Goal: Use online tool/utility: Utilize a website feature to perform a specific function

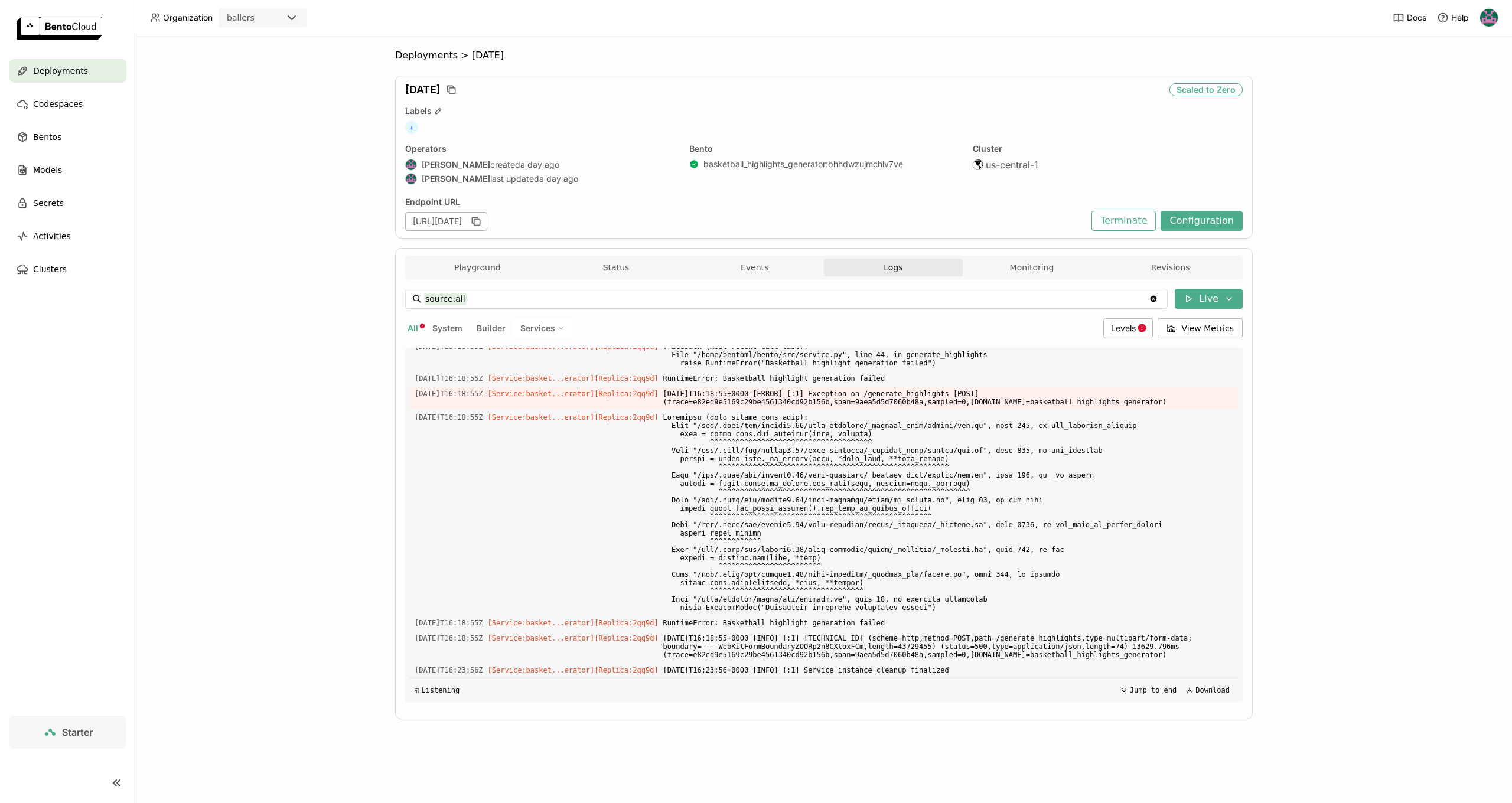
scroll to position [3407, 0]
click at [632, 275] on button "Status" at bounding box center [616, 268] width 139 height 18
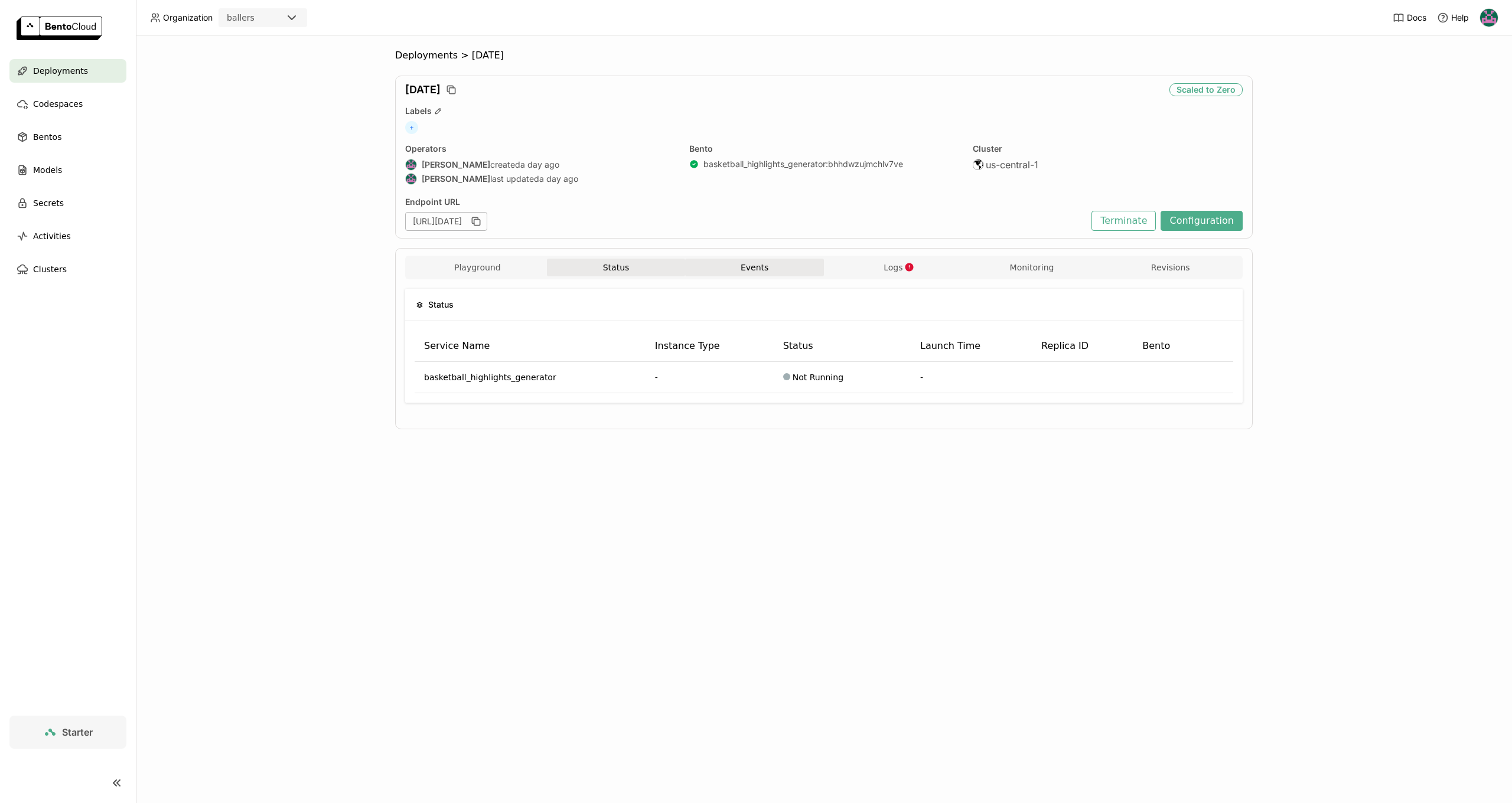
click at [758, 275] on button "Events" at bounding box center [754, 268] width 139 height 18
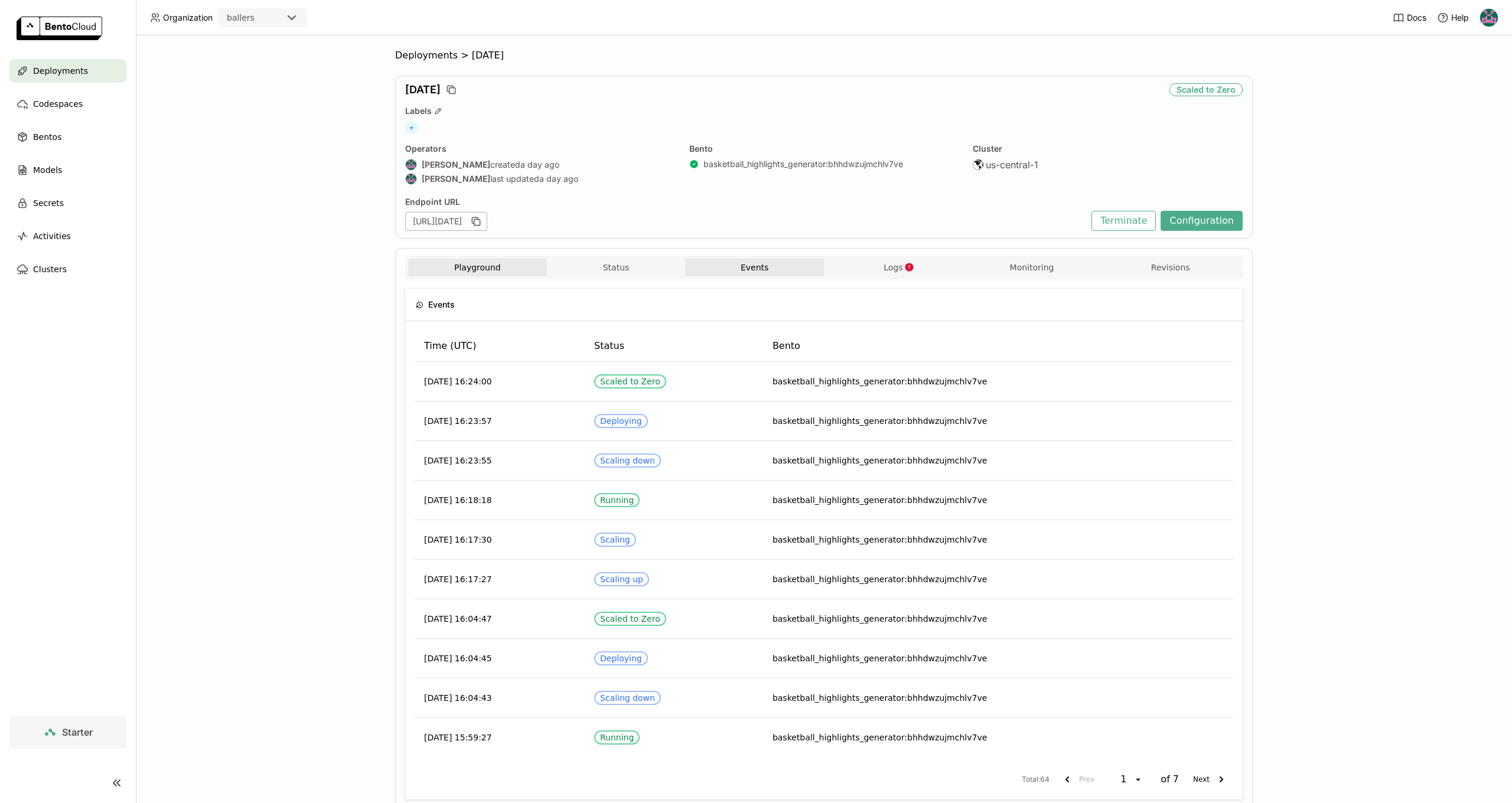
click at [470, 259] on button "Playground" at bounding box center [477, 268] width 139 height 18
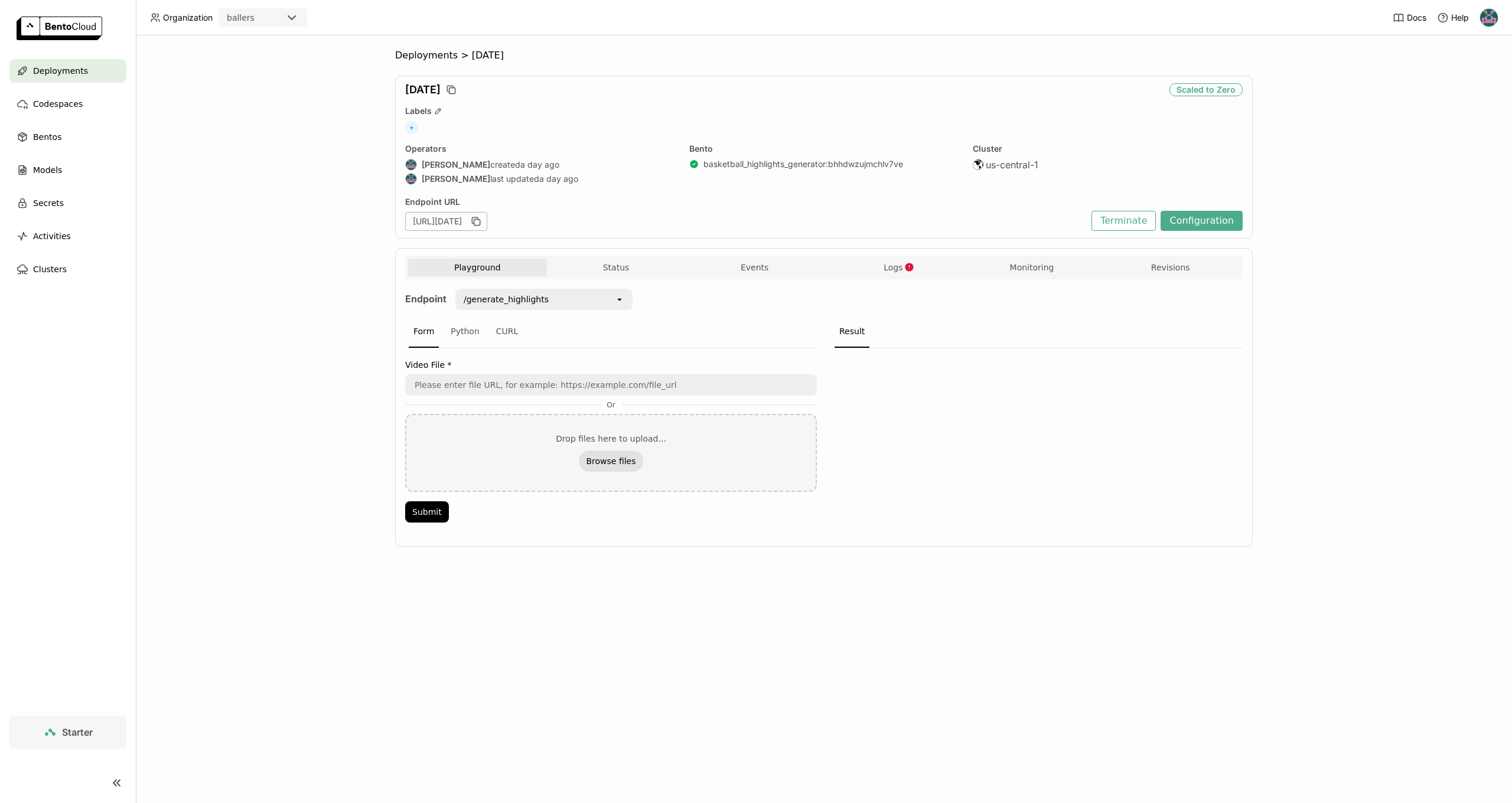
click at [621, 456] on button "Browse files" at bounding box center [611, 461] width 64 height 22
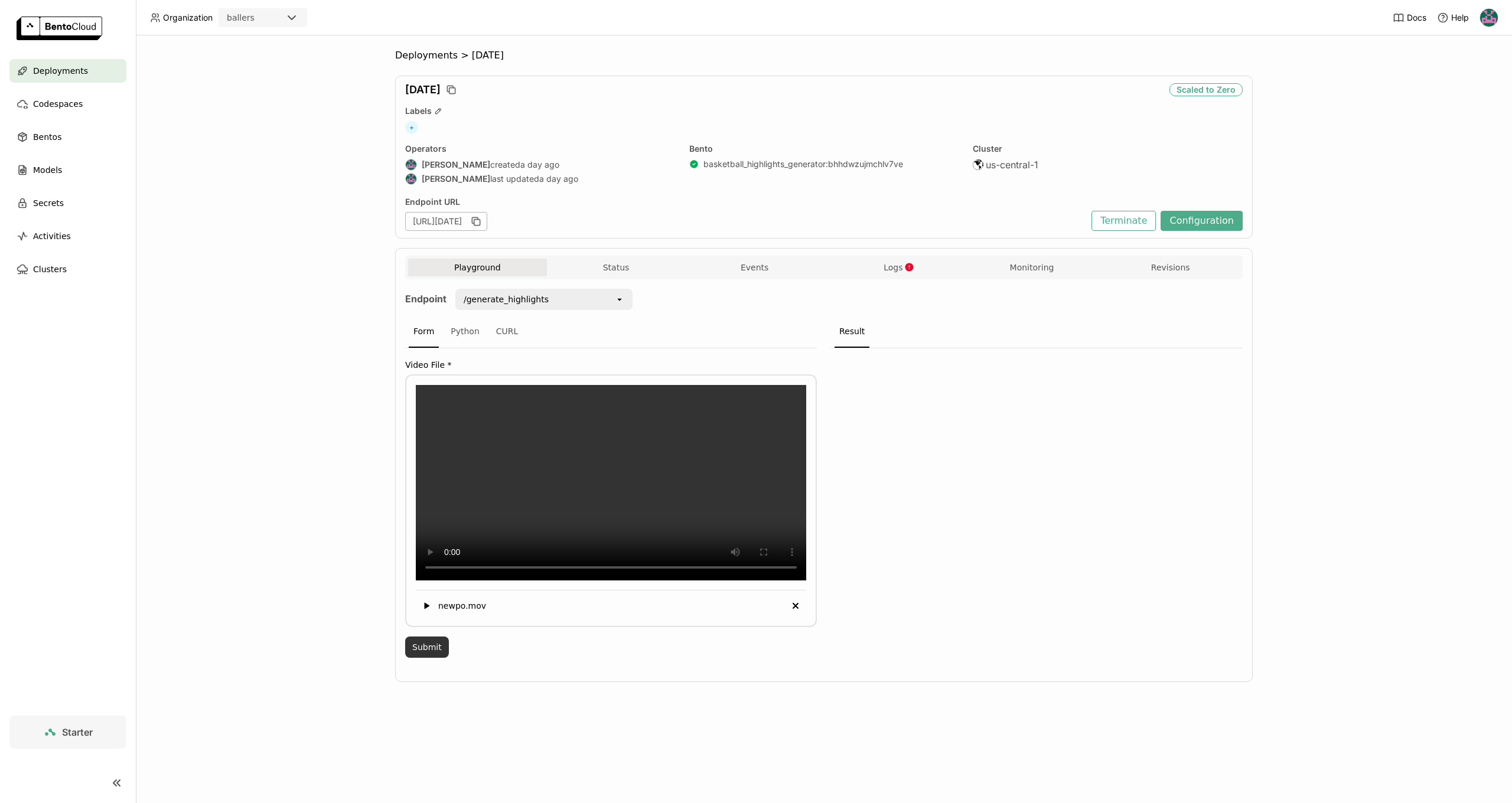
click at [415, 658] on button "Submit" at bounding box center [427, 647] width 44 height 22
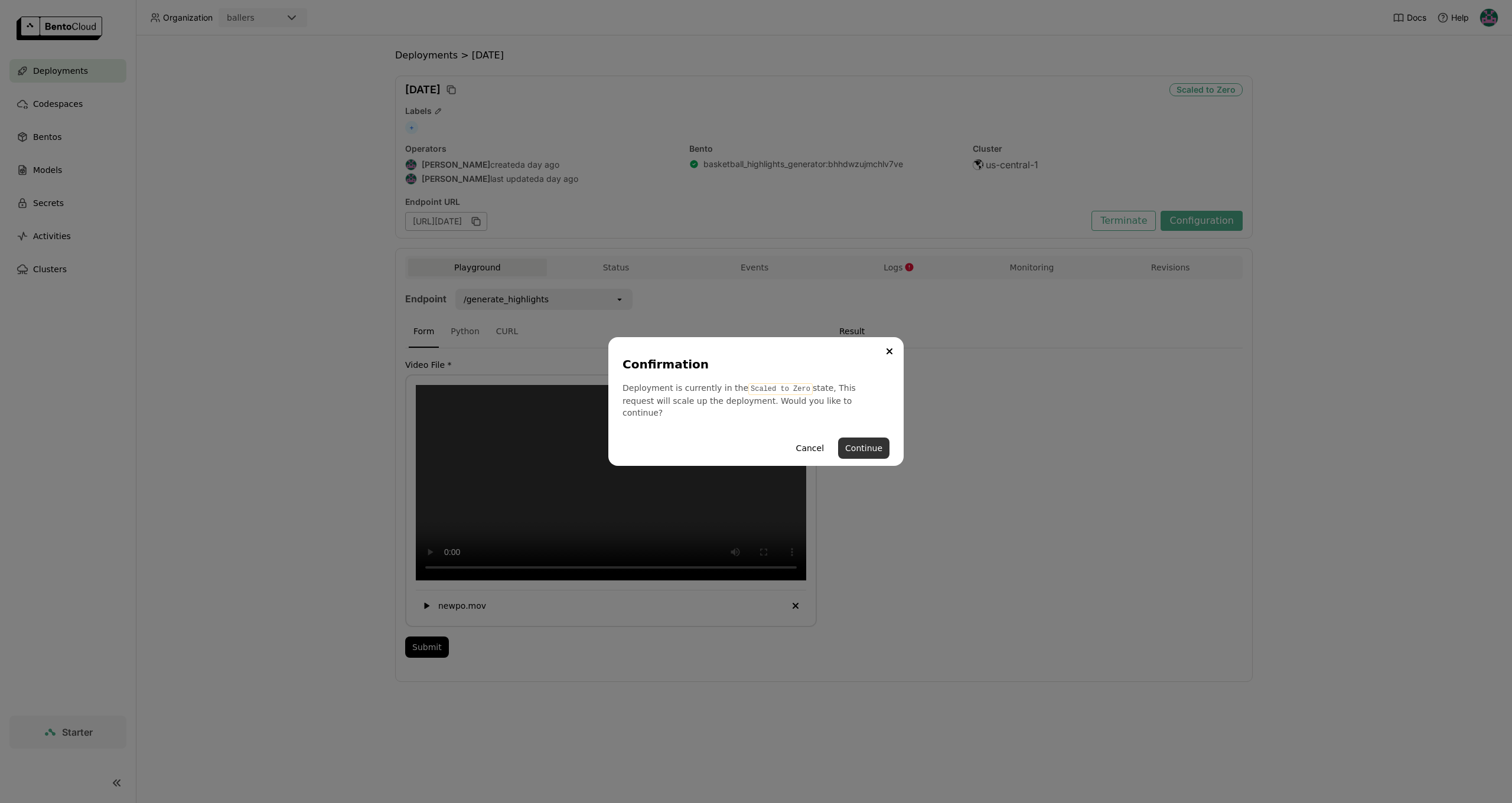
click at [885, 441] on button "Continue" at bounding box center [863, 448] width 51 height 22
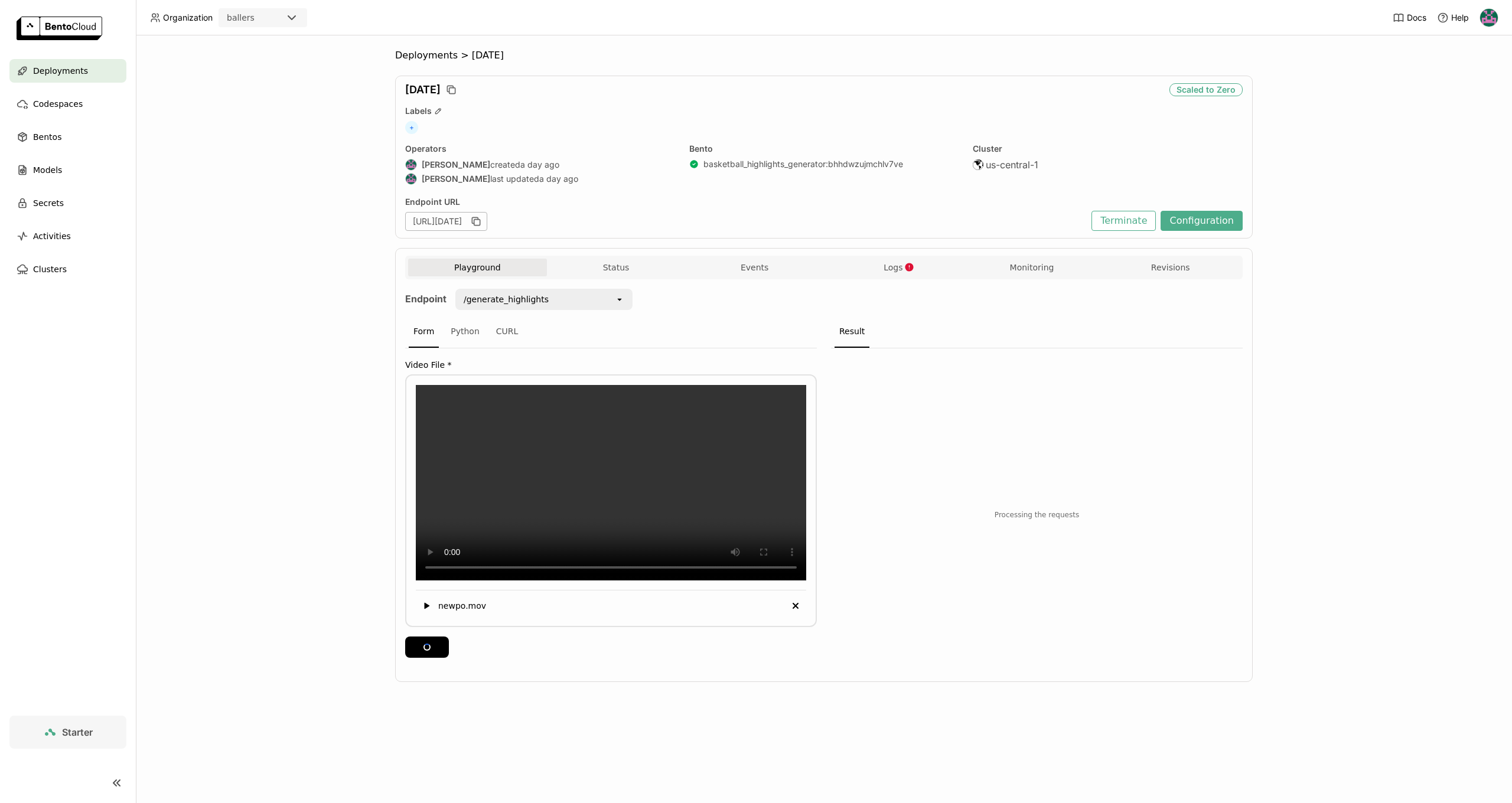
click at [285, 277] on div "Deployments > [DATE] [DATE] Scaled to Zero Labels + Operators [PERSON_NAME] cre…" at bounding box center [823, 419] width 1376 height 768
click at [907, 270] on icon "button" at bounding box center [909, 267] width 8 height 8
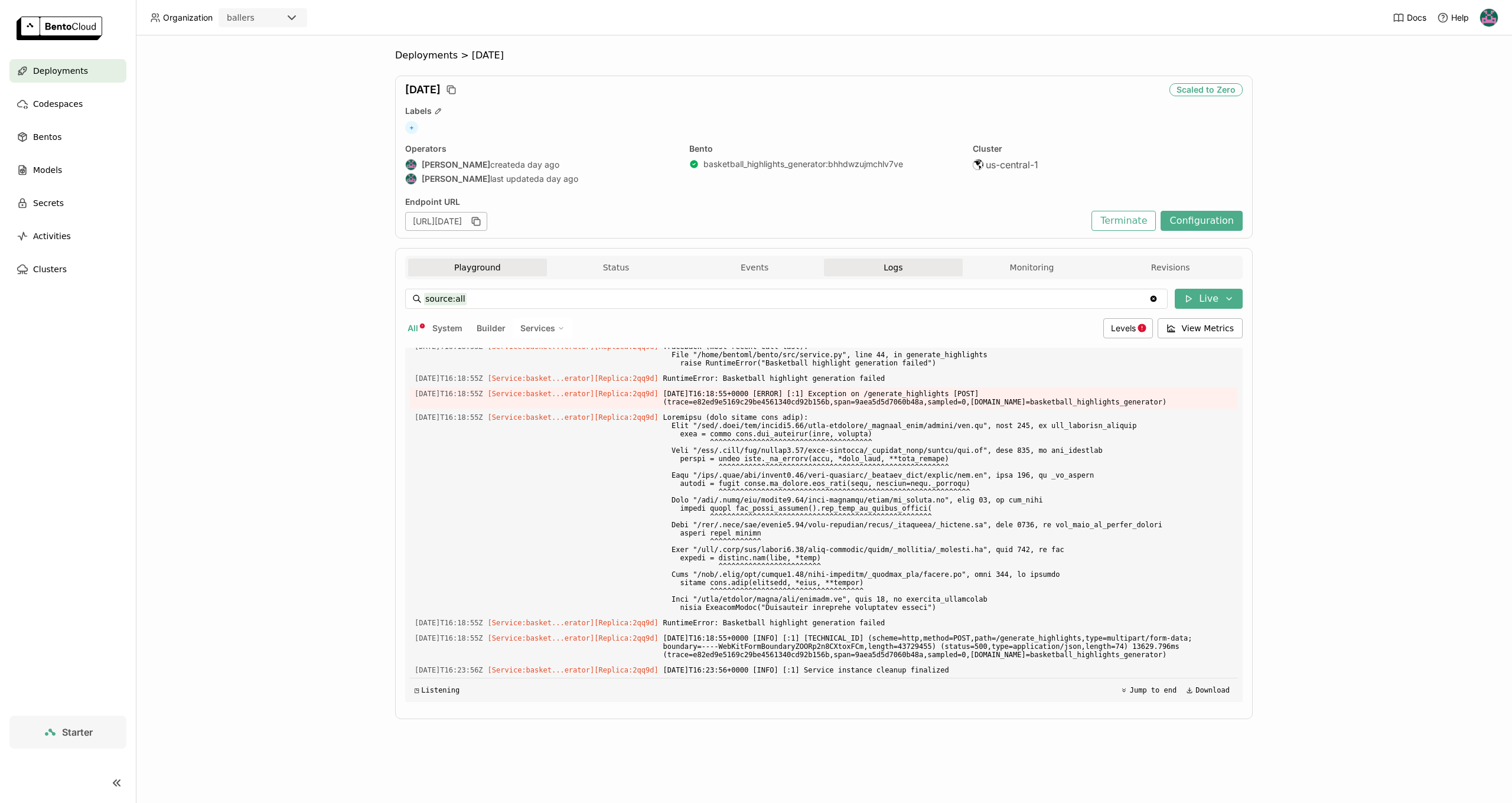
click at [507, 264] on button "Playground" at bounding box center [477, 268] width 139 height 18
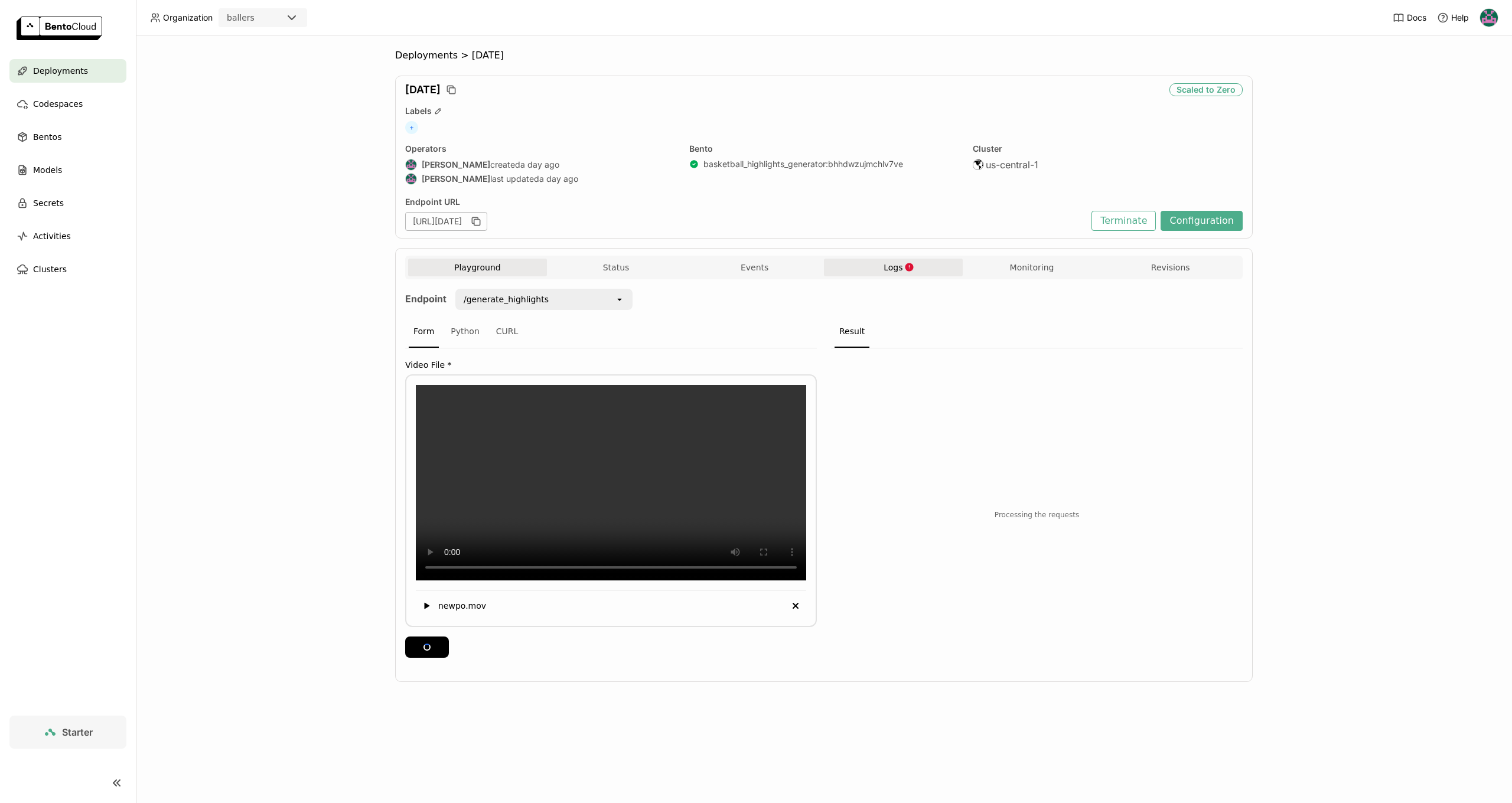
click at [736, 277] on div "Playground Status Events Logs Monitoring Revisions" at bounding box center [823, 269] width 831 height 21
click at [760, 270] on button "Events" at bounding box center [754, 268] width 139 height 18
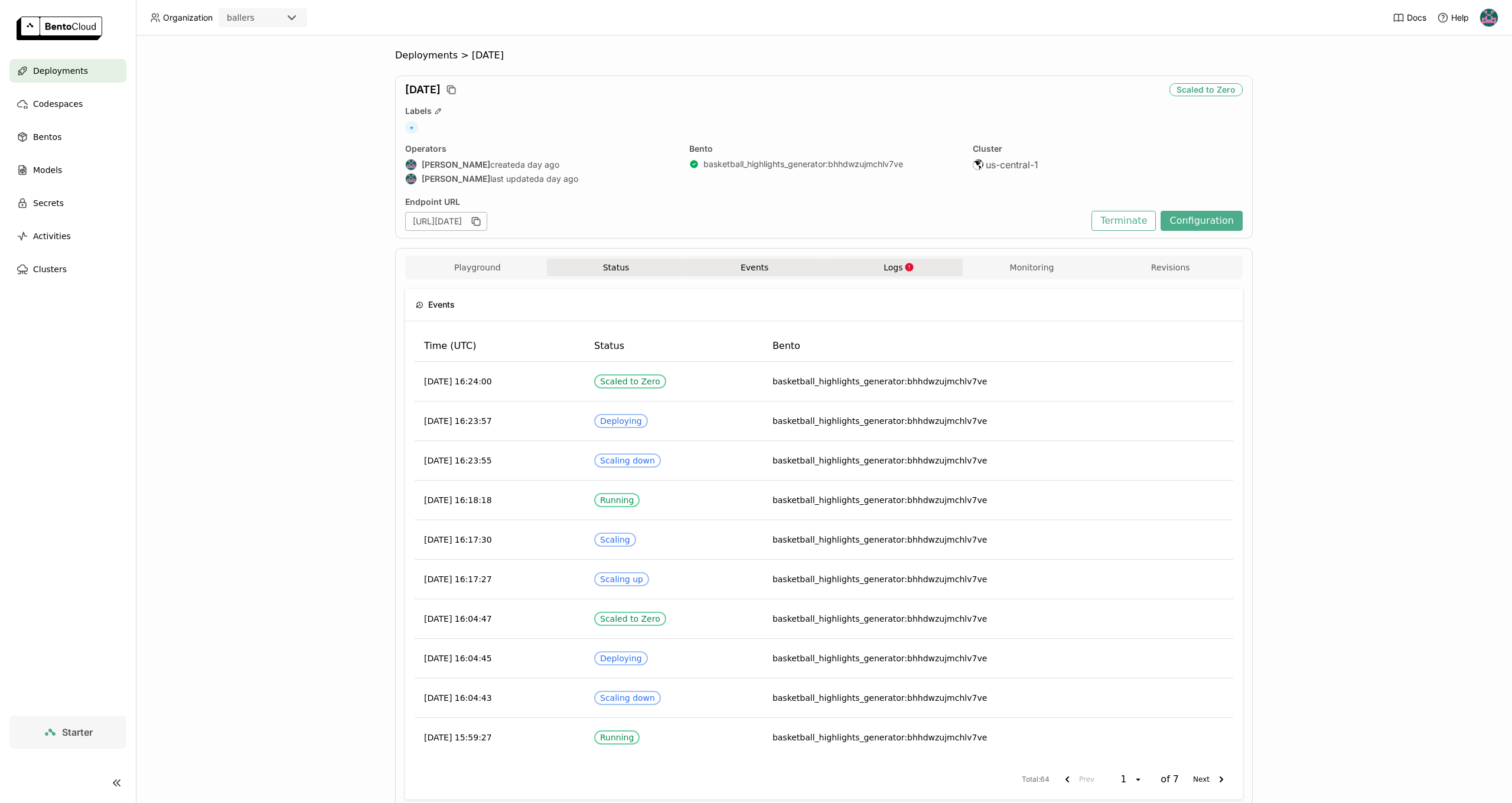
click at [635, 272] on button "Status" at bounding box center [616, 268] width 139 height 18
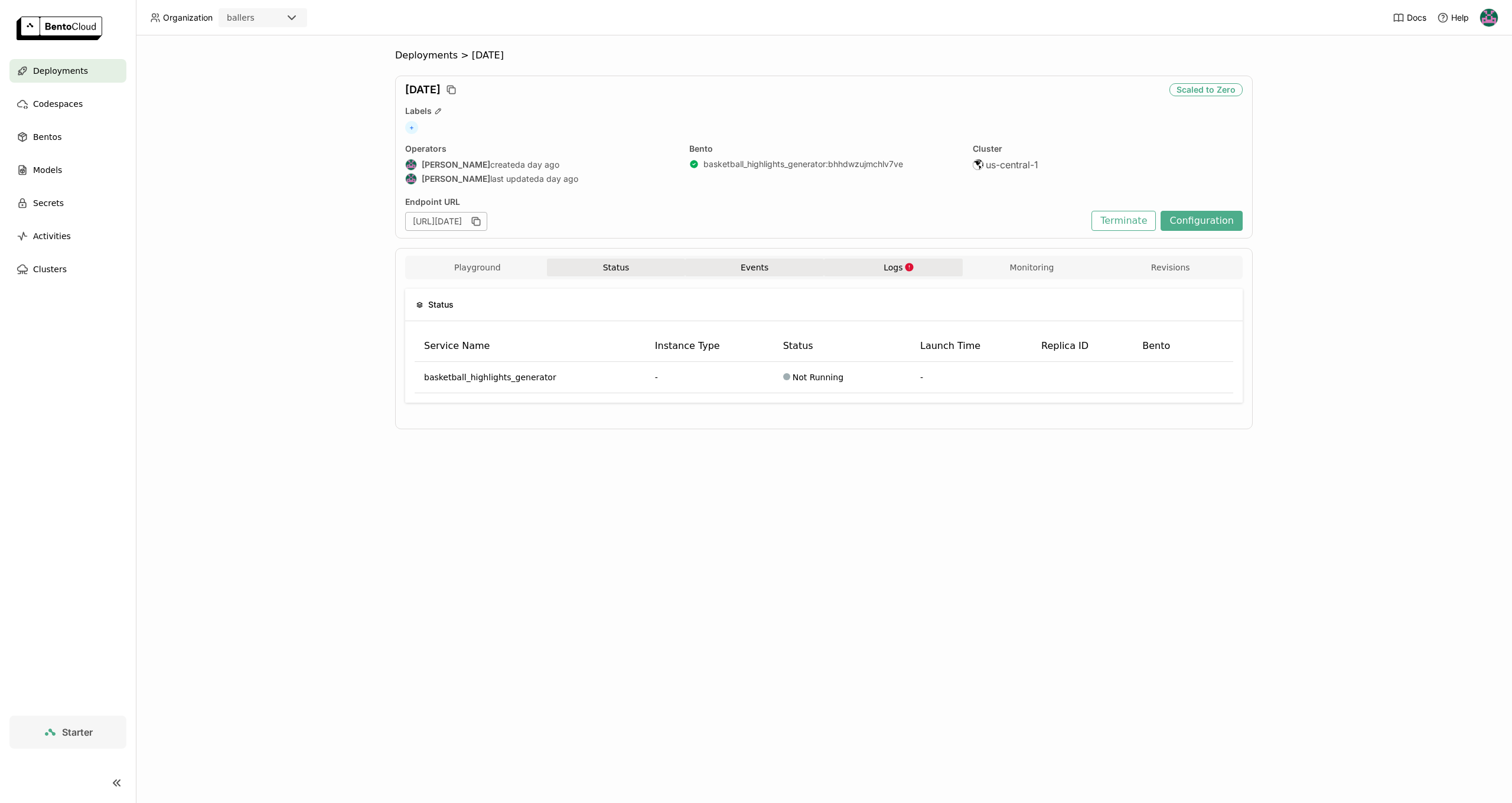
click at [711, 272] on button "Events" at bounding box center [754, 268] width 139 height 18
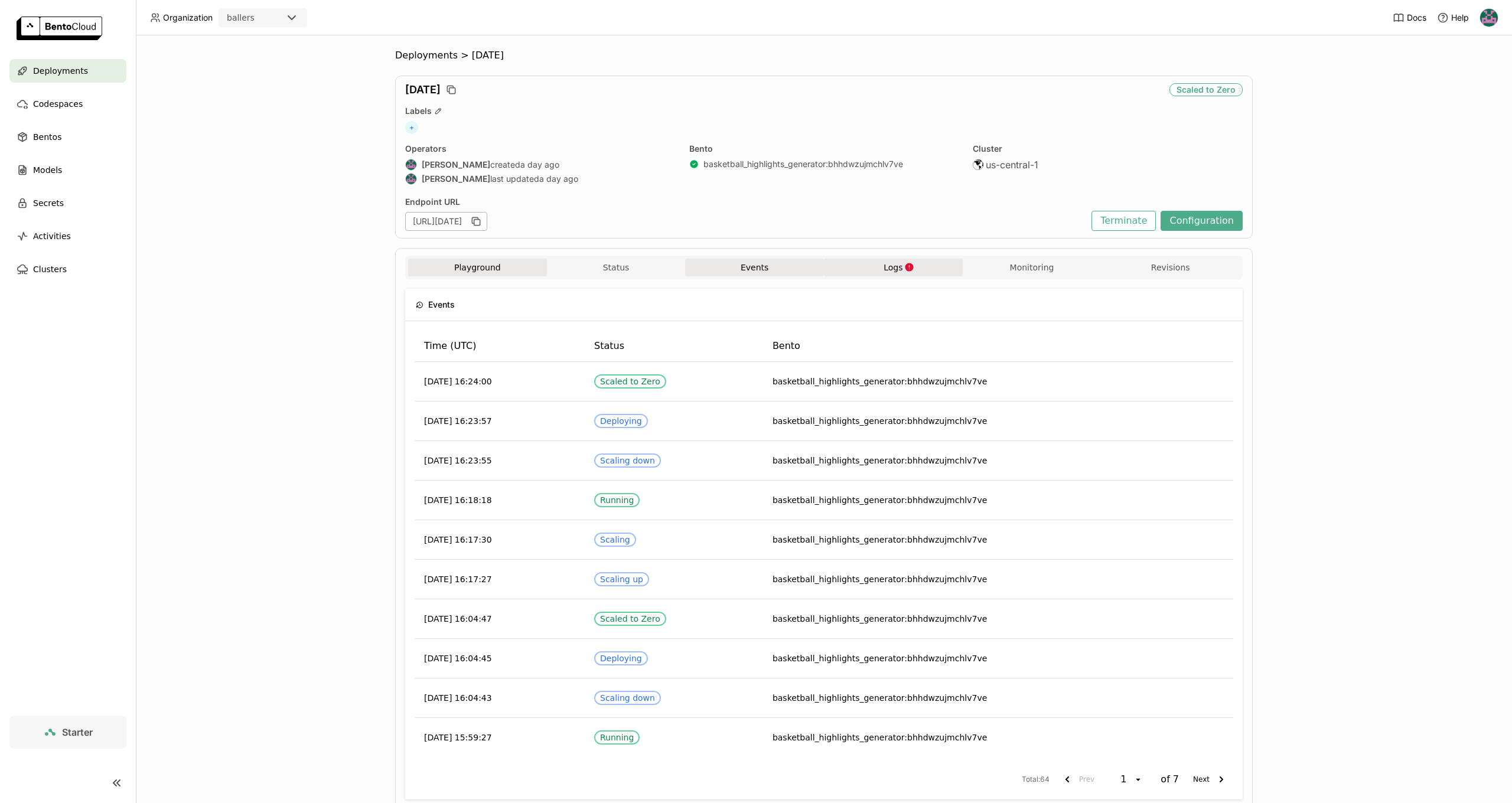
click at [495, 262] on button "Playground" at bounding box center [477, 268] width 139 height 18
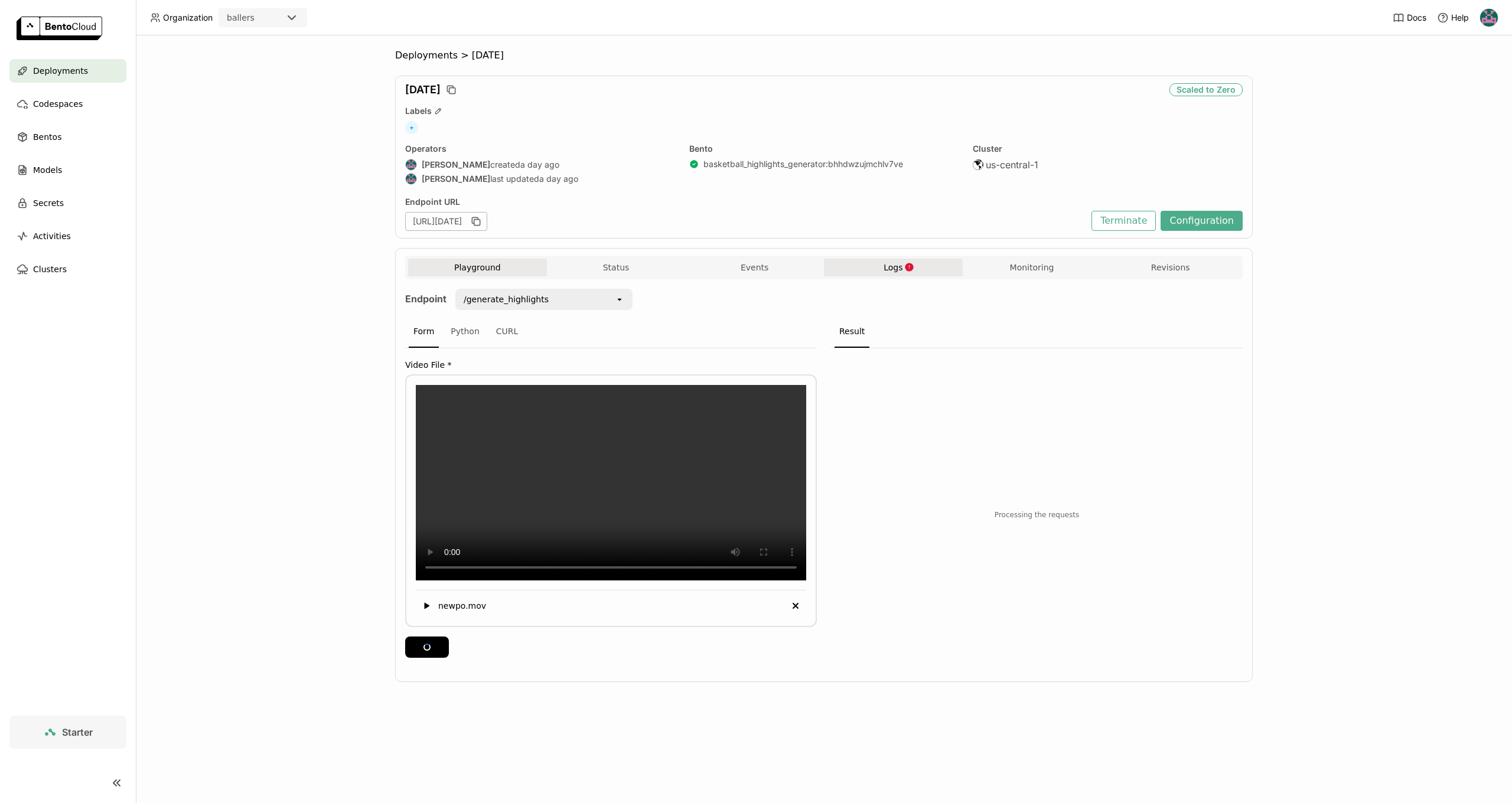
click at [887, 260] on button "Logs" at bounding box center [893, 268] width 139 height 18
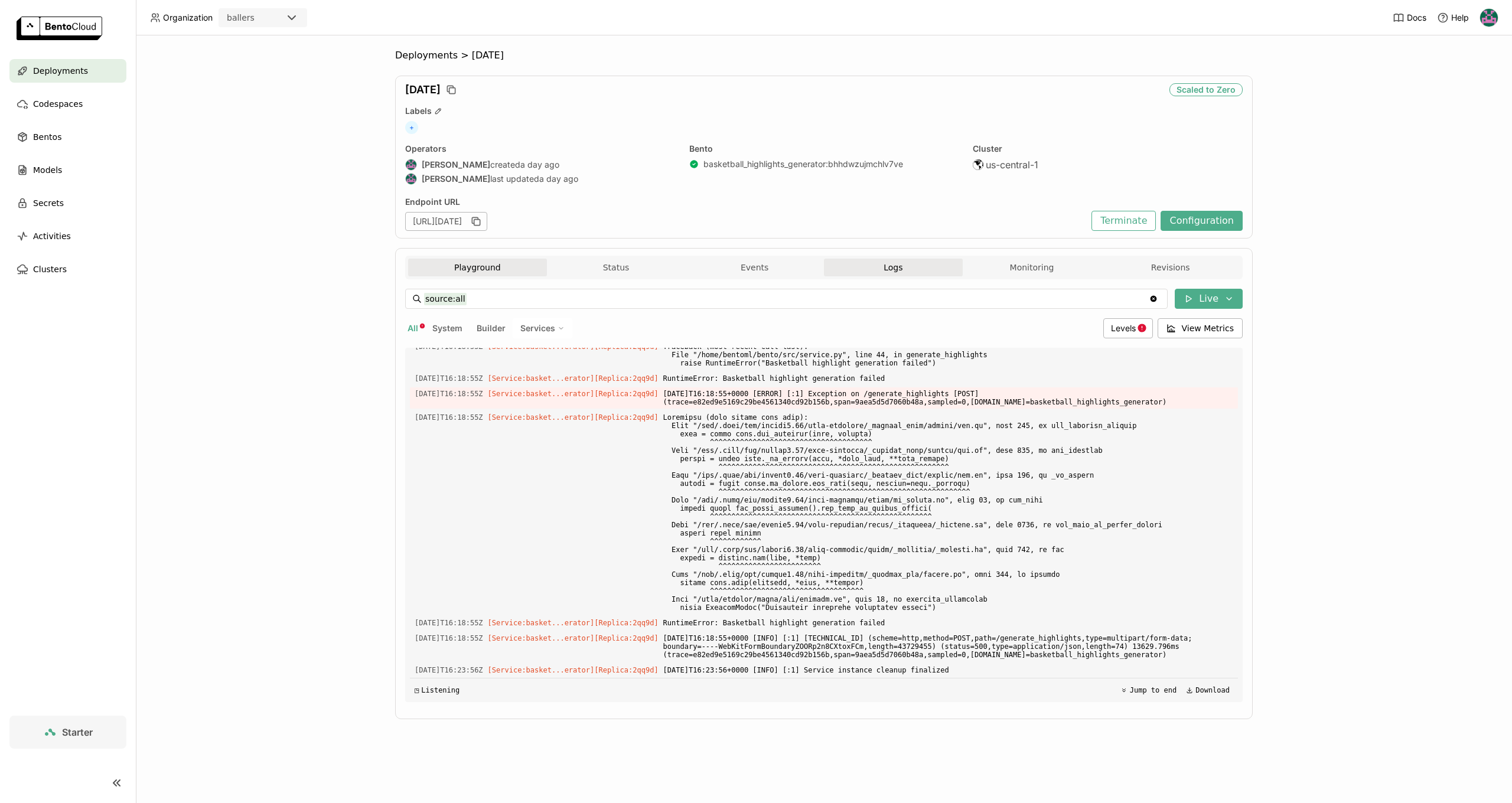
click at [455, 264] on button "Playground" at bounding box center [477, 268] width 139 height 18
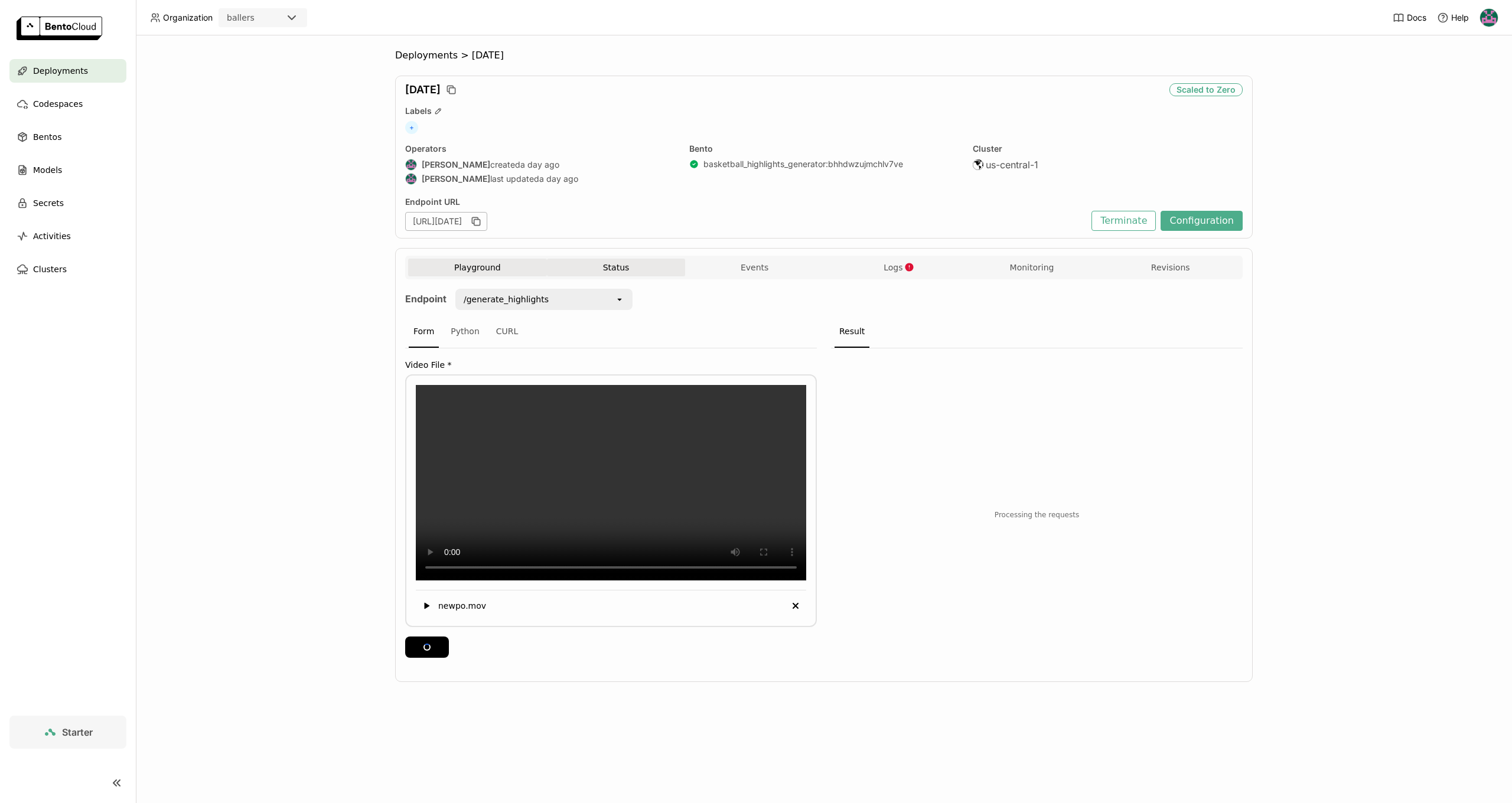
click at [633, 267] on button "Status" at bounding box center [616, 268] width 139 height 18
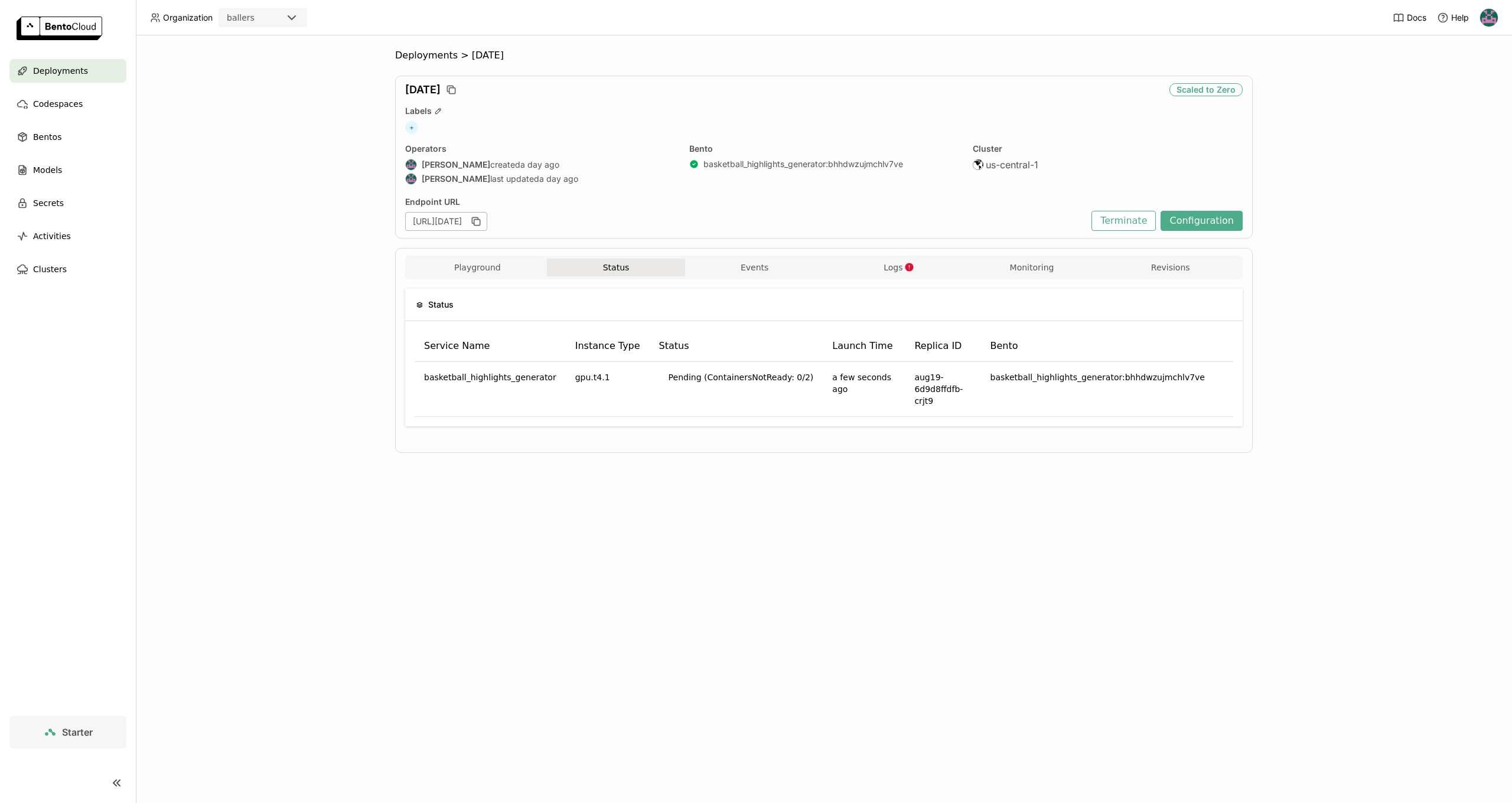
click at [888, 268] on span "Logs" at bounding box center [893, 267] width 19 height 10
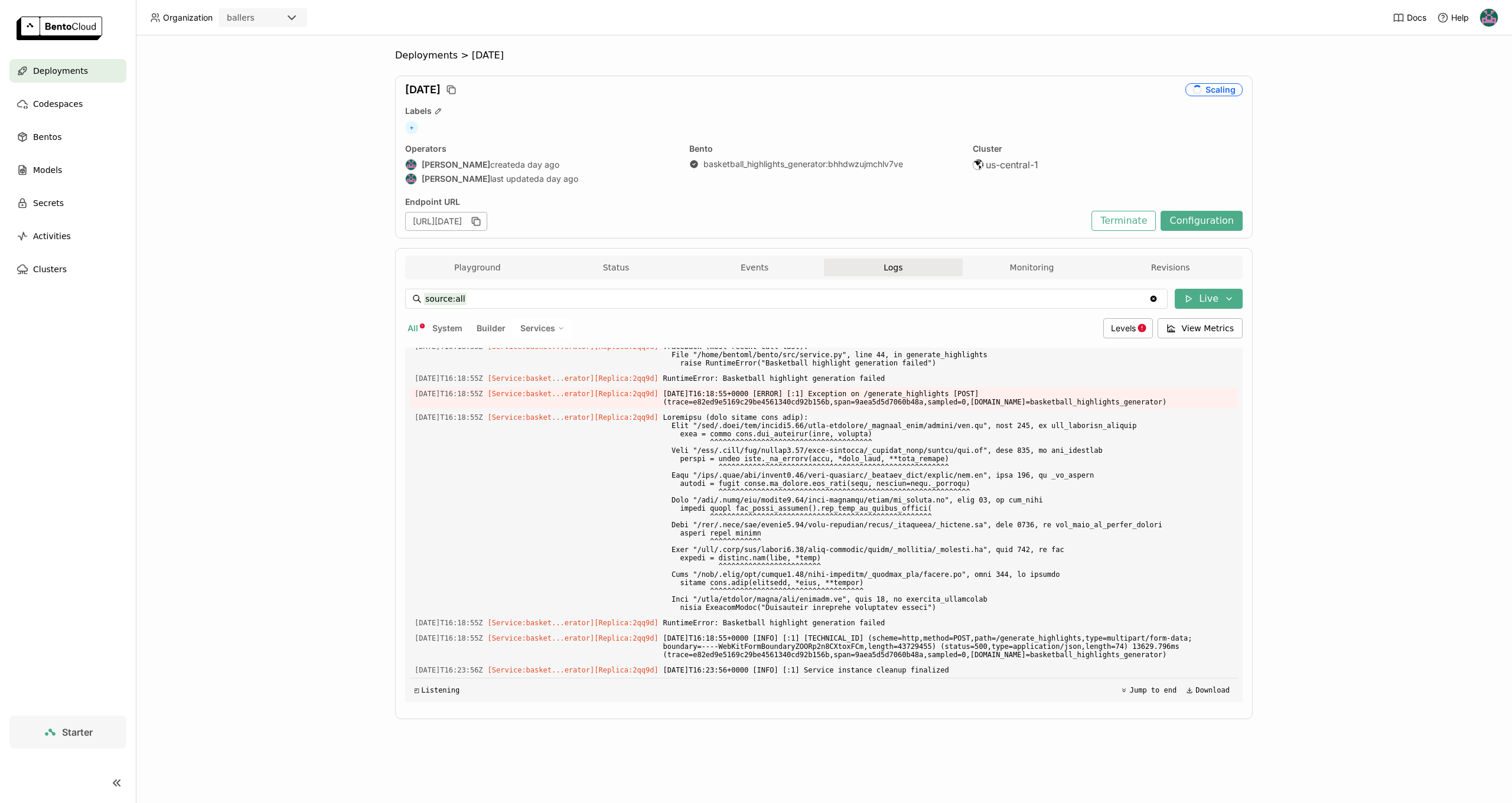
click at [742, 278] on div "Playground Status Events Logs Monitoring Revisions" at bounding box center [823, 269] width 831 height 21
click at [743, 272] on button "Events" at bounding box center [754, 268] width 139 height 18
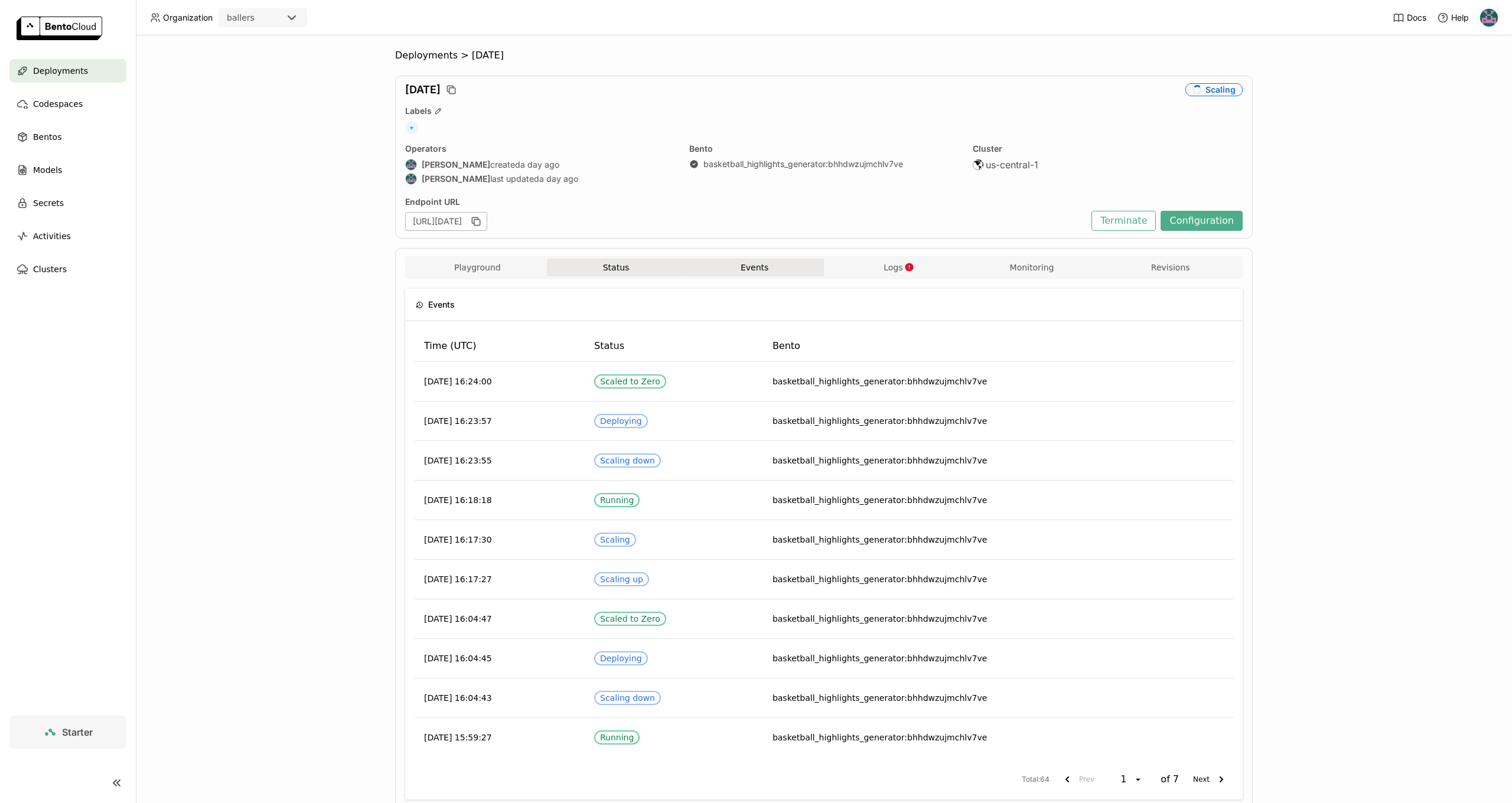
click at [645, 260] on button "Status" at bounding box center [616, 268] width 139 height 18
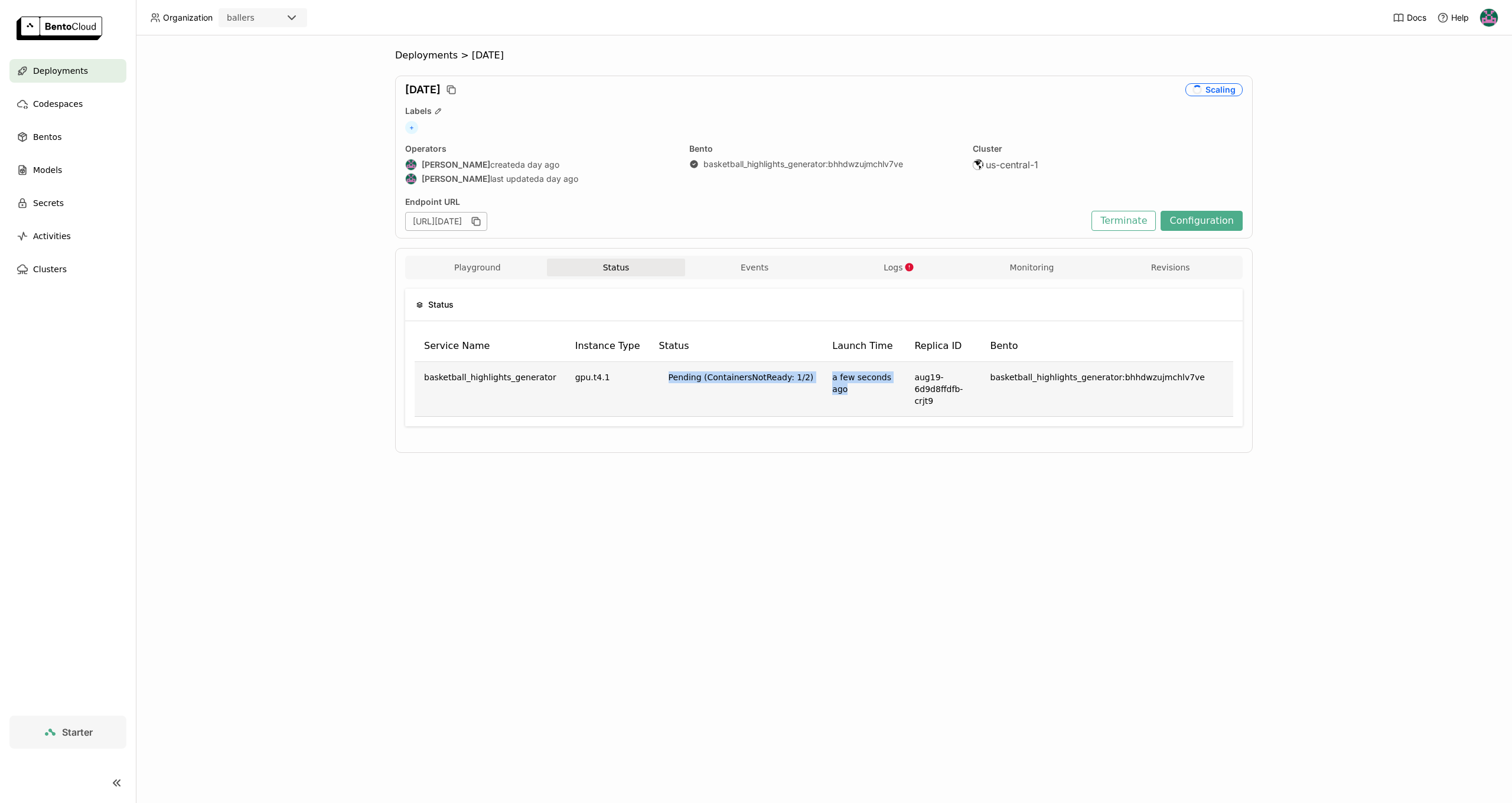
drag, startPoint x: 799, startPoint y: 373, endPoint x: 831, endPoint y: 393, distance: 37.7
click at [831, 393] on tr "basketball_highlights_generator gpu.t4.1 Pending (ContainersNotReady: 1/2) a fe…" at bounding box center [823, 389] width 819 height 55
click at [835, 395] on td "a few seconds ago" at bounding box center [863, 389] width 82 height 55
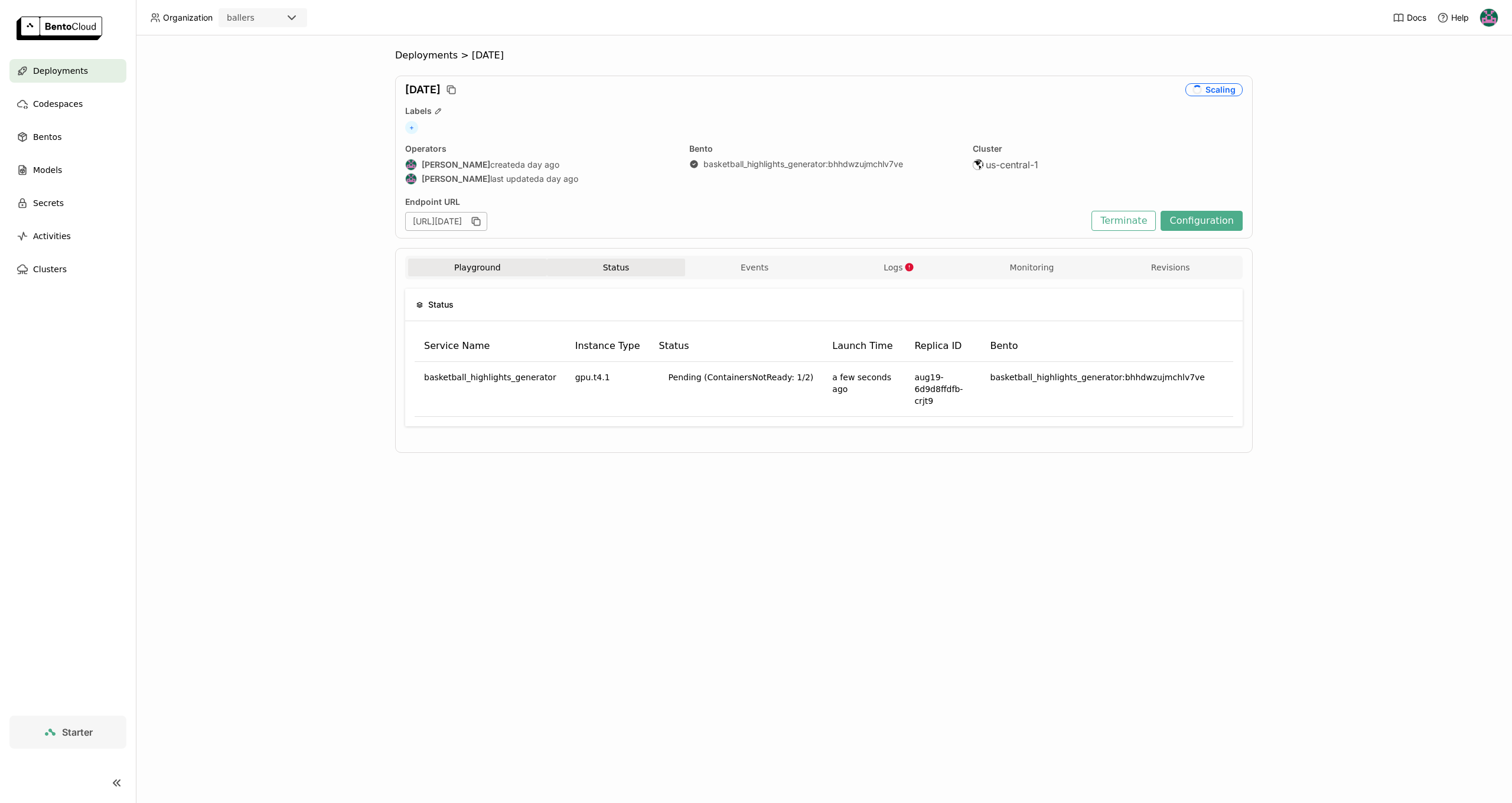
click at [496, 274] on button "Playground" at bounding box center [477, 268] width 139 height 18
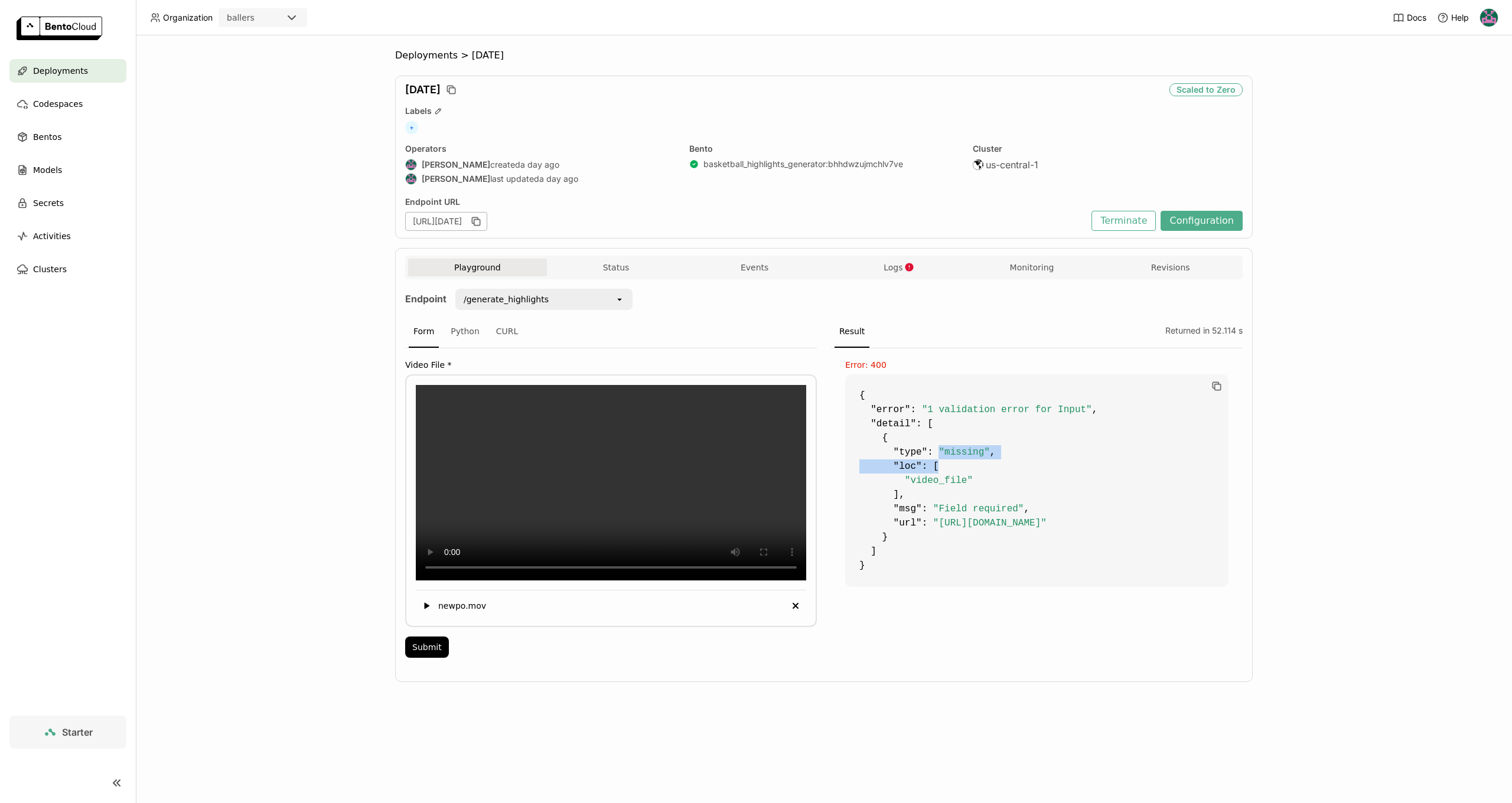
drag, startPoint x: 940, startPoint y: 453, endPoint x: 1009, endPoint y: 469, distance: 70.8
click at [1009, 469] on code "{ "error" : "1 validation error for Input" , "detail" : [ { "type" : "missing" …" at bounding box center [1037, 480] width 383 height 212
drag, startPoint x: 980, startPoint y: 551, endPoint x: 964, endPoint y: 542, distance: 18.4
click at [980, 551] on code "{ "error" : "1 validation error for Input" , "detail" : [ { "type" : "missing" …" at bounding box center [1037, 480] width 383 height 212
drag, startPoint x: 935, startPoint y: 513, endPoint x: 1152, endPoint y: 522, distance: 217.2
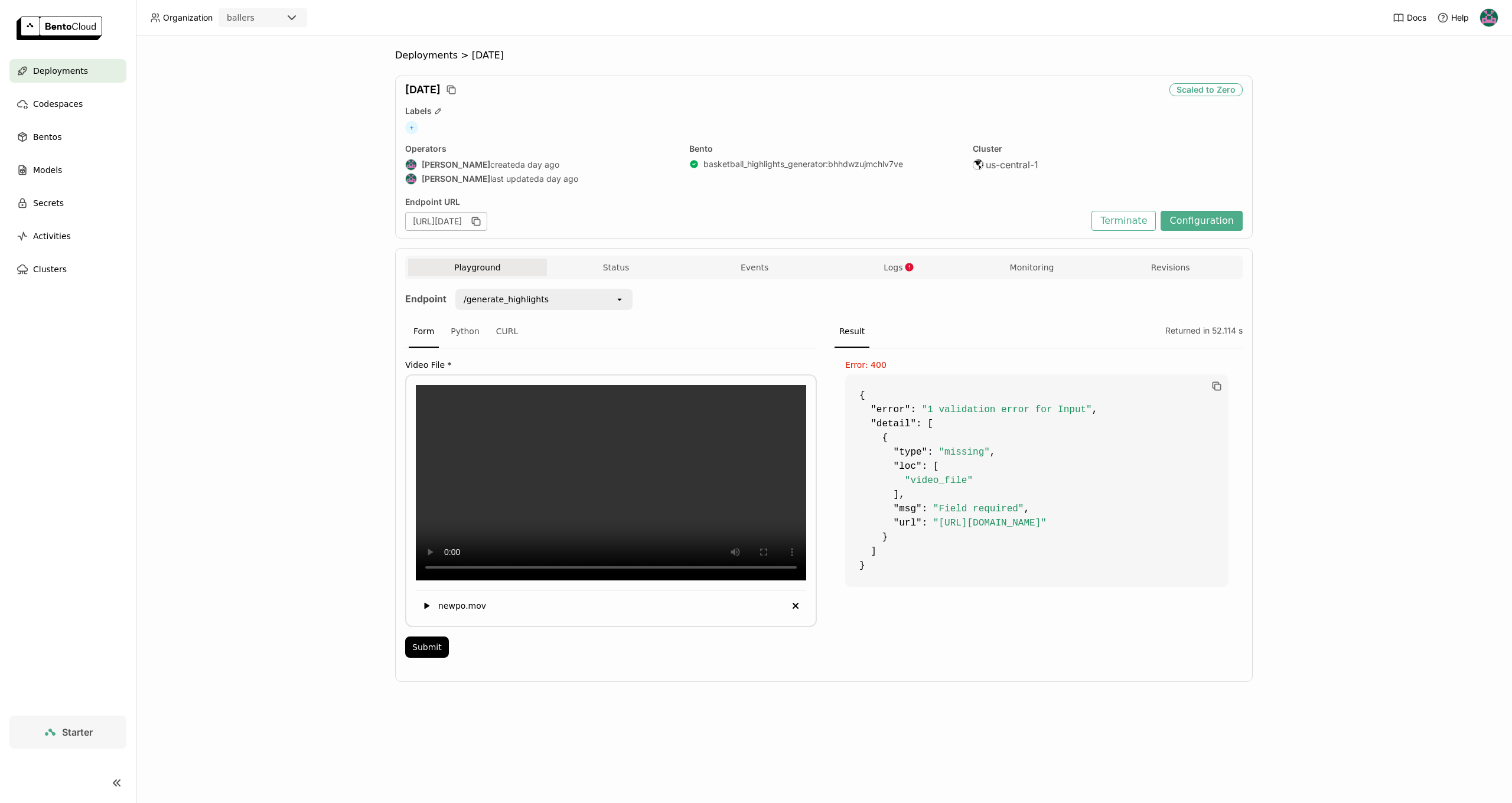
click at [1152, 522] on code "{ "error" : "1 validation error for Input" , "detail" : [ { "type" : "missing" …" at bounding box center [1037, 480] width 383 height 212
click at [1046, 522] on span ""[URL][DOMAIN_NAME]"" at bounding box center [989, 523] width 113 height 10
click at [907, 264] on icon "button" at bounding box center [909, 267] width 10 height 10
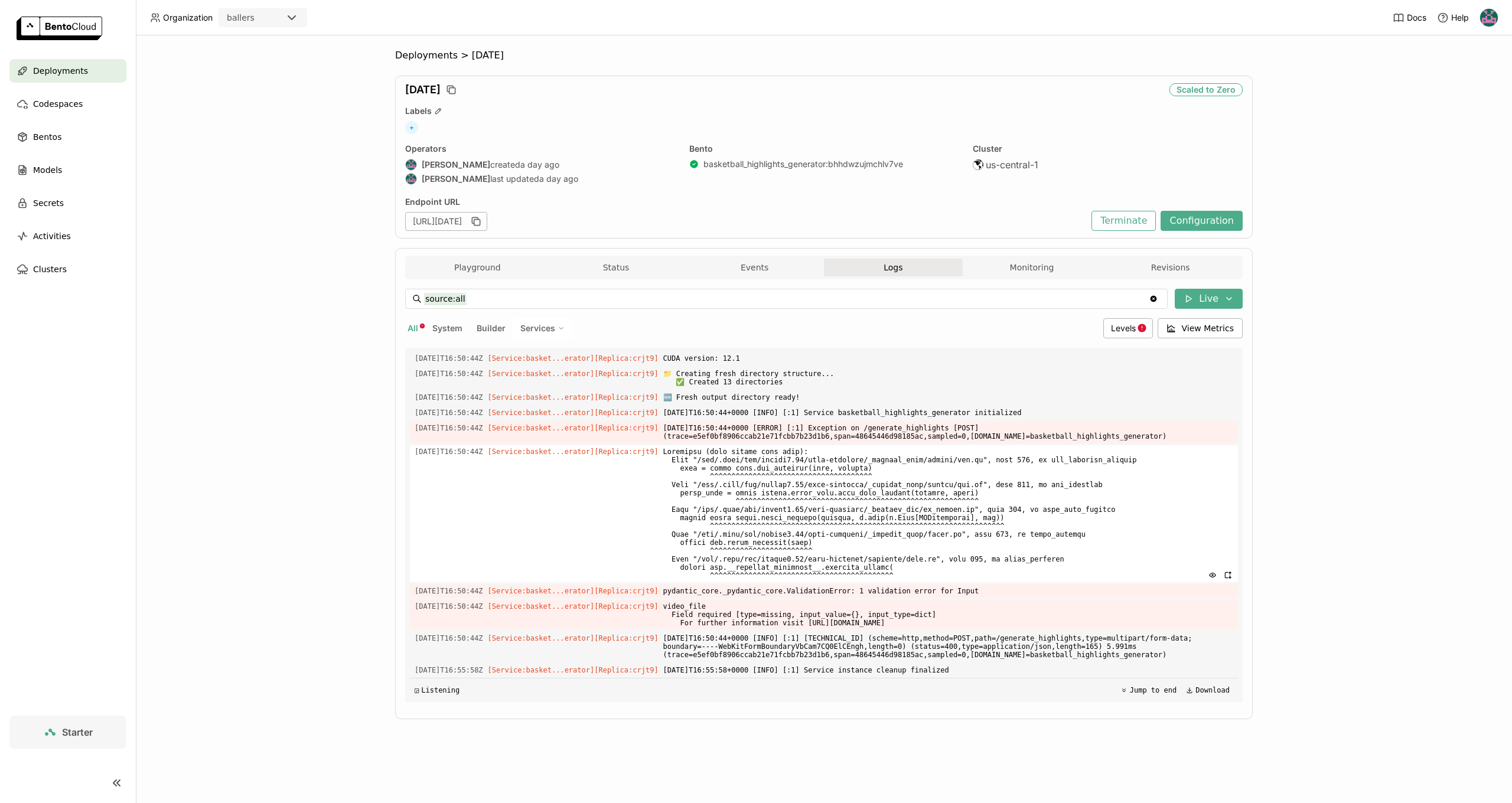
scroll to position [4791, 0]
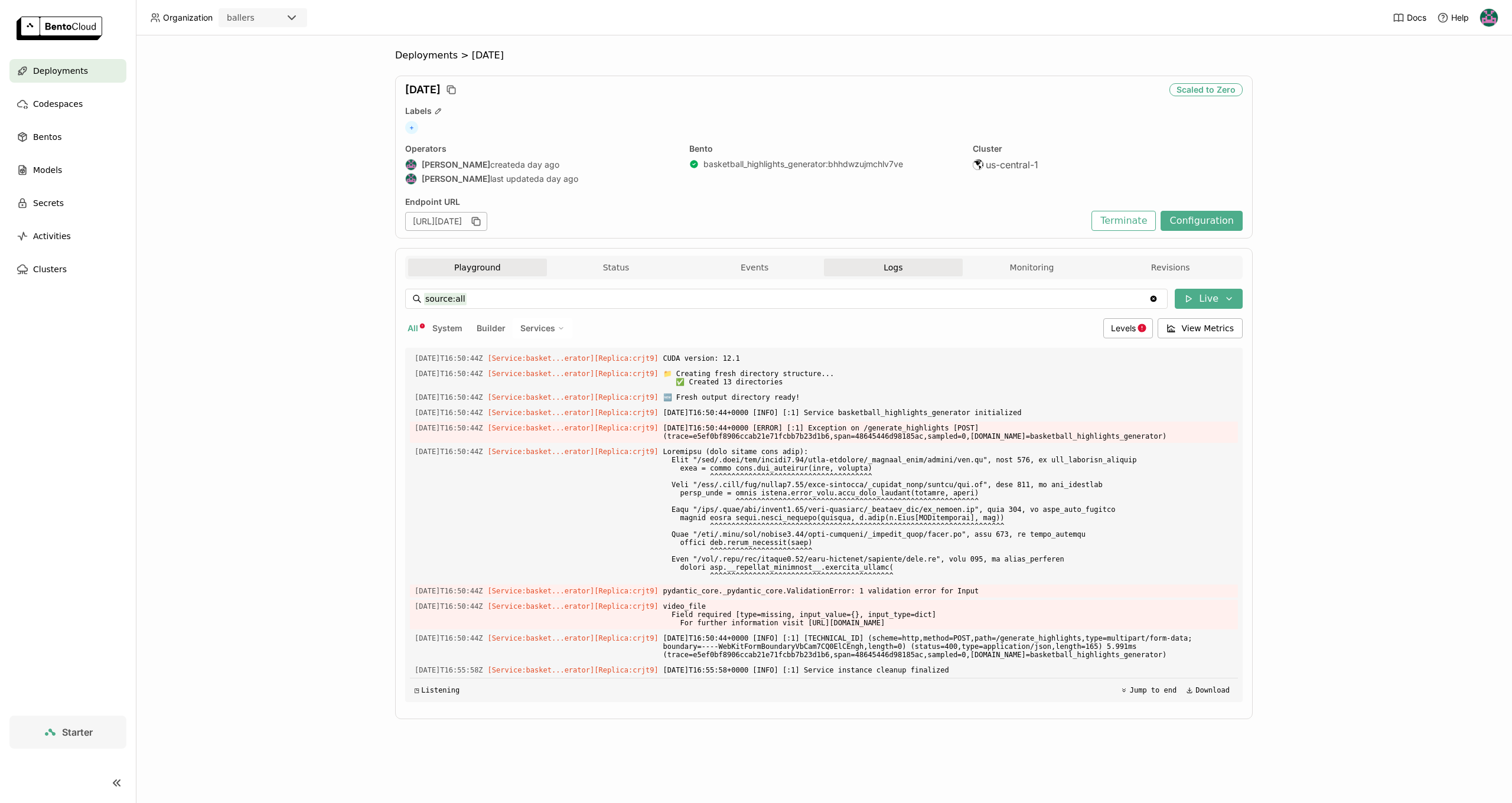
click at [484, 261] on button "Playground" at bounding box center [477, 268] width 139 height 18
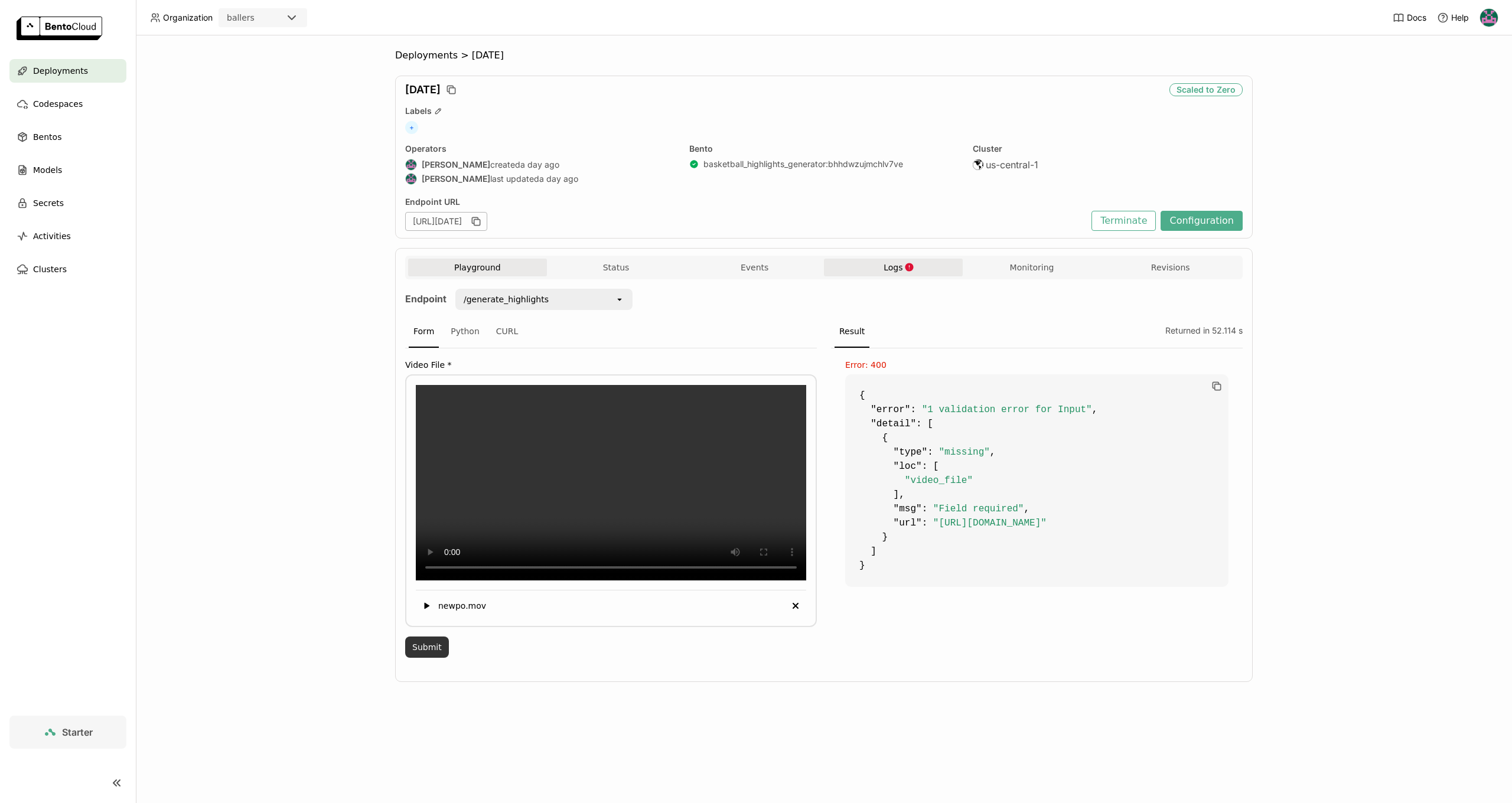
click at [422, 658] on button "Submit" at bounding box center [427, 647] width 44 height 22
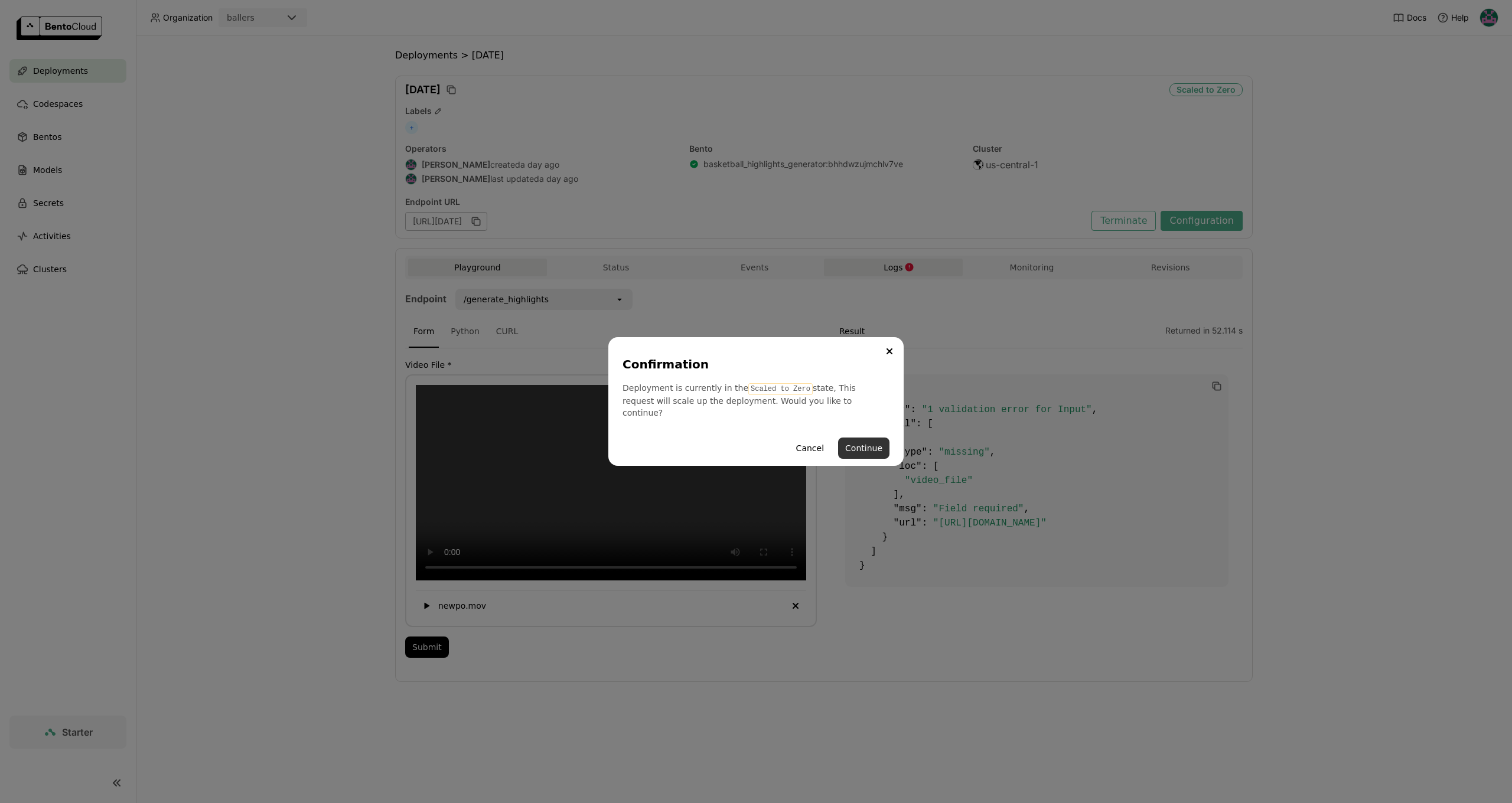
click at [854, 450] on button "Continue" at bounding box center [863, 448] width 51 height 22
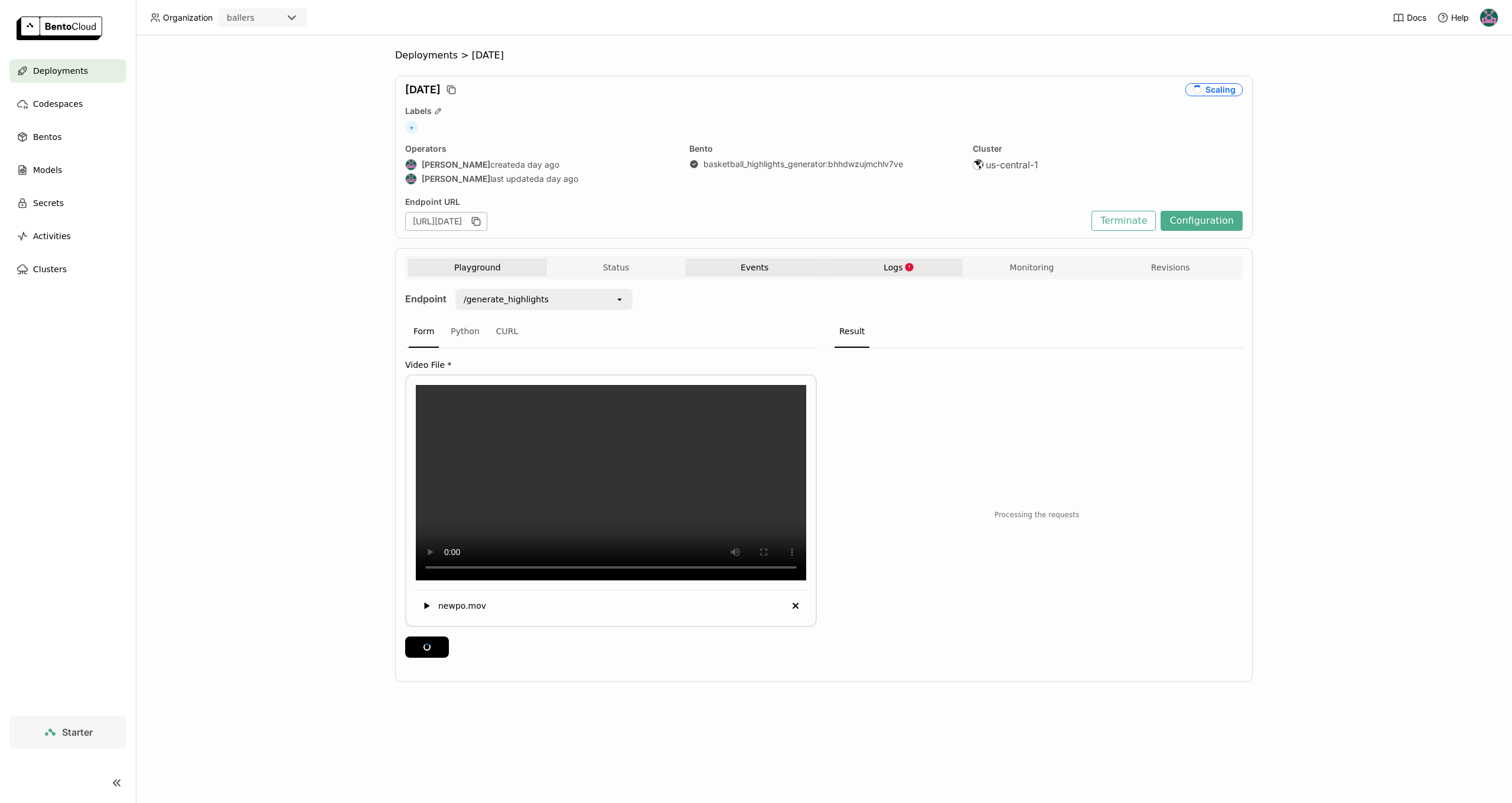
click at [757, 268] on button "Events" at bounding box center [754, 268] width 139 height 18
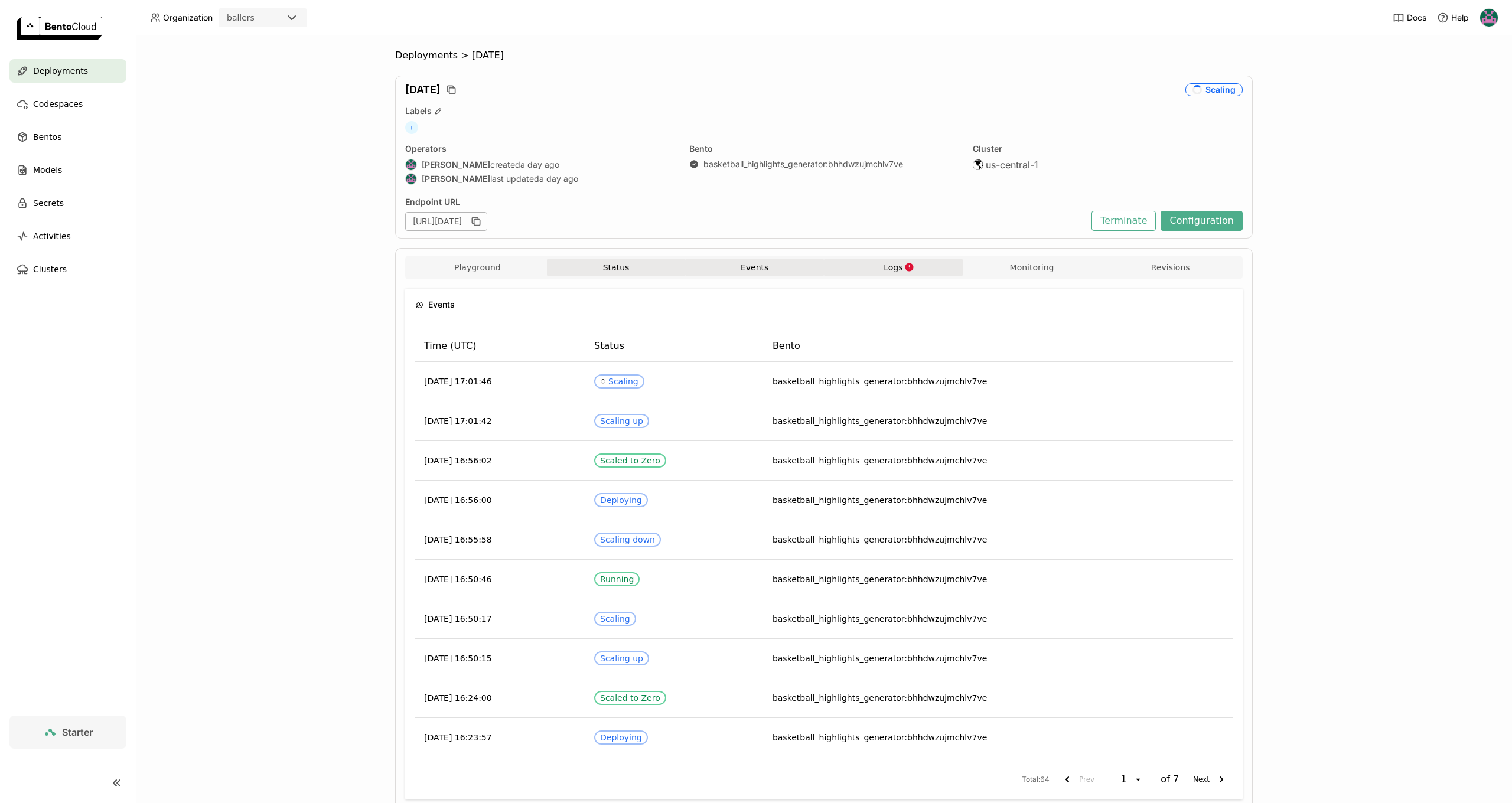
click at [629, 268] on button "Status" at bounding box center [616, 268] width 139 height 18
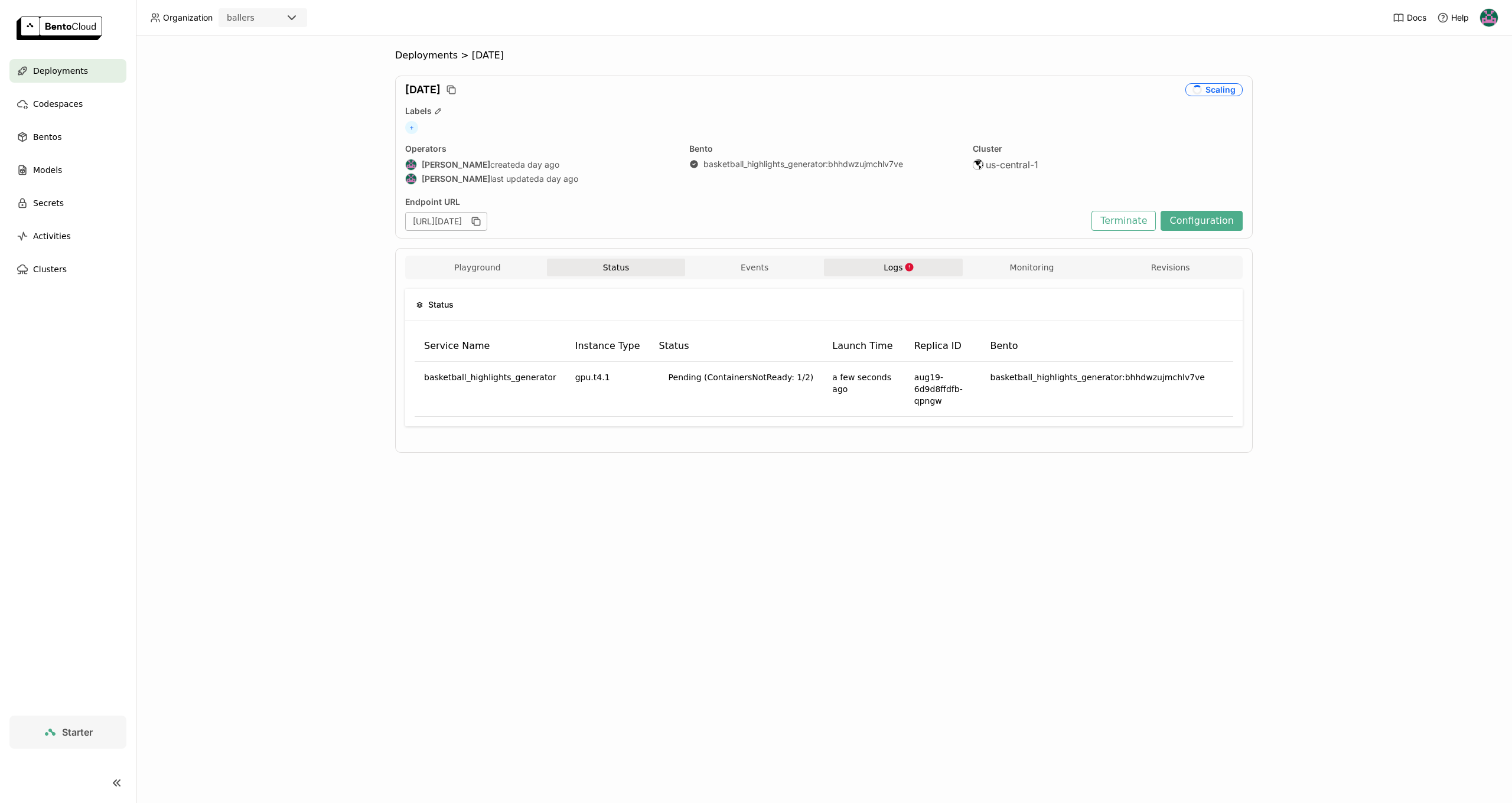
click at [774, 281] on div "Status Service Name Instance Type Status Launch Time Replica ID Bento basketbal…" at bounding box center [823, 361] width 838 height 166
click at [766, 273] on button "Events" at bounding box center [754, 268] width 139 height 18
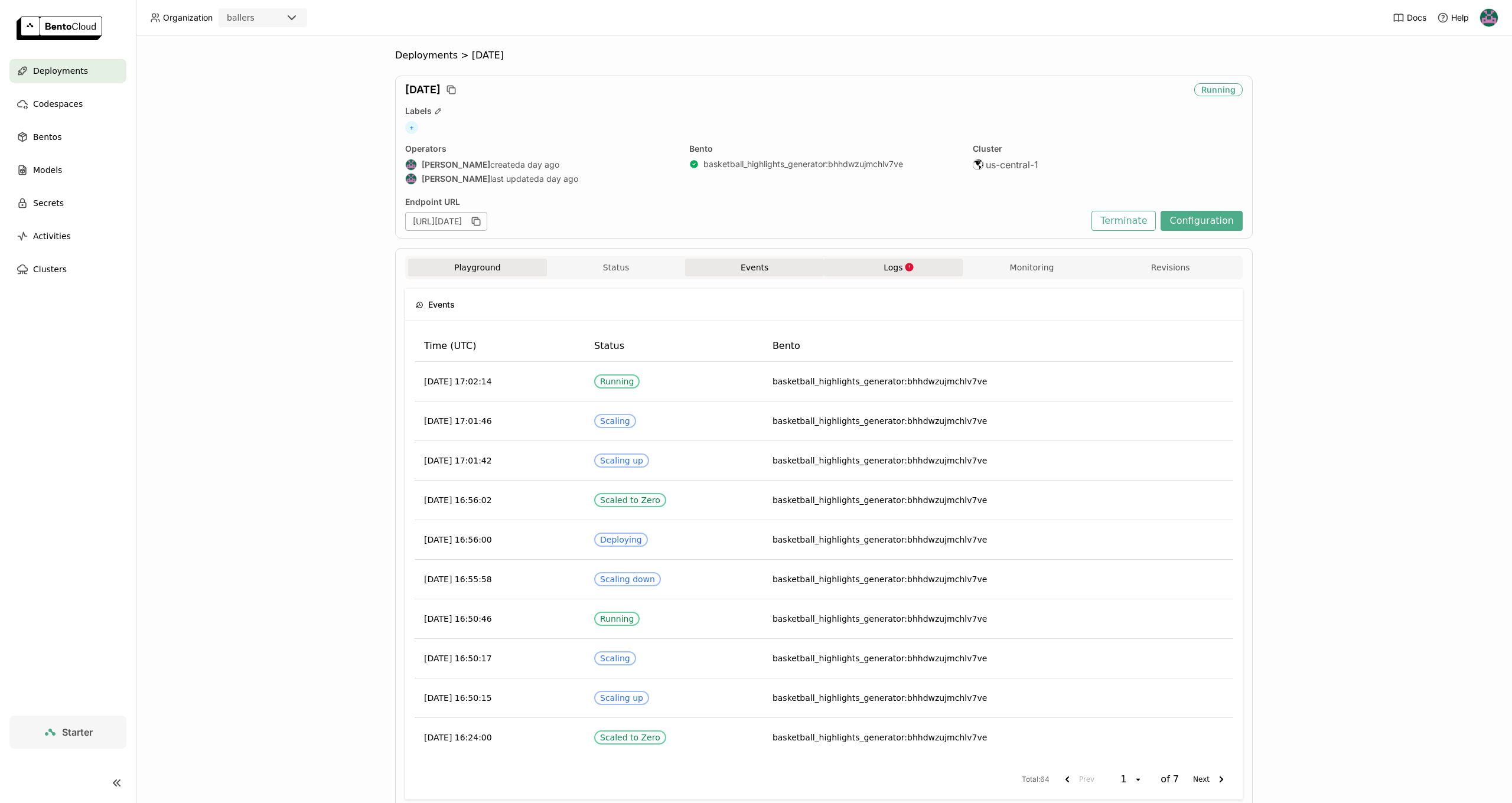
click at [495, 276] on div "Playground Status Events Logs Monitoring Revisions" at bounding box center [823, 269] width 831 height 21
click at [493, 267] on button "Playground" at bounding box center [477, 268] width 139 height 18
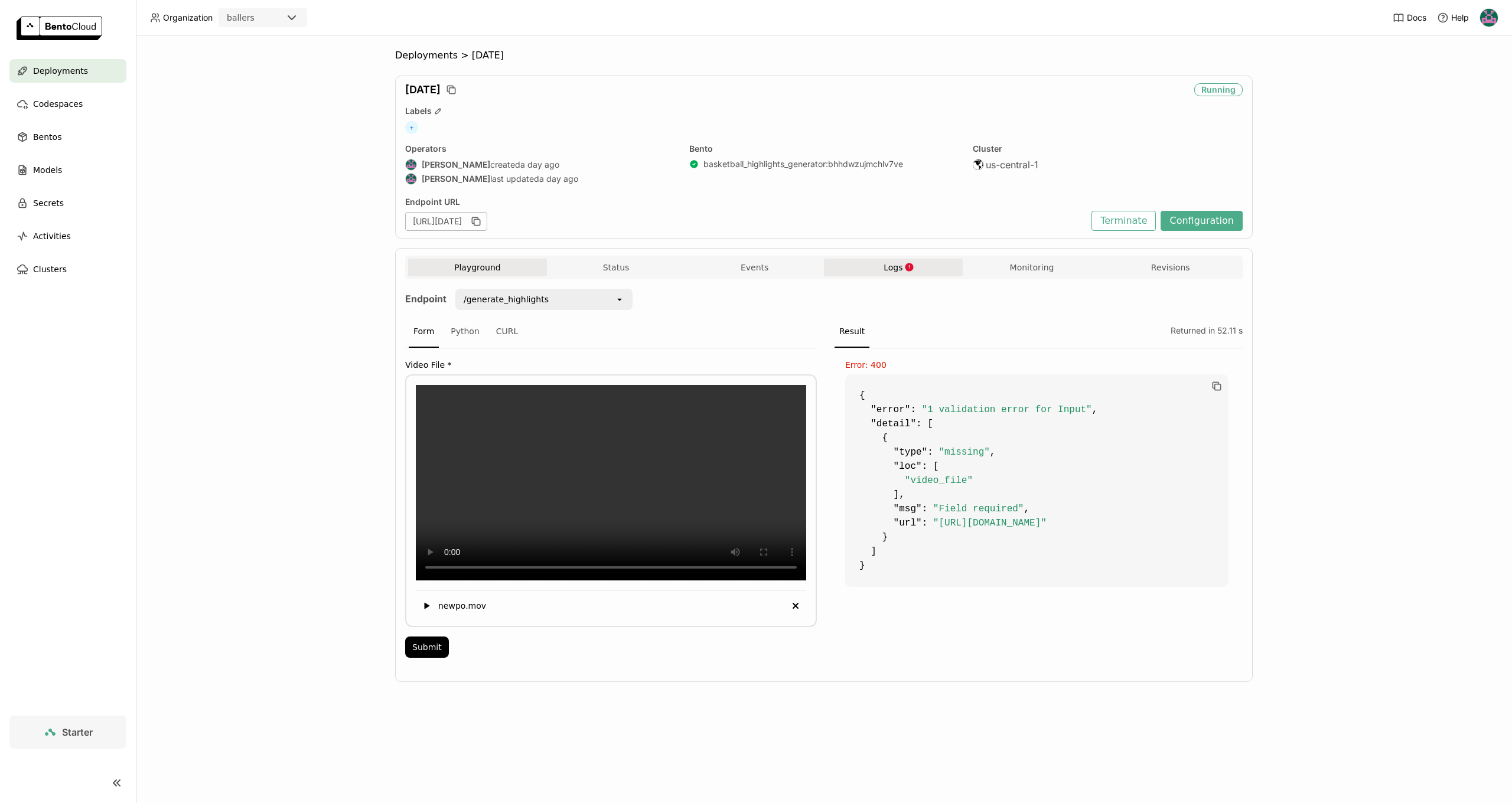
click at [919, 270] on button "Logs" at bounding box center [893, 268] width 139 height 18
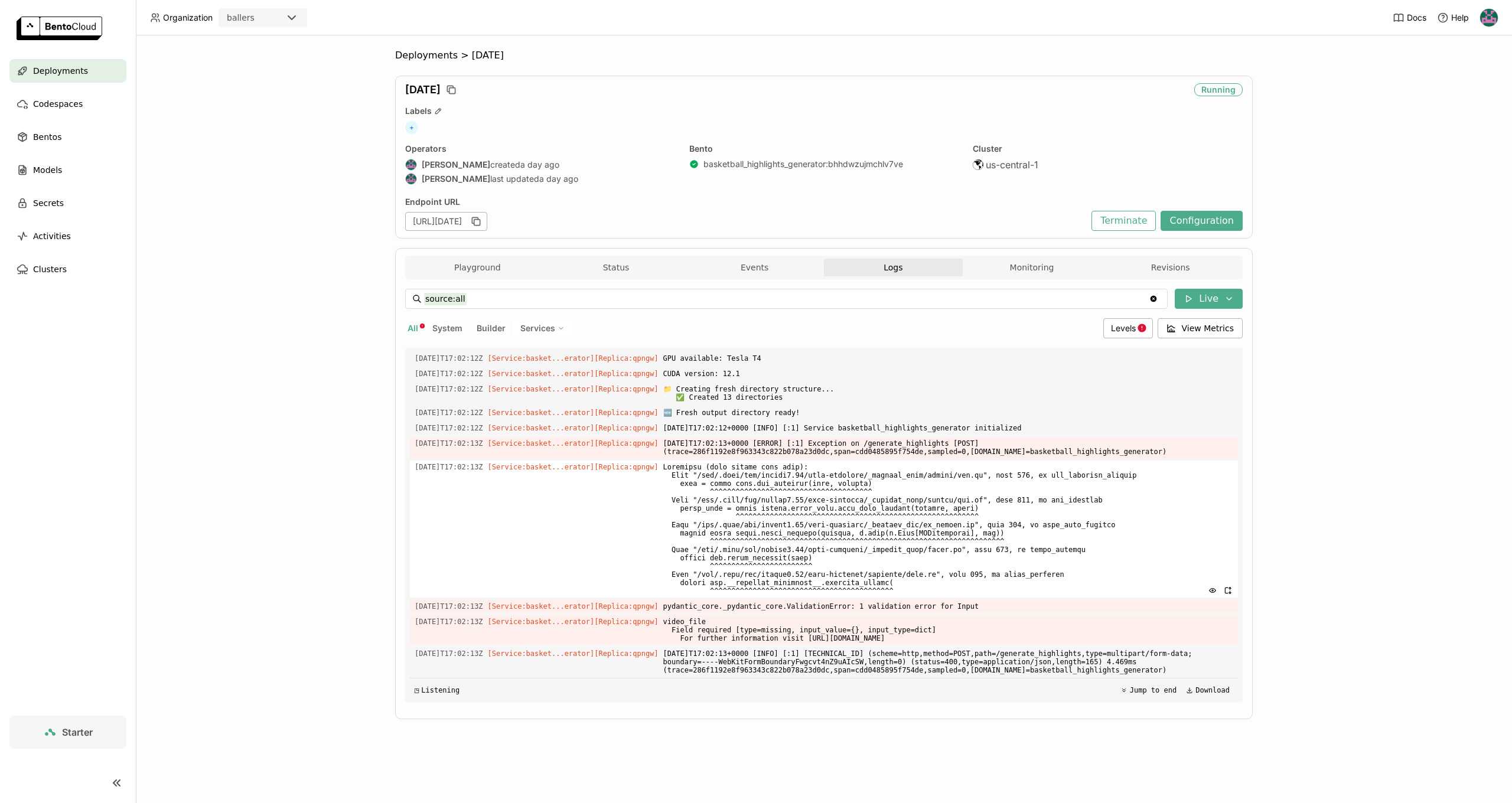
scroll to position [6160, 0]
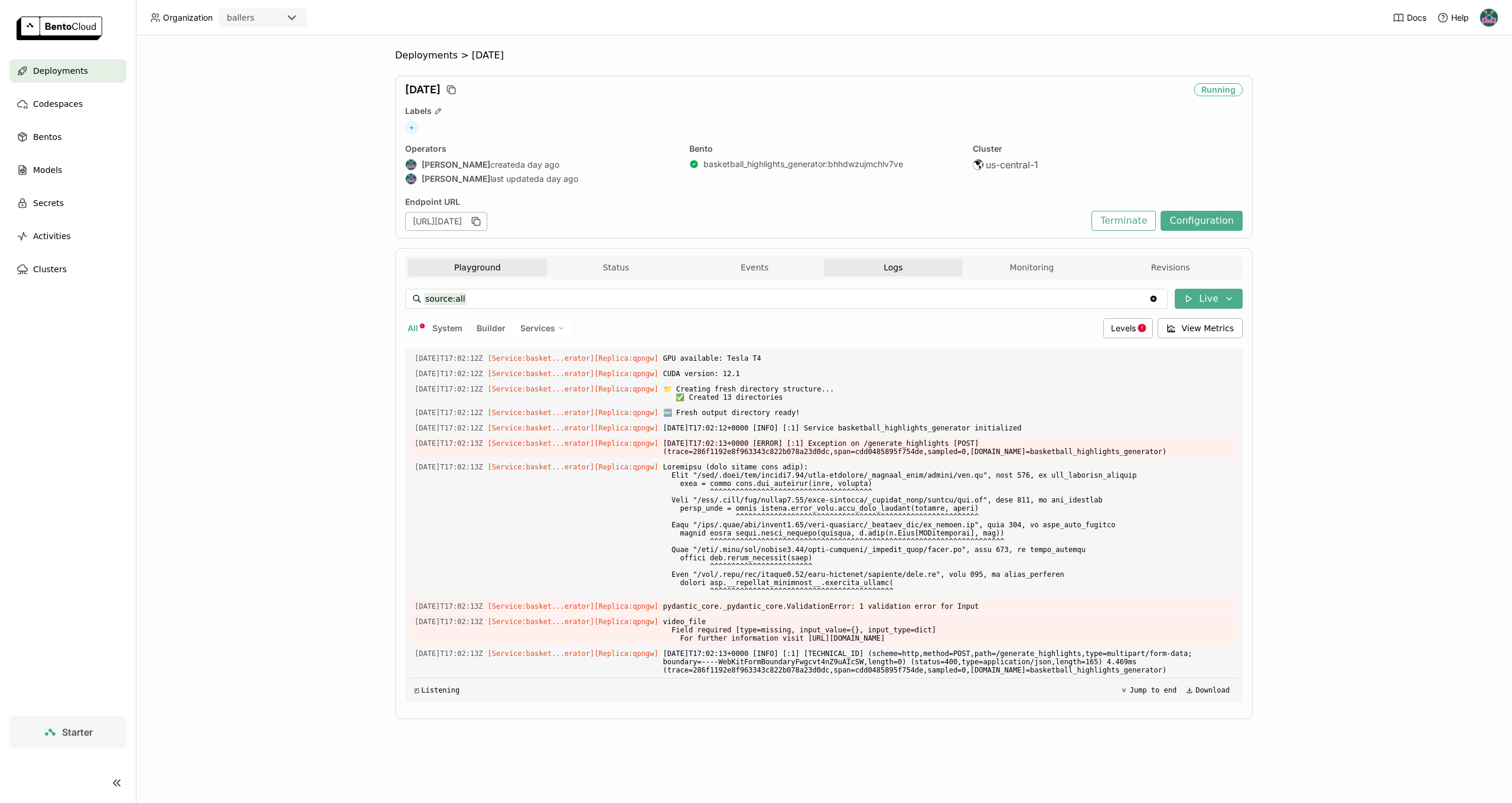
click at [495, 262] on button "Playground" at bounding box center [477, 268] width 139 height 18
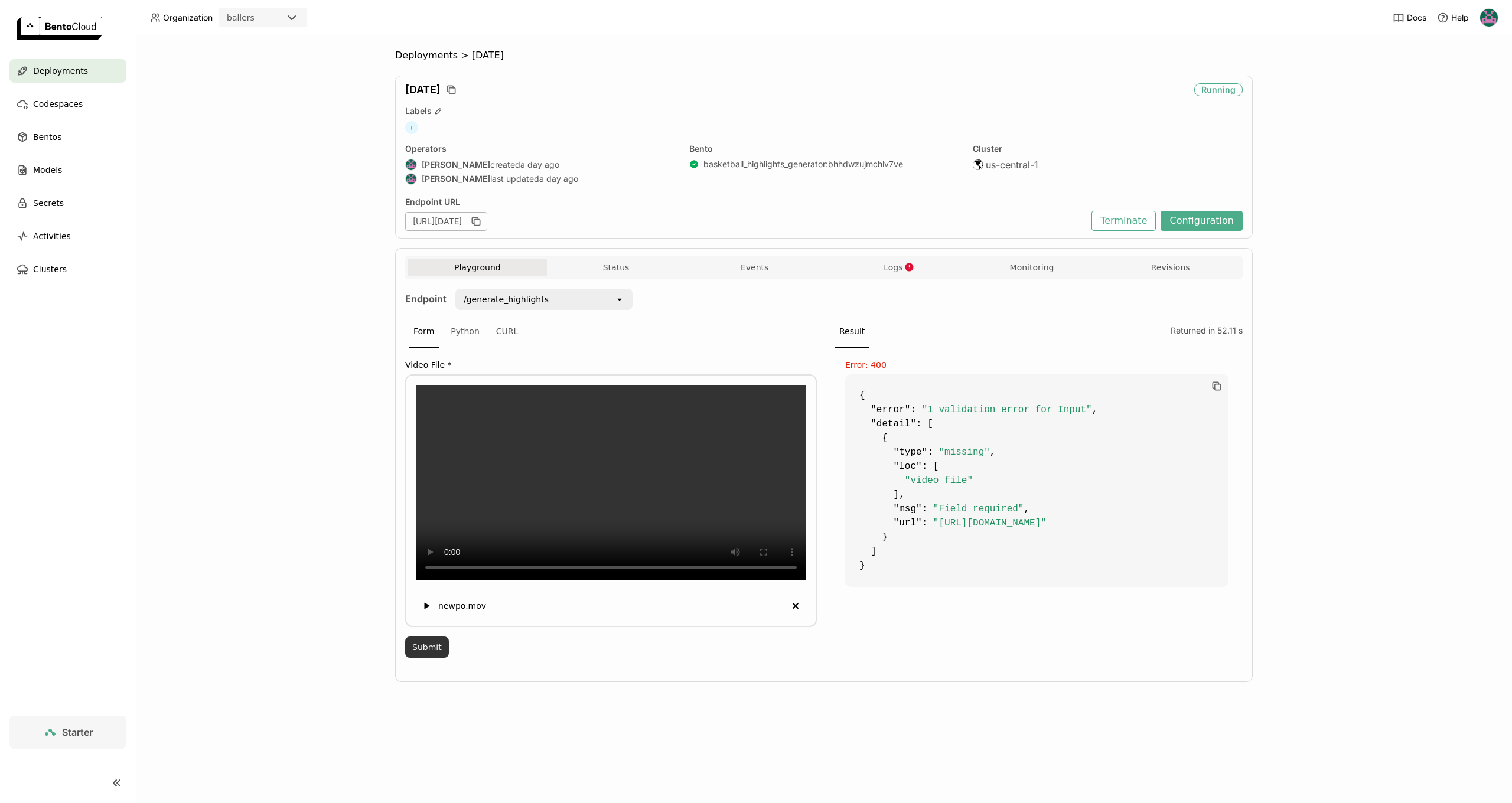
click at [427, 658] on button "Submit" at bounding box center [427, 647] width 44 height 22
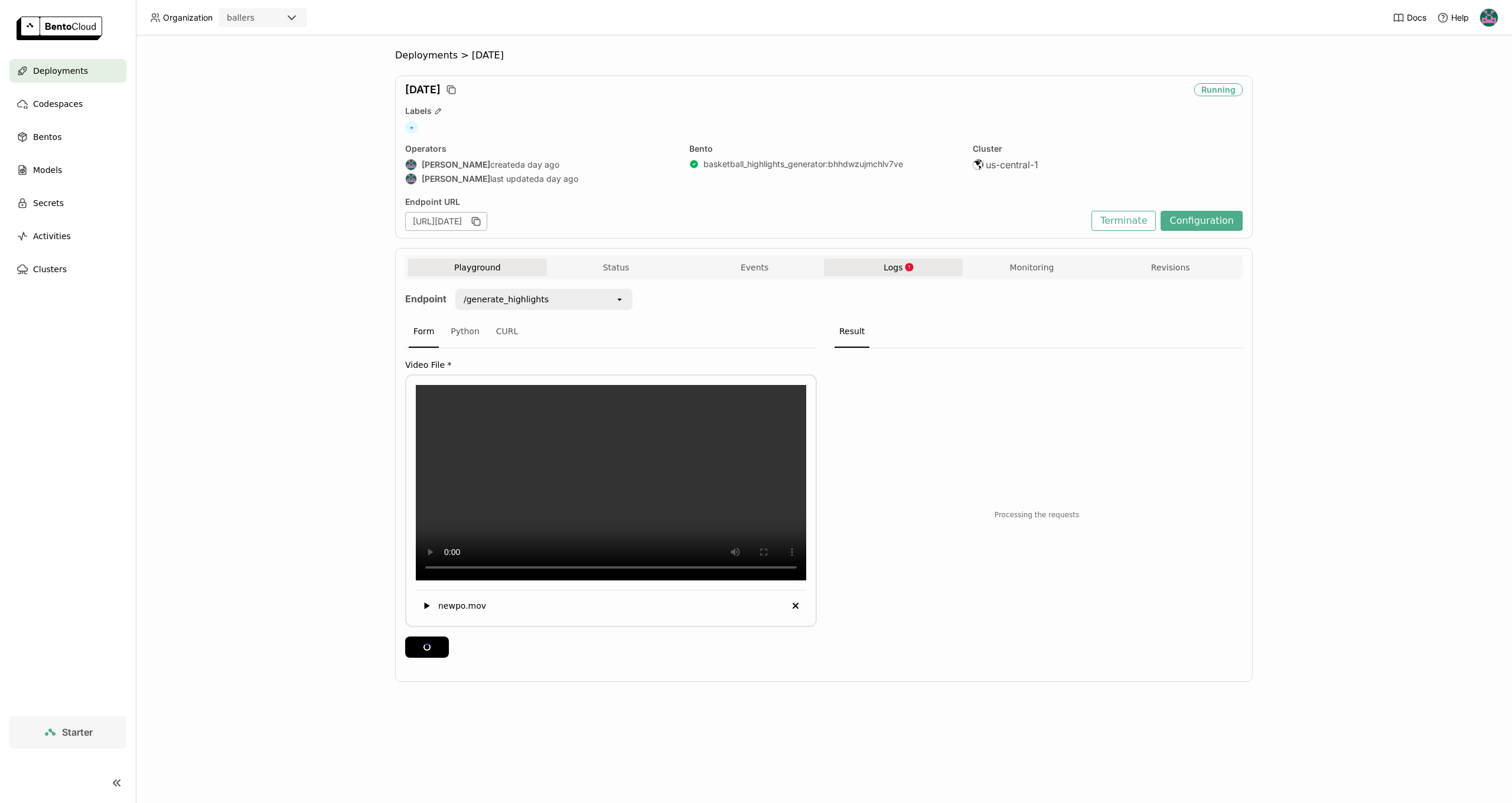
click at [899, 259] on button "Logs" at bounding box center [893, 268] width 139 height 18
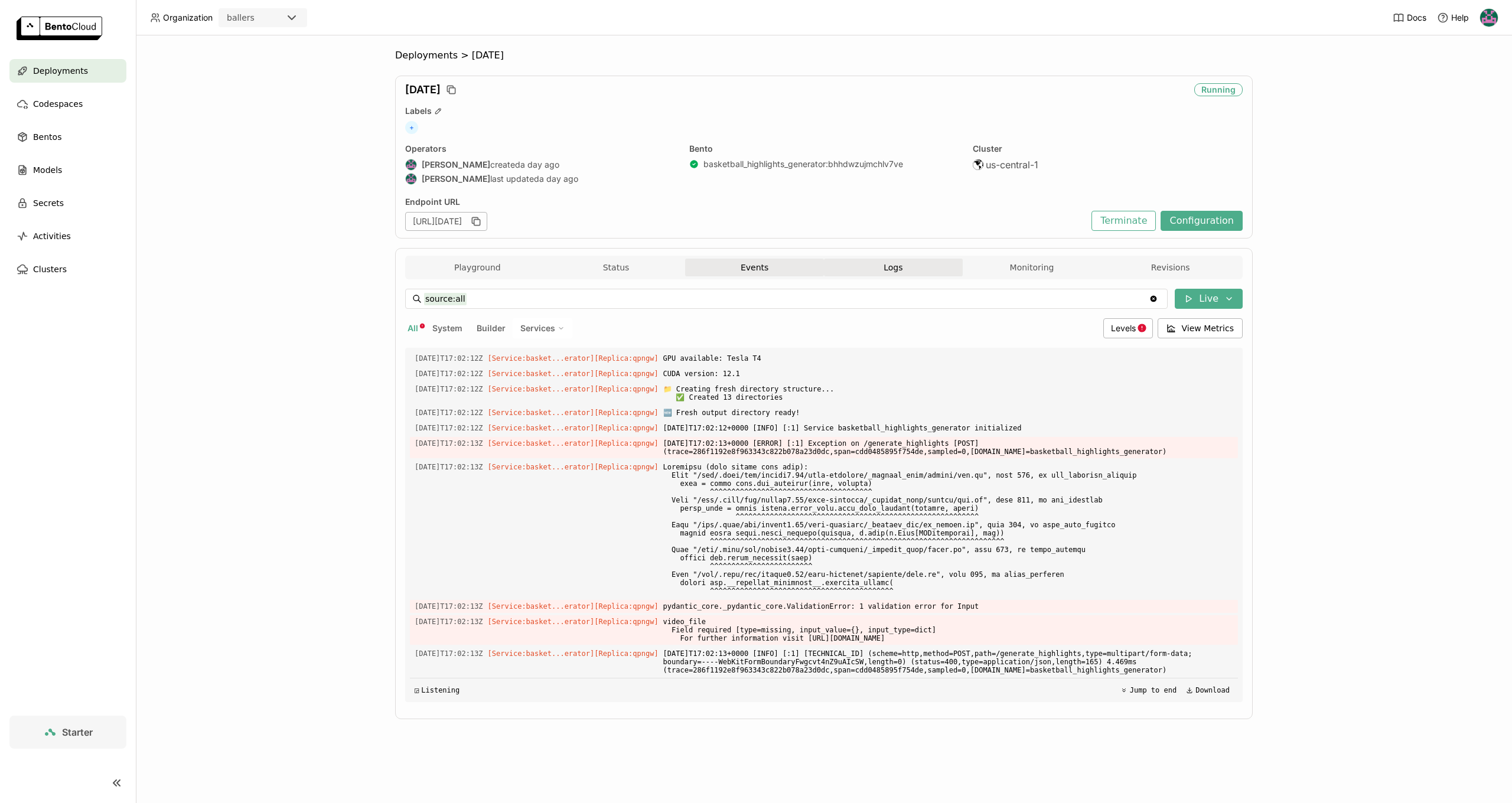
click at [762, 274] on button "Events" at bounding box center [754, 268] width 139 height 18
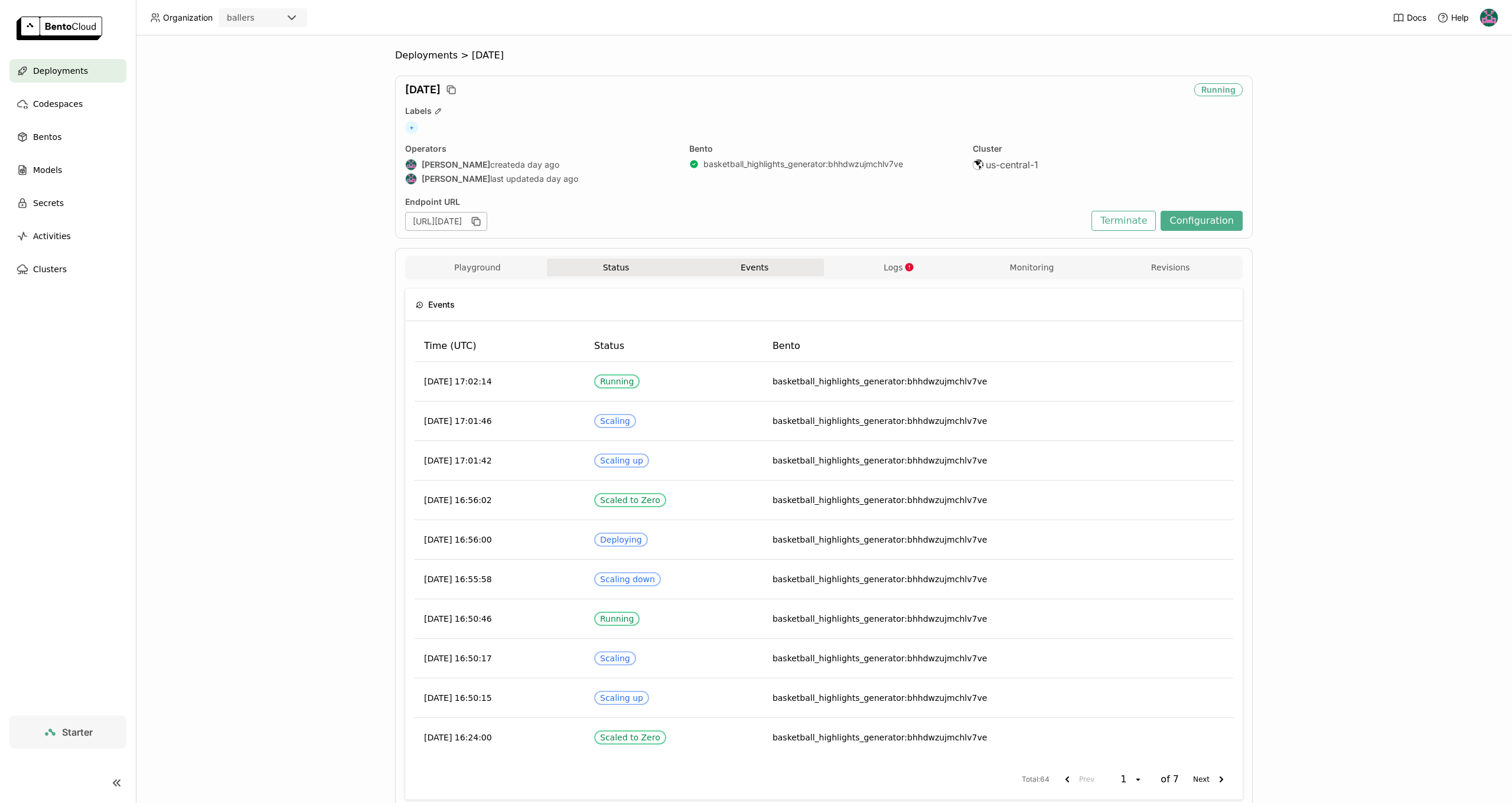
click at [633, 265] on button "Status" at bounding box center [616, 268] width 139 height 18
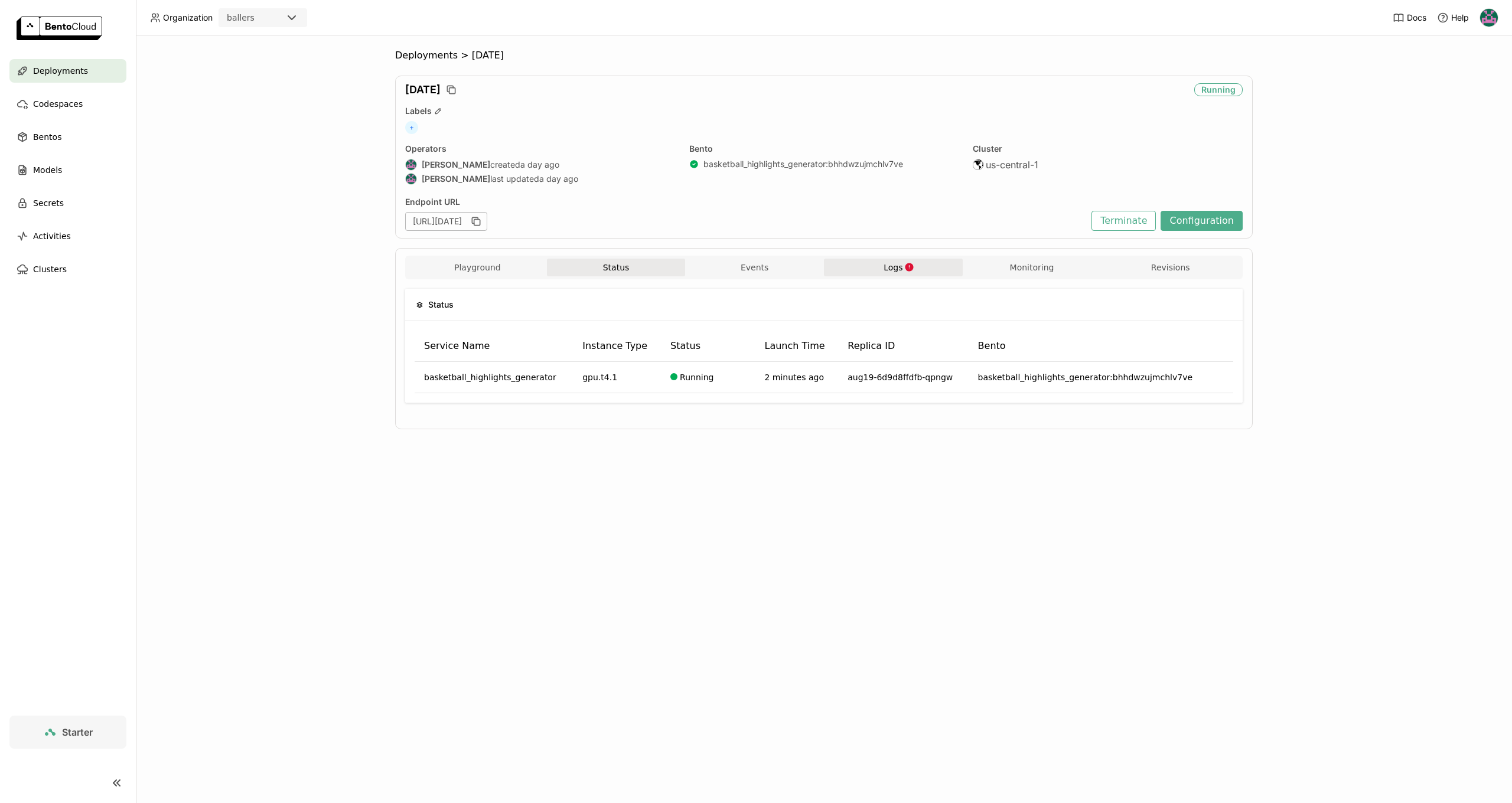
click at [874, 267] on button "Logs" at bounding box center [893, 268] width 139 height 18
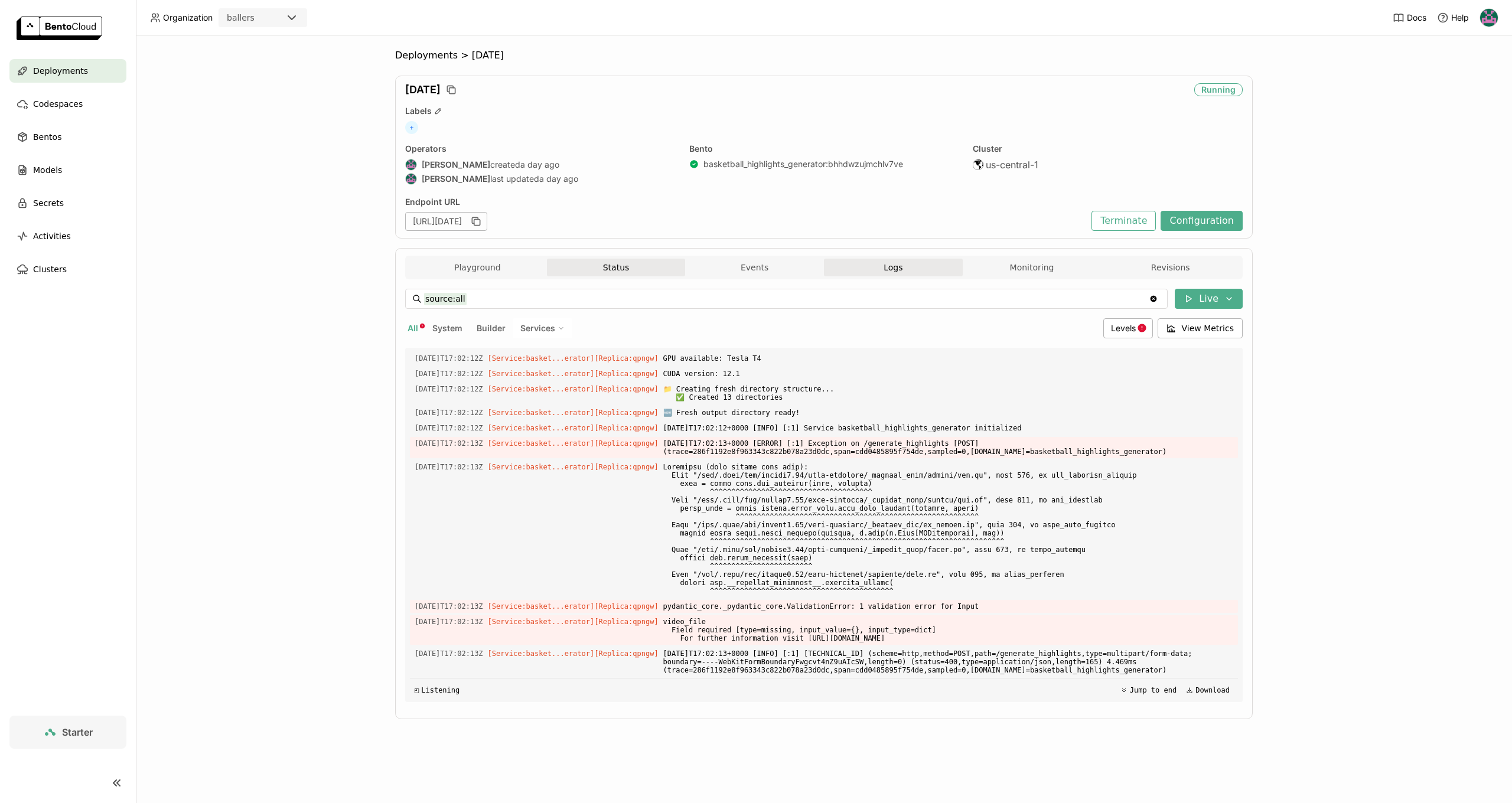
click at [604, 268] on button "Status" at bounding box center [616, 268] width 139 height 18
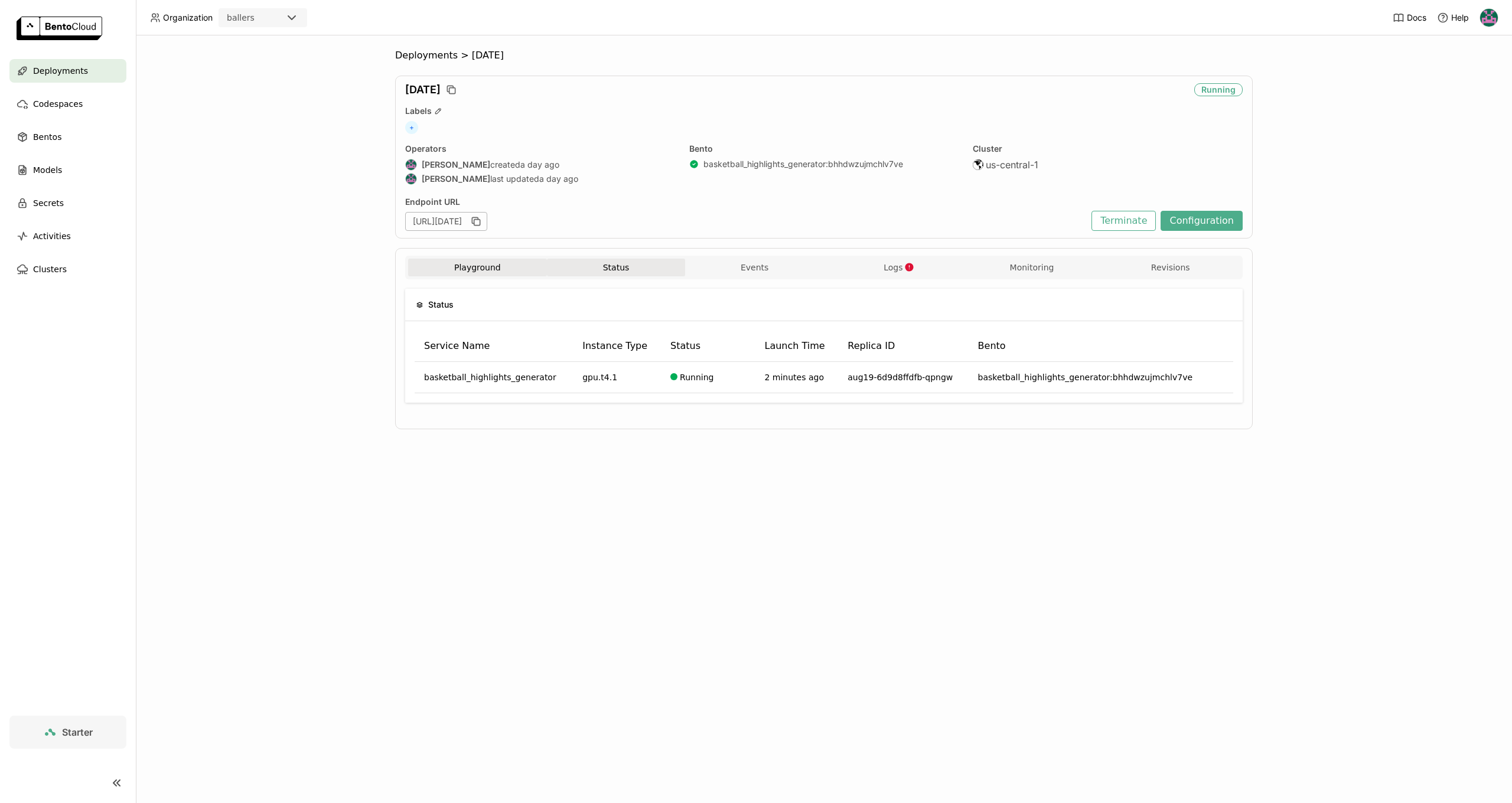
click at [511, 267] on button "Playground" at bounding box center [477, 268] width 139 height 18
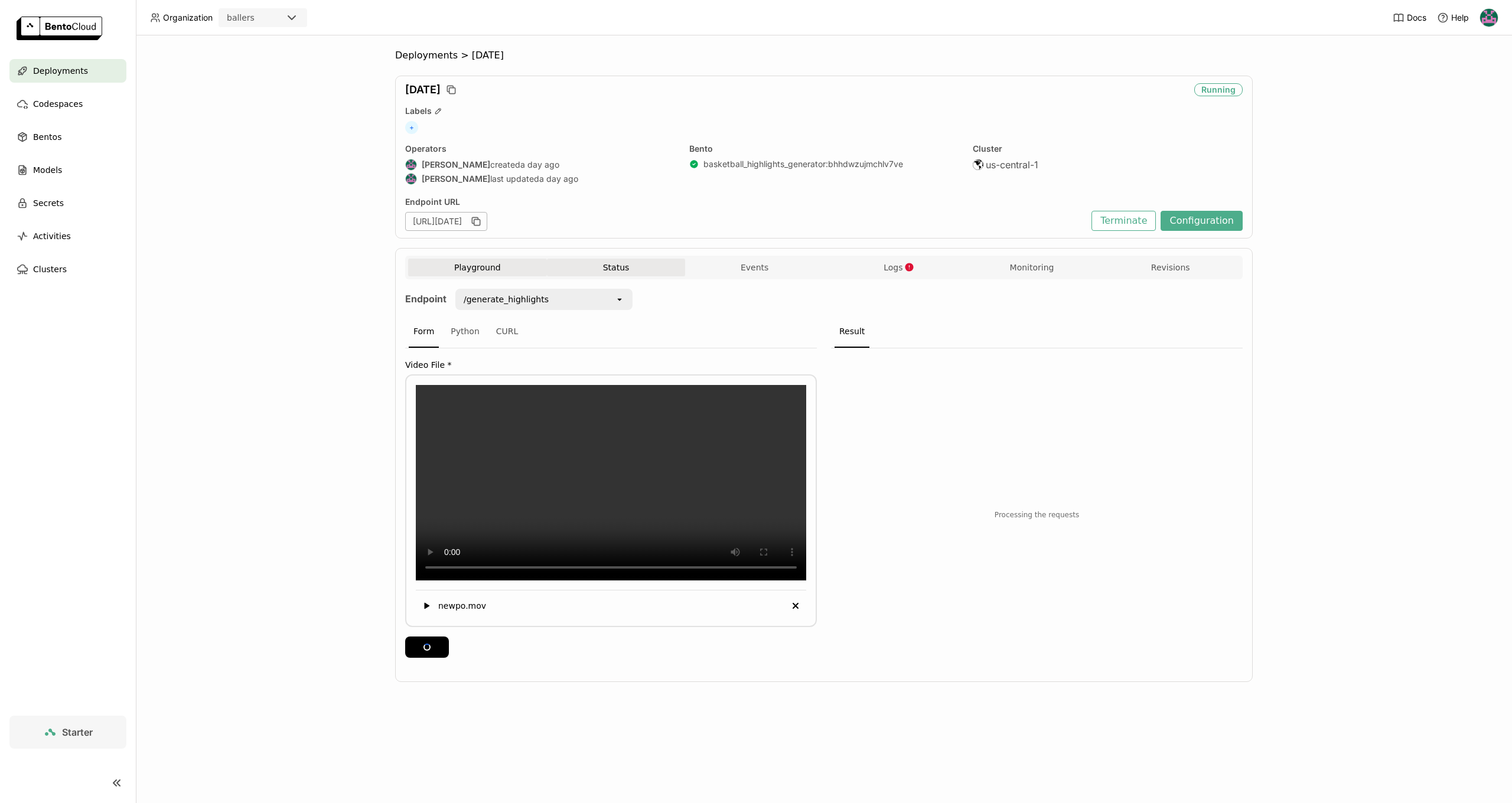
click at [591, 268] on button "Status" at bounding box center [616, 268] width 139 height 18
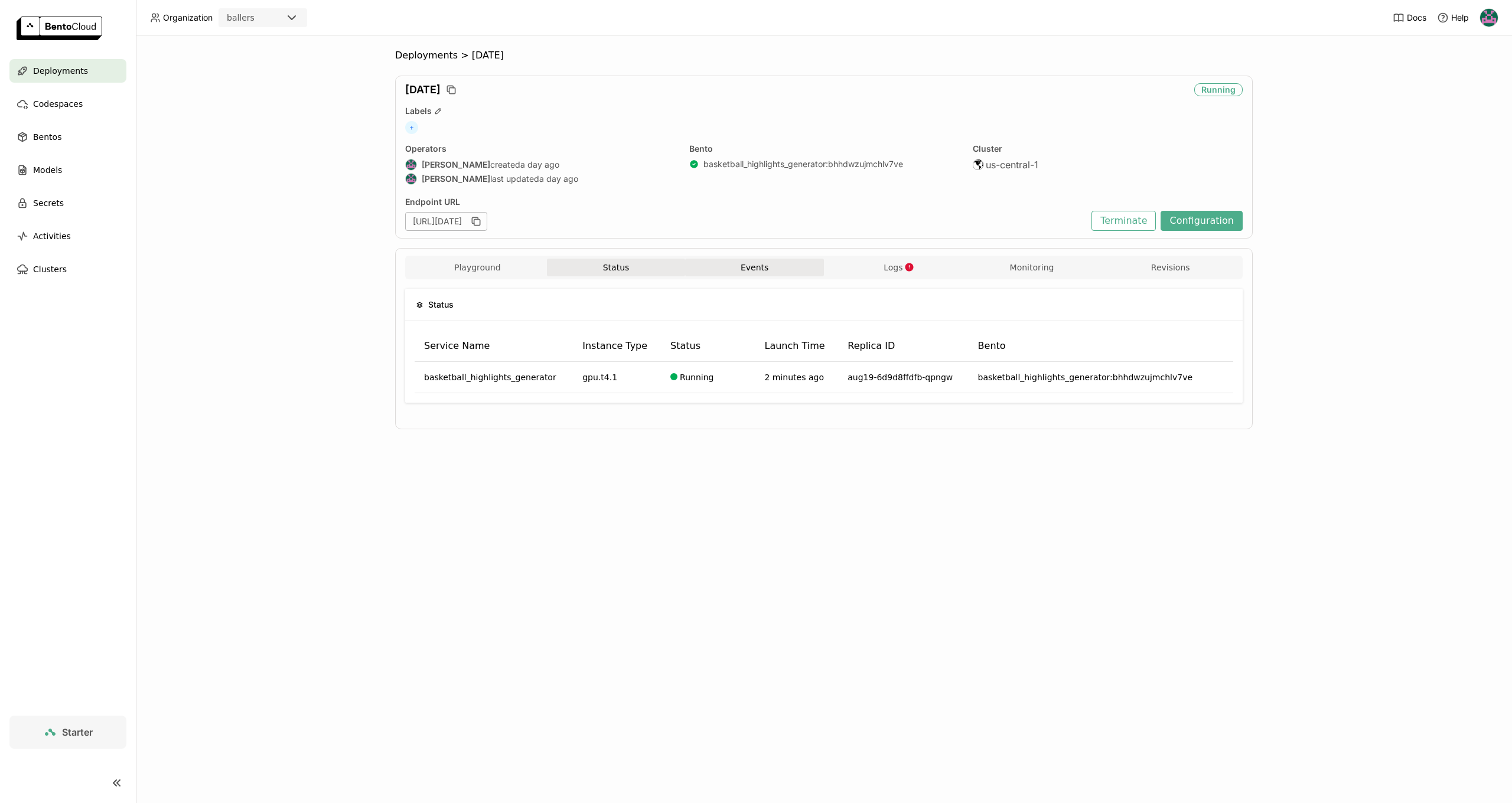
click at [770, 271] on button "Events" at bounding box center [754, 268] width 139 height 18
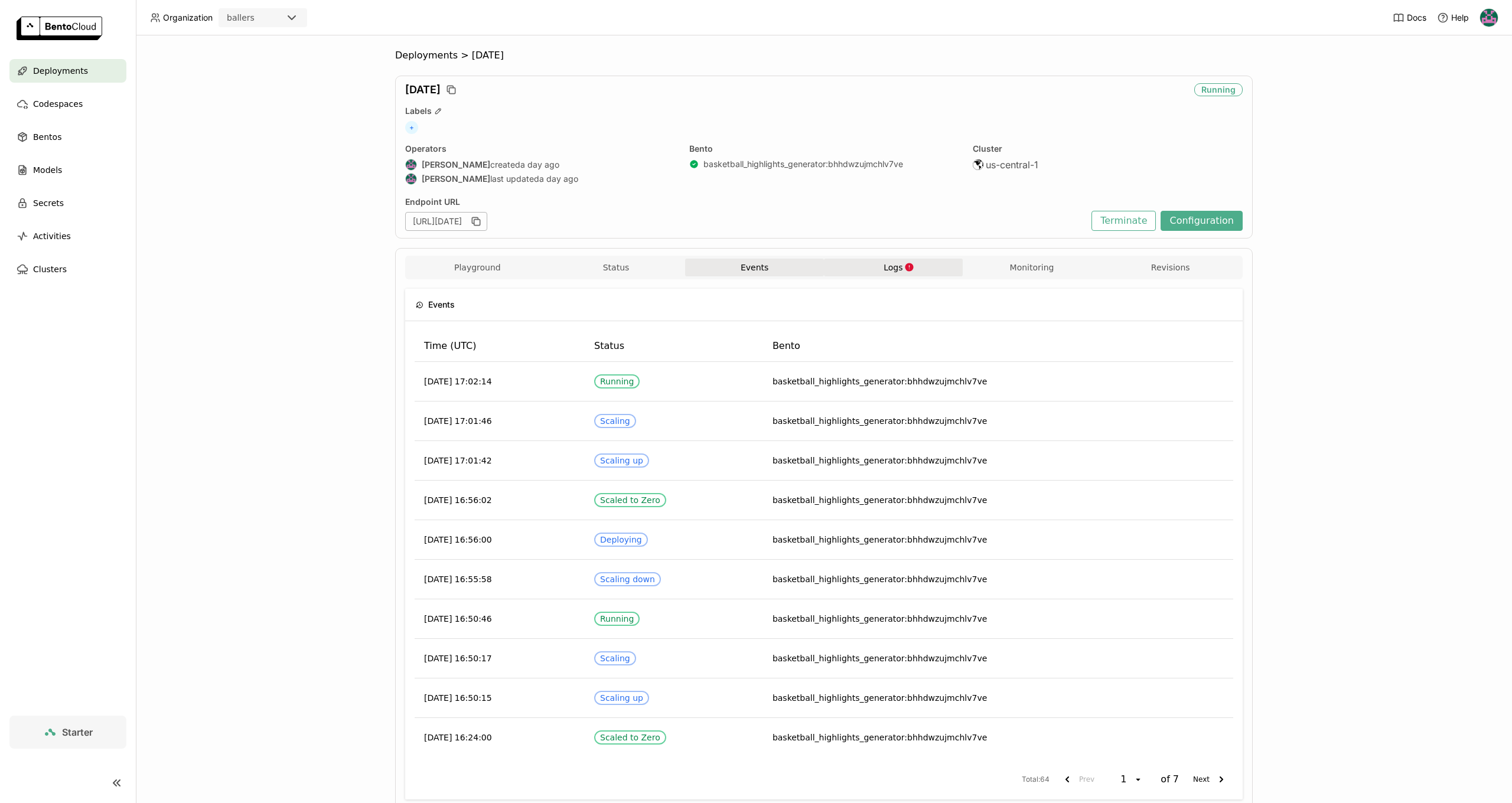
click at [873, 271] on button "Logs" at bounding box center [893, 268] width 139 height 18
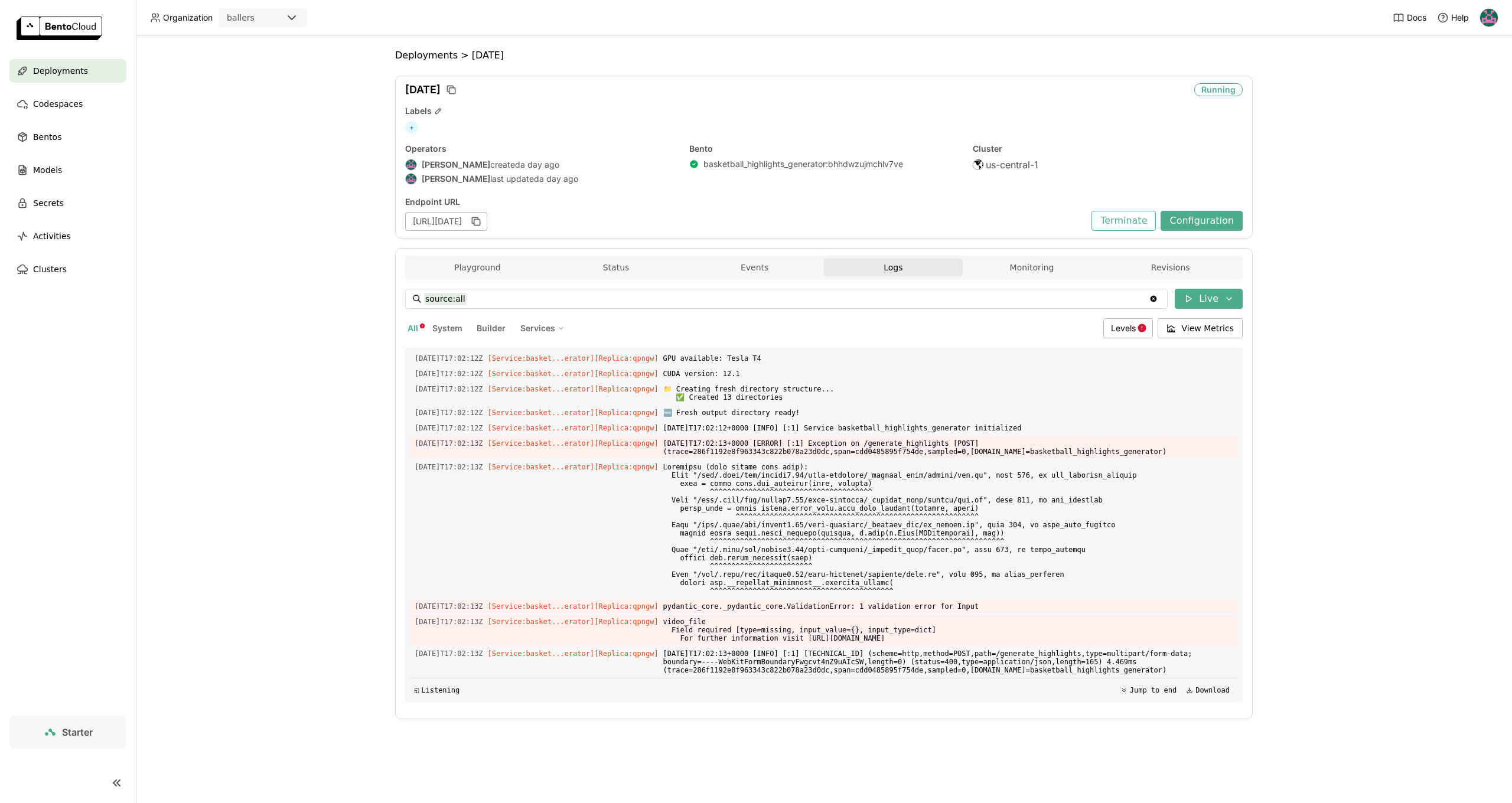
click at [488, 280] on div "source:all source:all Clear value Live All System Builder Services Levels View …" at bounding box center [823, 494] width 838 height 432
click at [502, 268] on button "Playground" at bounding box center [477, 268] width 139 height 18
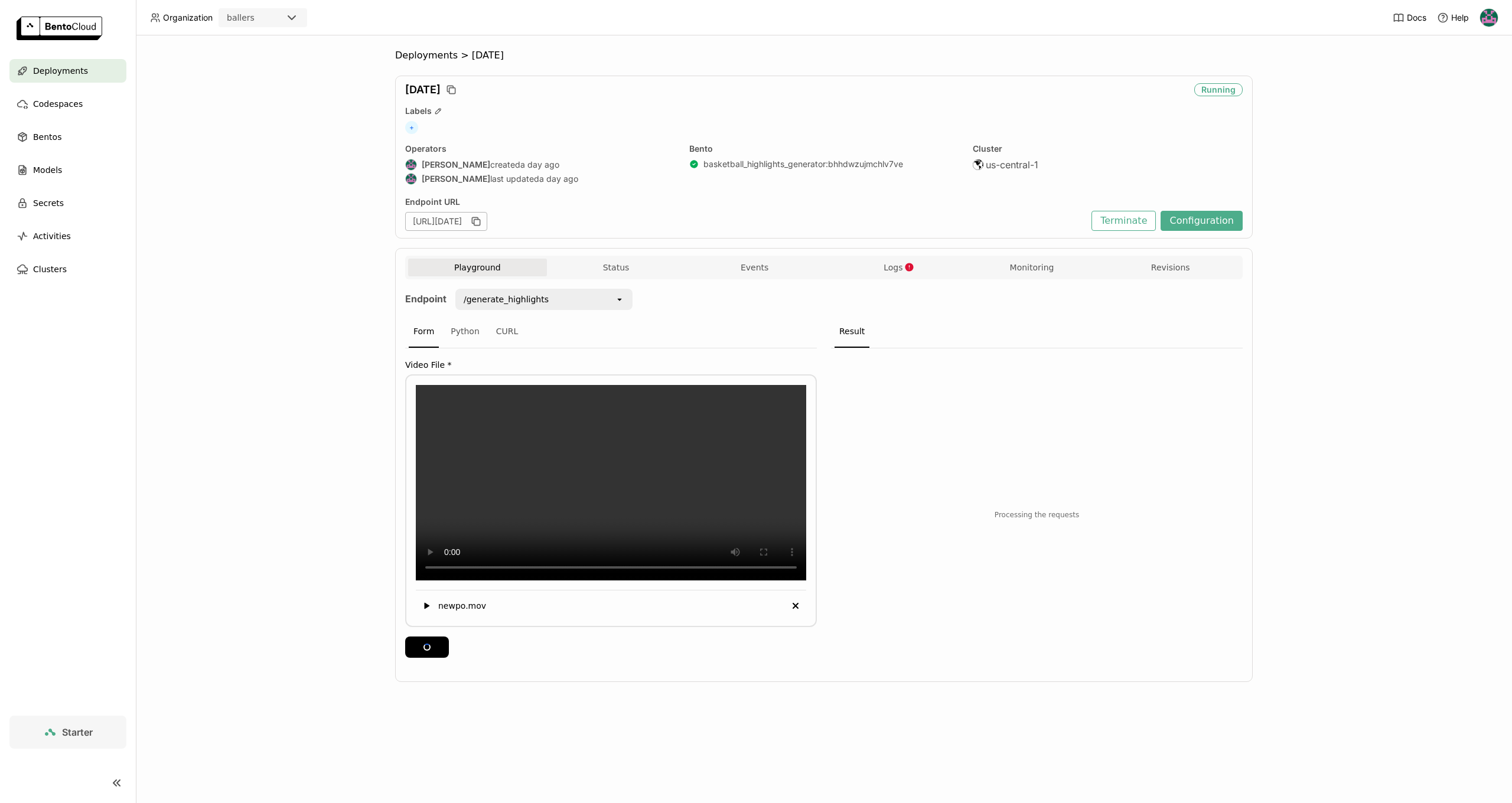
click at [885, 257] on div "Playground Status Events Logs Monitoring Revisions" at bounding box center [823, 267] width 838 height 23
click at [895, 266] on span "Logs" at bounding box center [893, 267] width 19 height 10
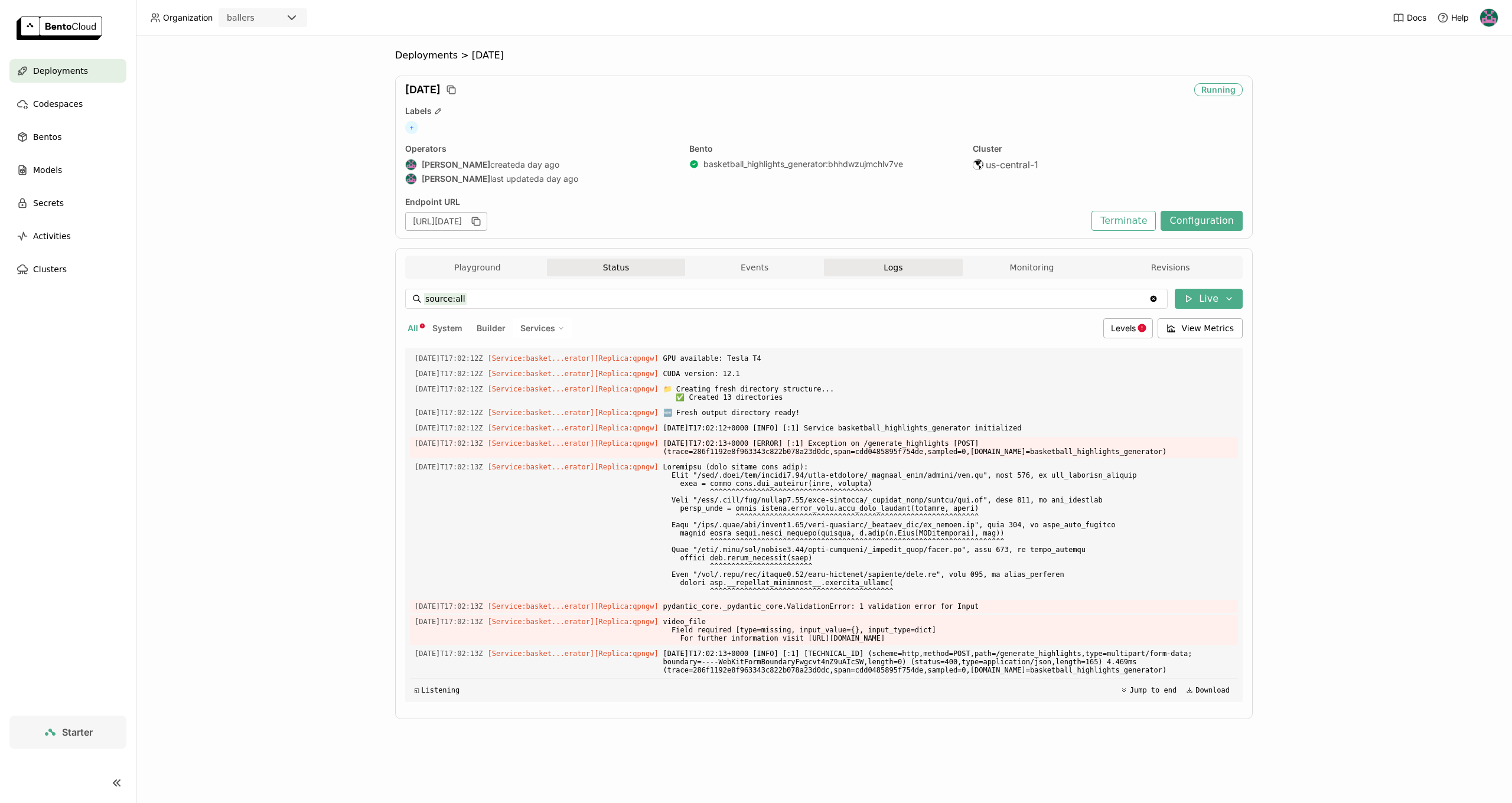
click at [609, 273] on button "Status" at bounding box center [616, 268] width 139 height 18
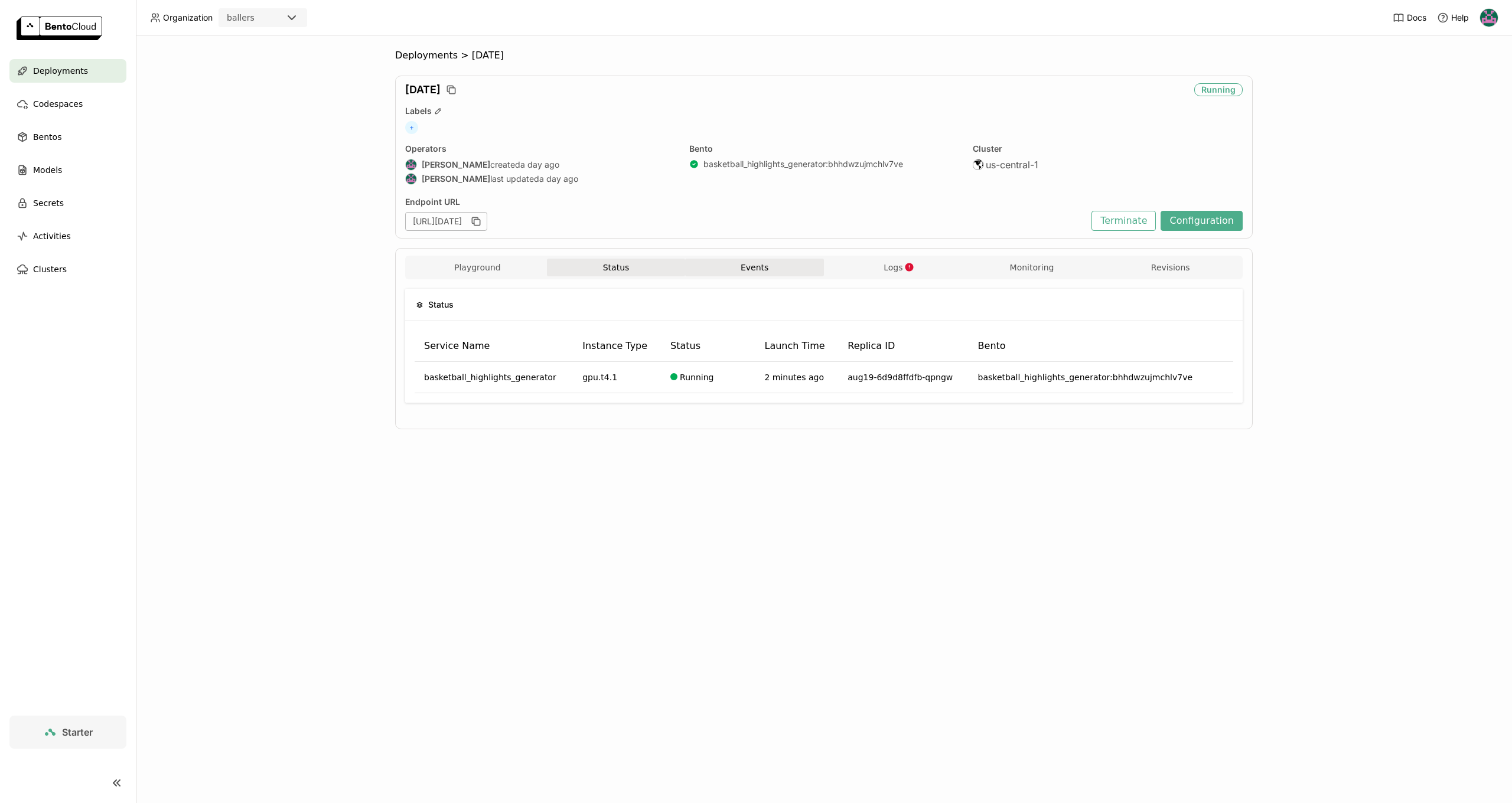
click at [746, 272] on button "Events" at bounding box center [754, 268] width 139 height 18
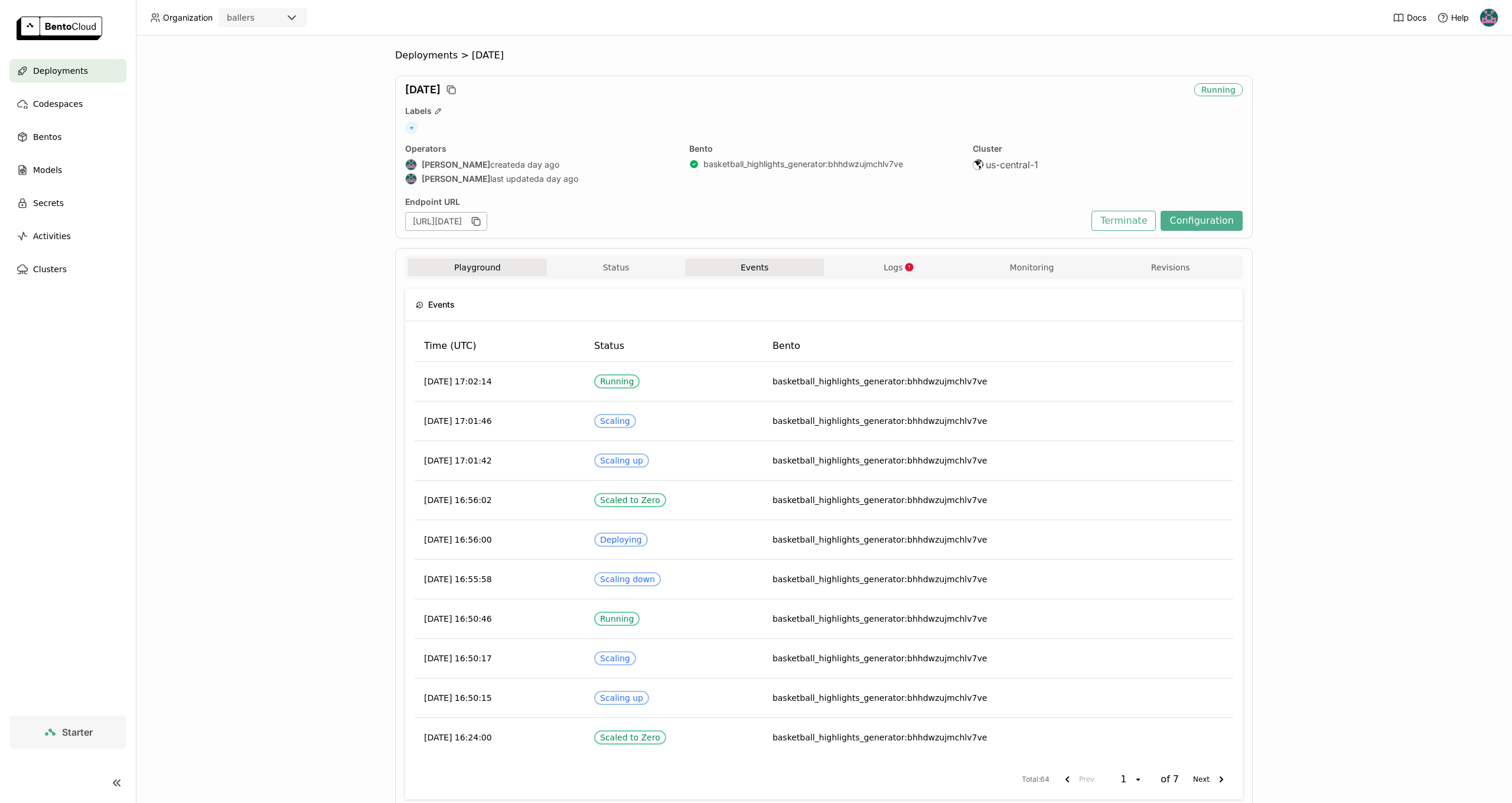
click at [495, 264] on button "Playground" at bounding box center [477, 268] width 139 height 18
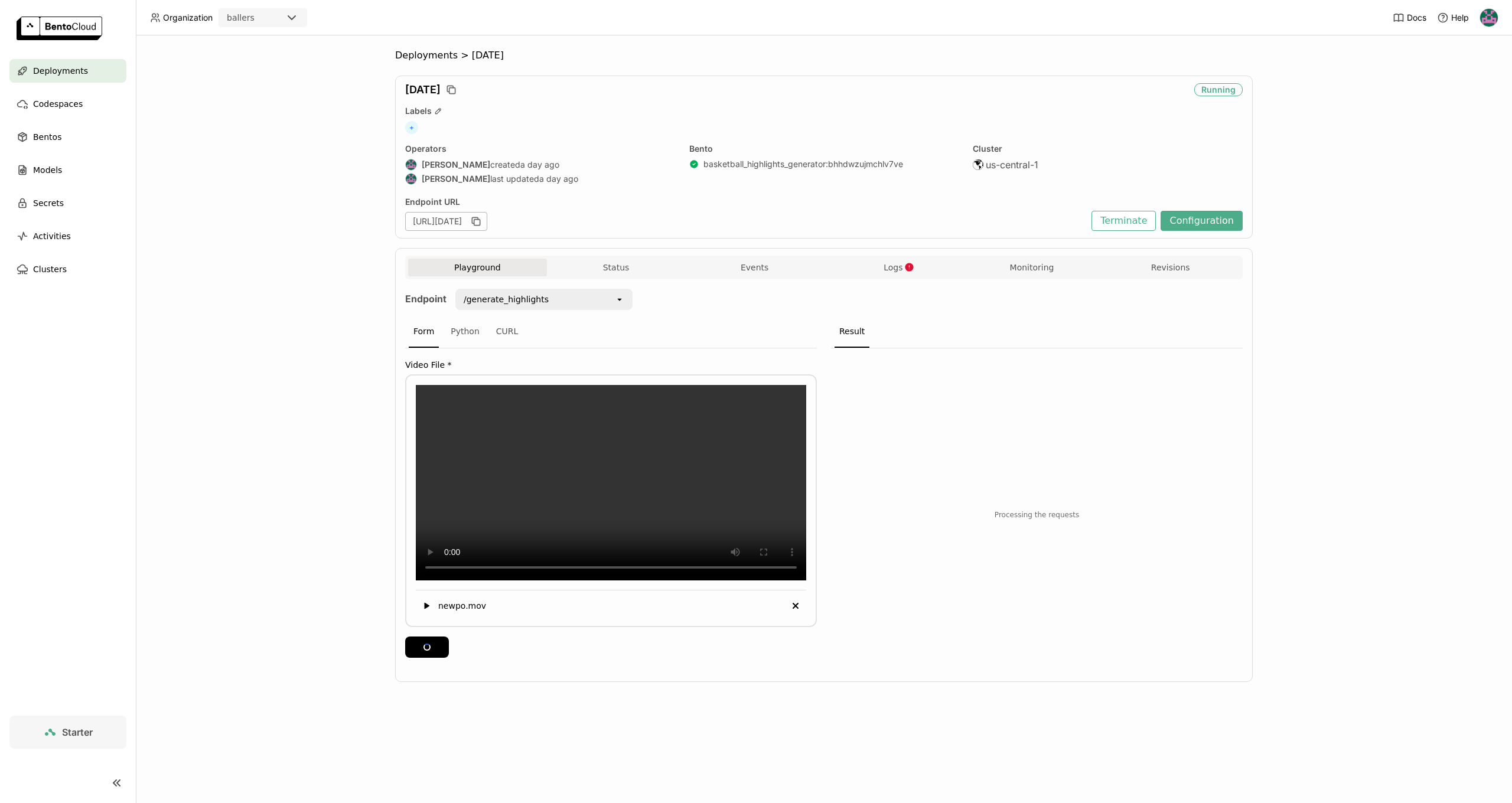
click at [905, 258] on div "Playground Status Events Logs Monitoring Revisions" at bounding box center [823, 267] width 838 height 23
click at [905, 270] on icon "button" at bounding box center [909, 267] width 10 height 10
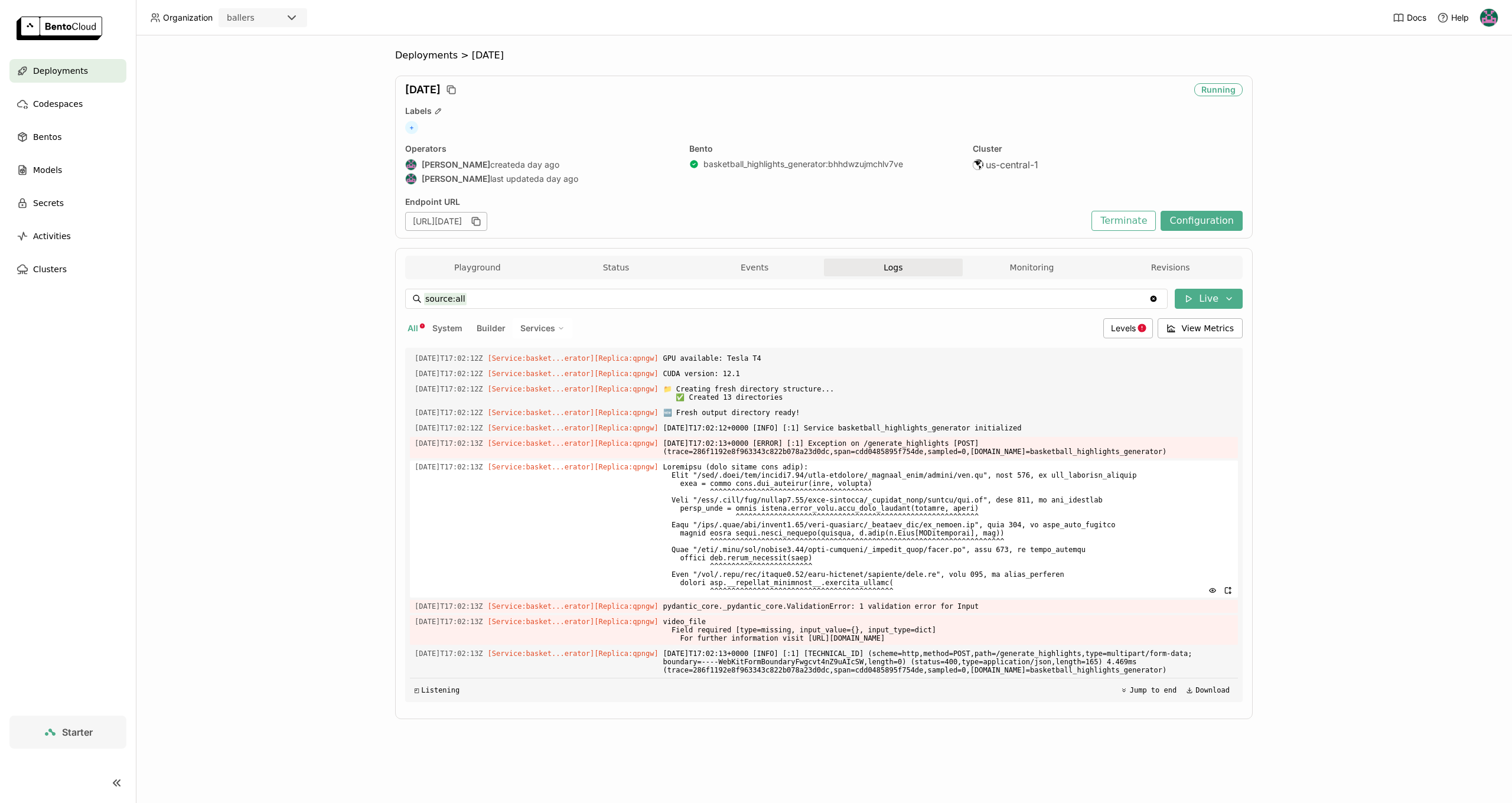
scroll to position [6160, 0]
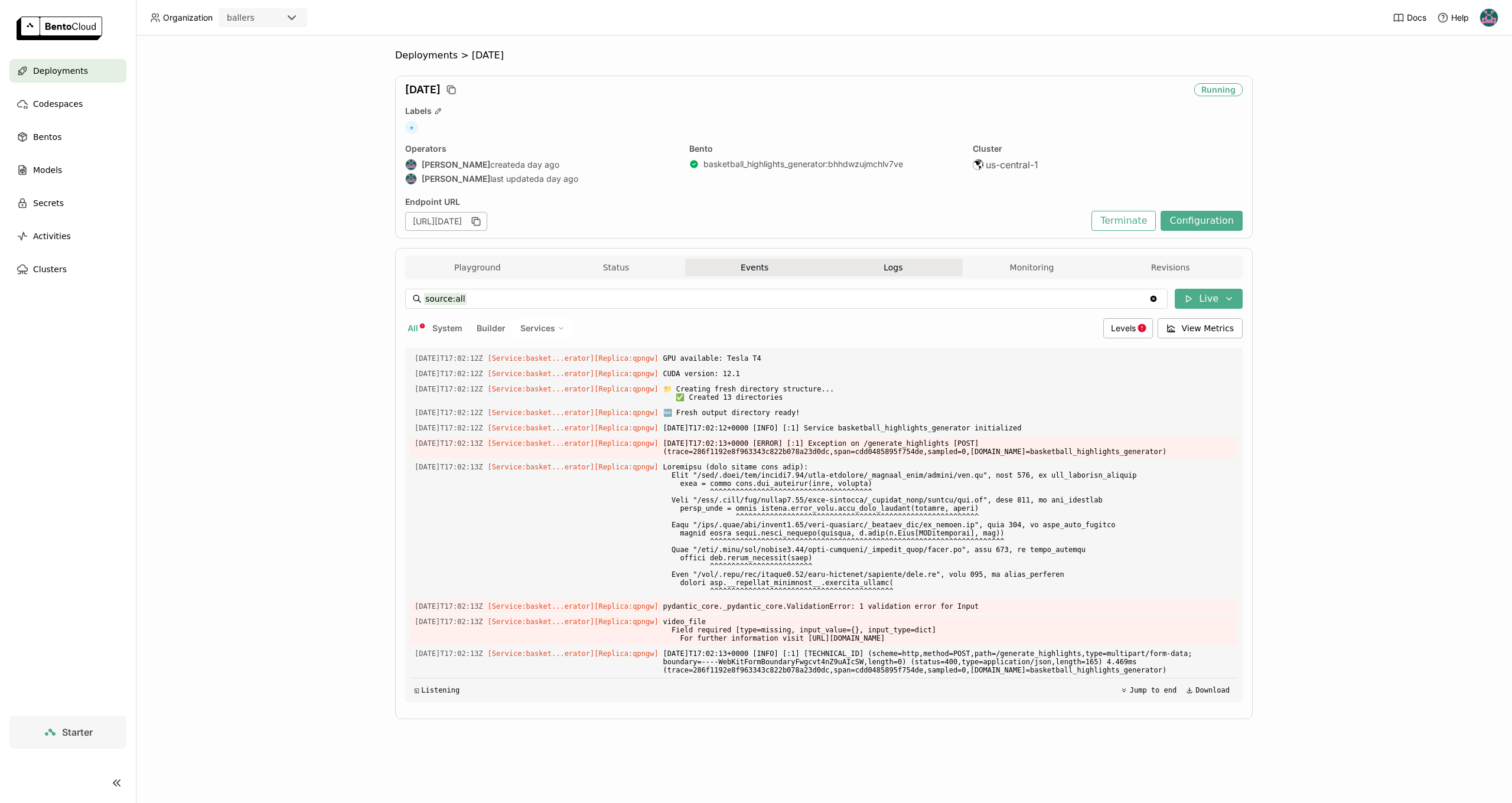
click at [770, 266] on button "Events" at bounding box center [754, 268] width 139 height 18
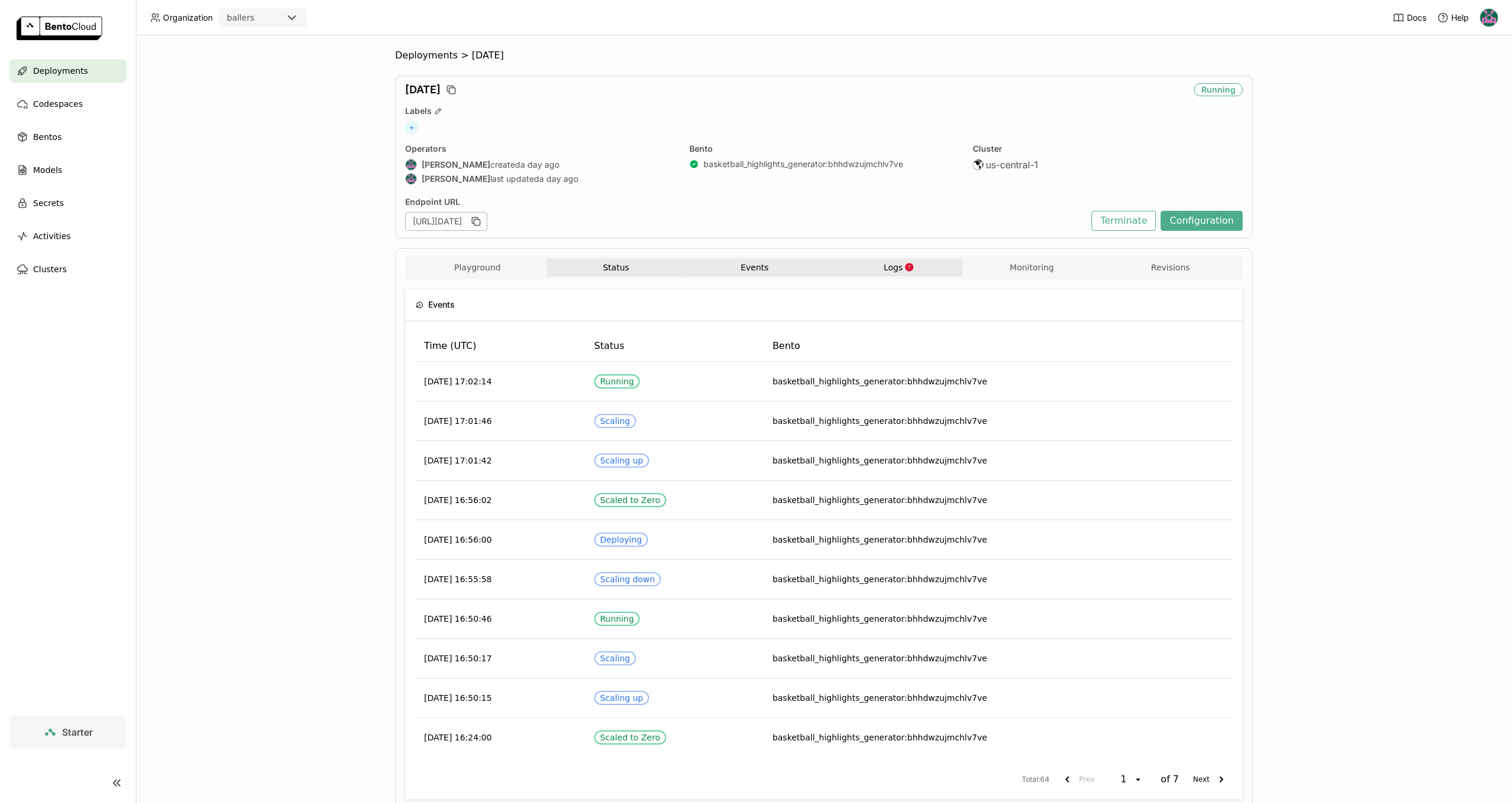
click at [603, 268] on button "Status" at bounding box center [616, 268] width 139 height 18
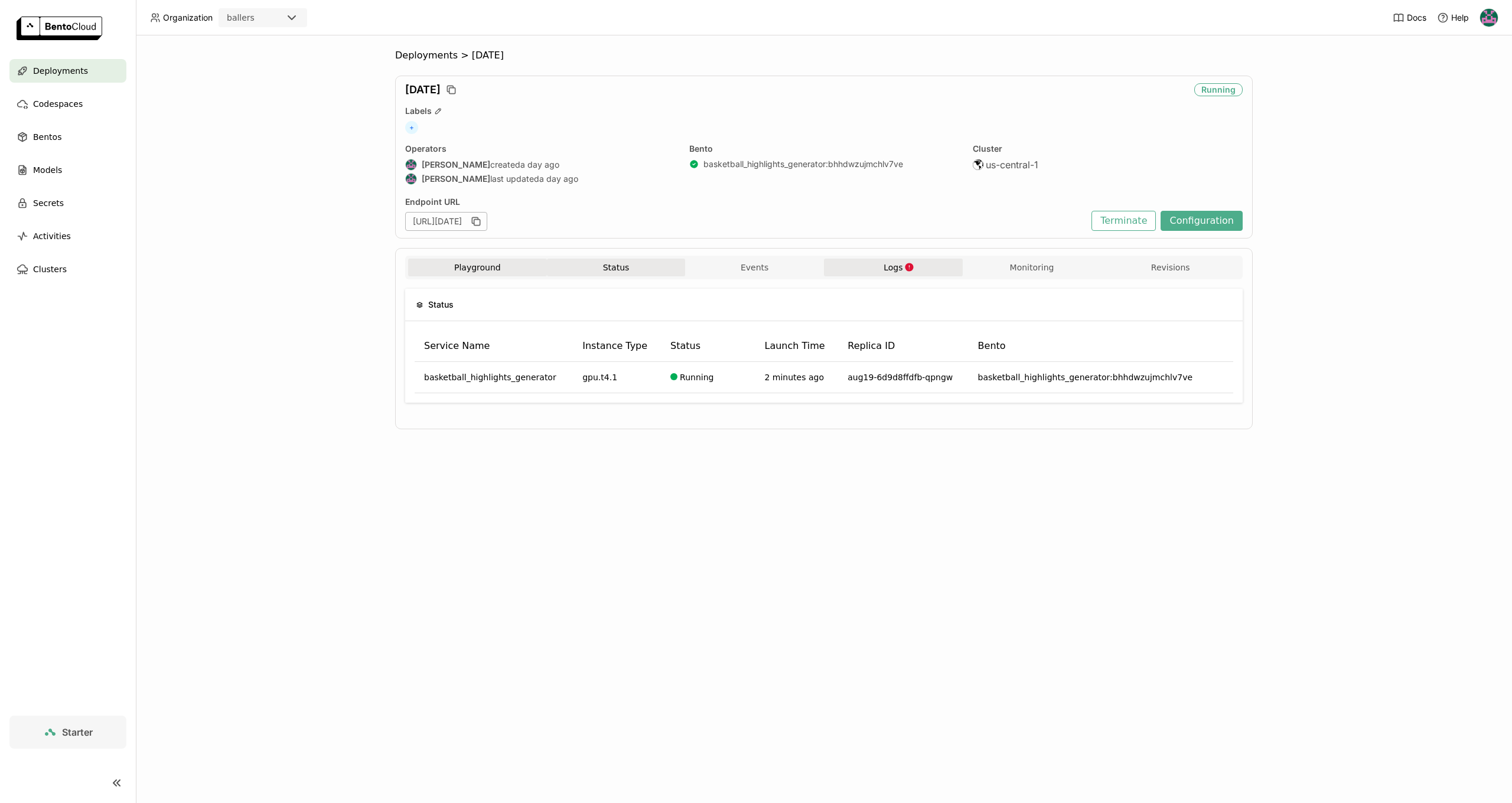
click at [450, 272] on button "Playground" at bounding box center [477, 268] width 139 height 18
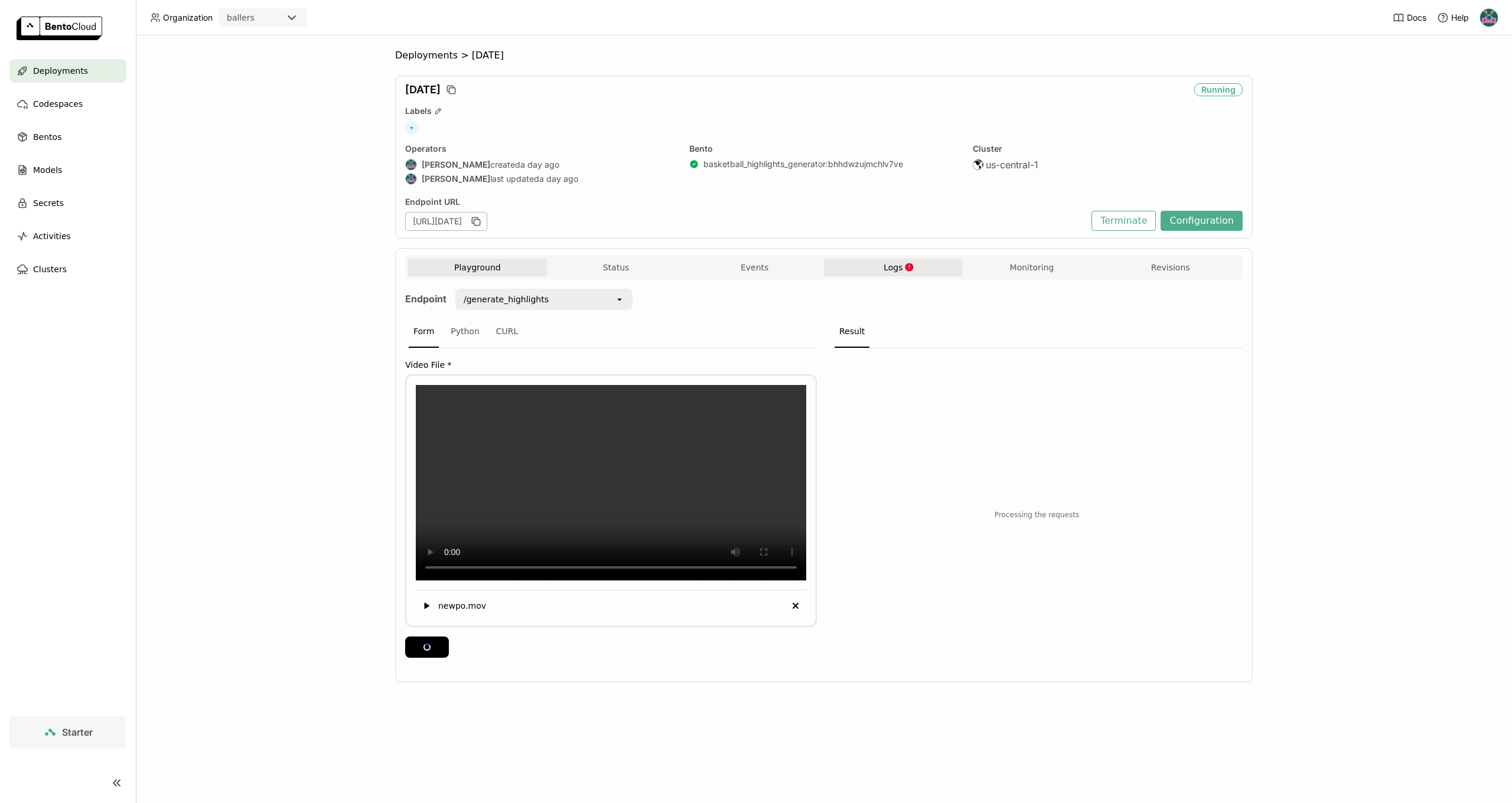
click at [865, 267] on button "Logs" at bounding box center [893, 268] width 139 height 18
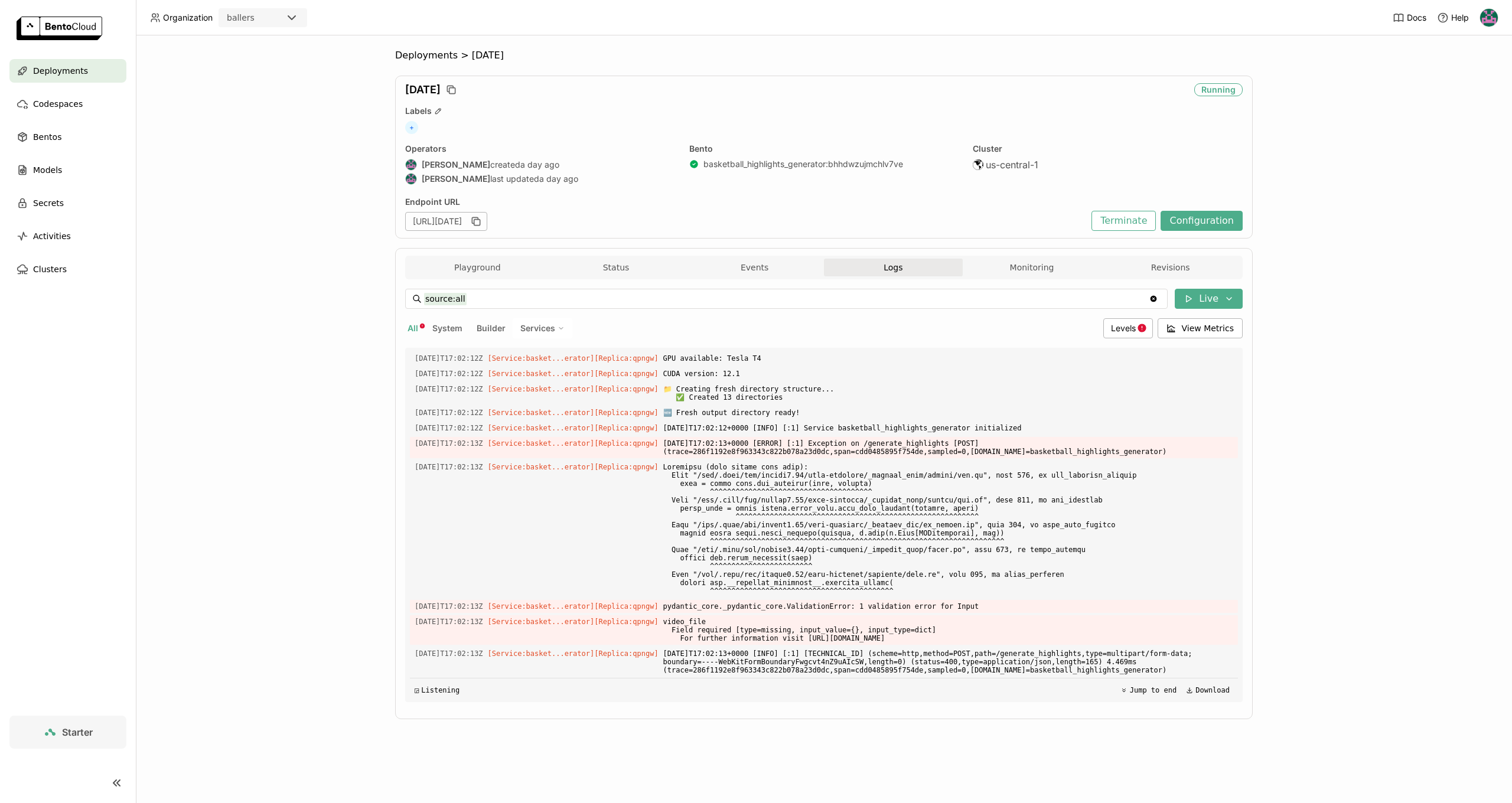
drag, startPoint x: 492, startPoint y: 269, endPoint x: 508, endPoint y: 280, distance: 19.4
click at [492, 269] on button "Playground" at bounding box center [477, 268] width 139 height 18
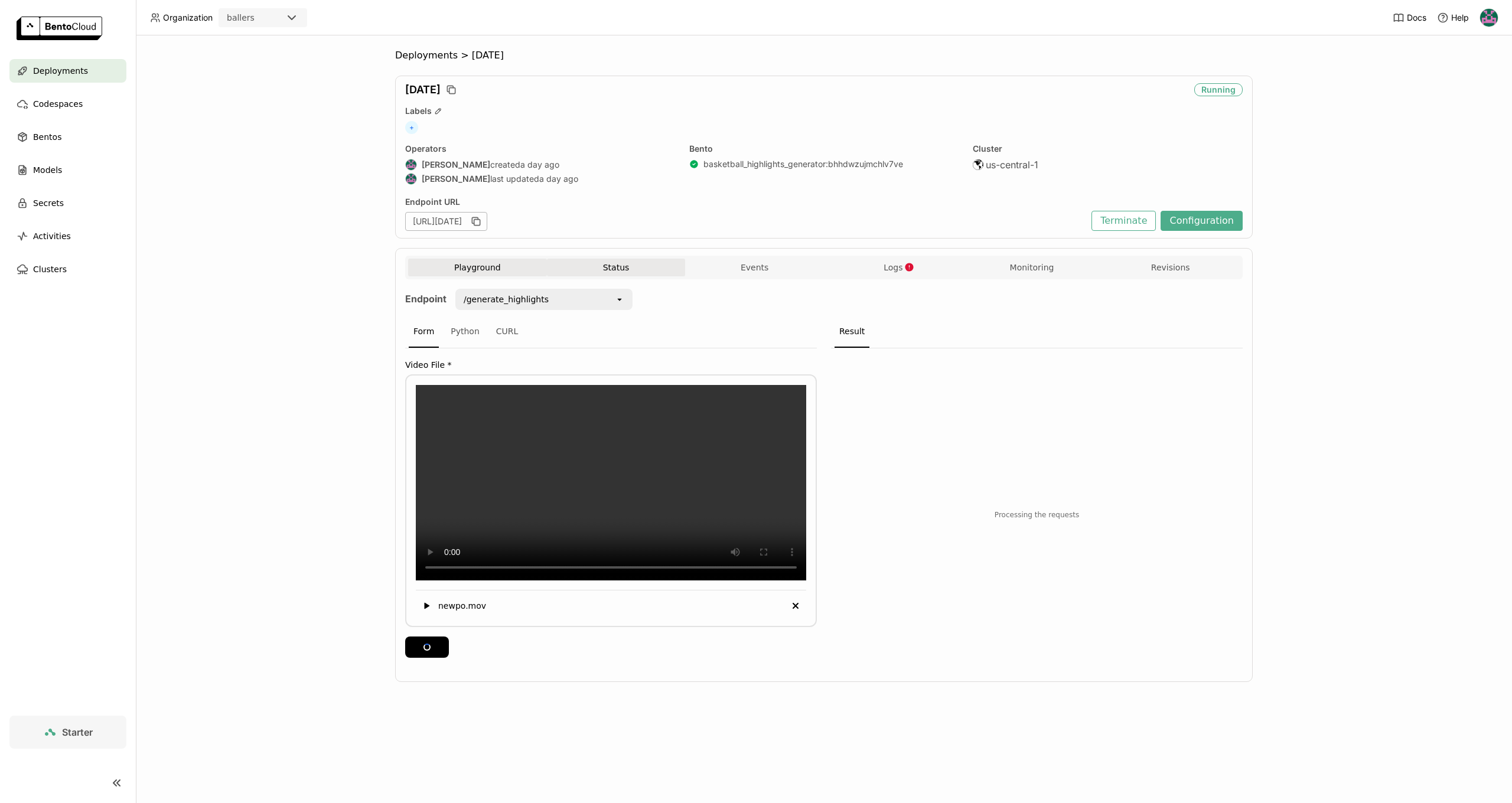
drag, startPoint x: 606, startPoint y: 270, endPoint x: 631, endPoint y: 269, distance: 25.0
click at [606, 270] on button "Status" at bounding box center [616, 268] width 139 height 18
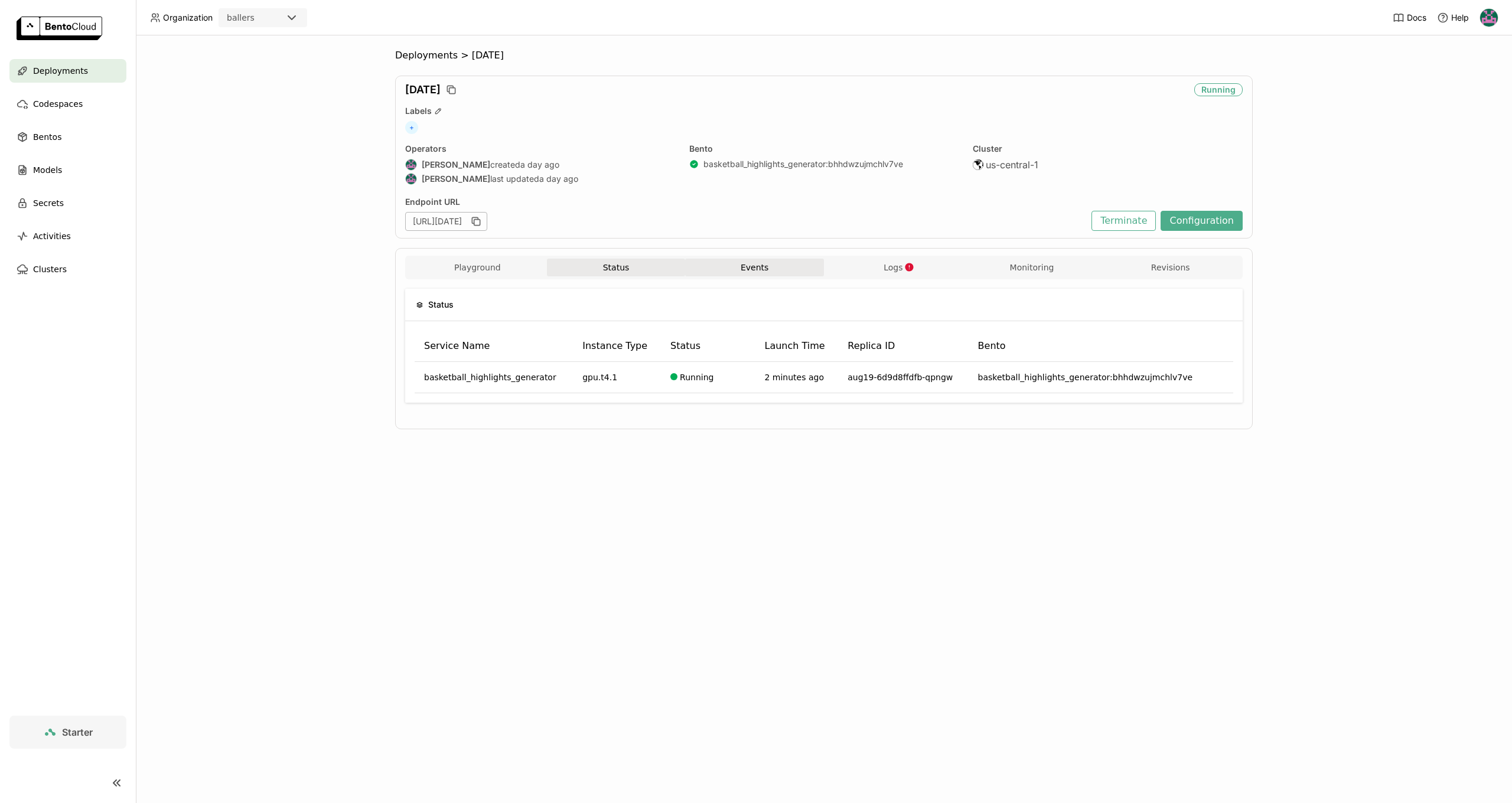
click at [758, 263] on button "Events" at bounding box center [754, 268] width 139 height 18
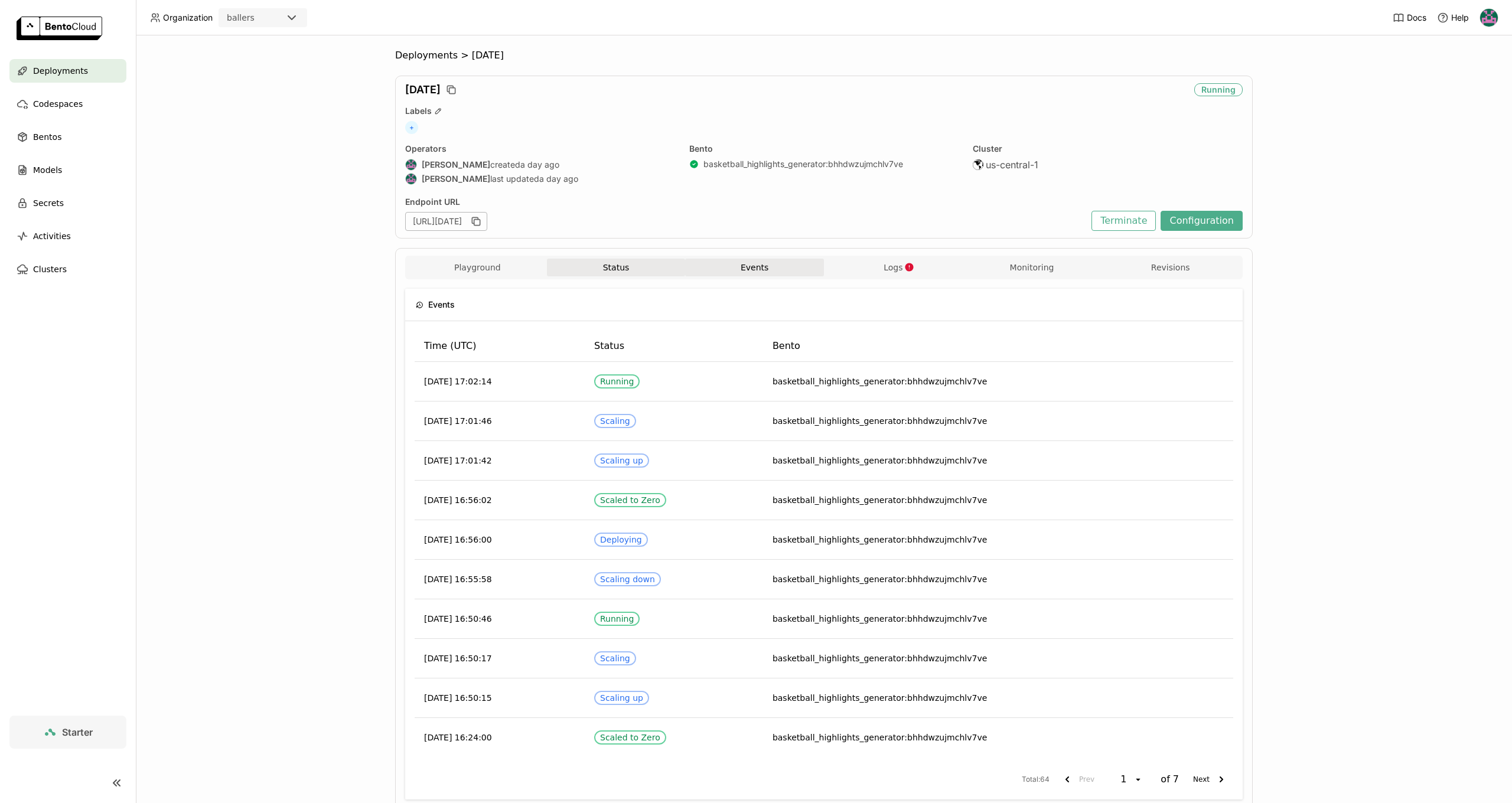
click at [649, 270] on button "Status" at bounding box center [616, 268] width 139 height 18
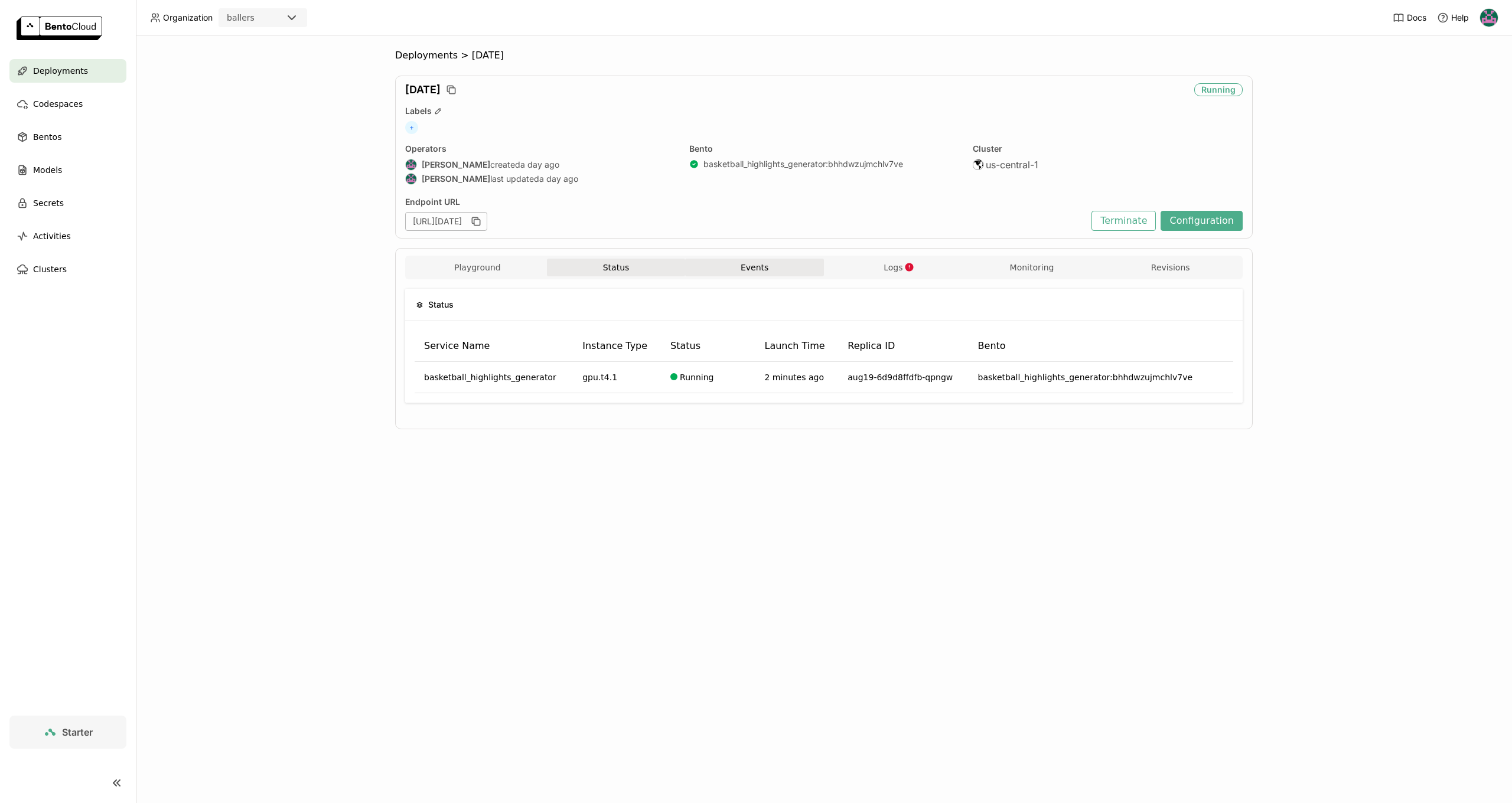
click at [800, 265] on button "Events" at bounding box center [754, 268] width 139 height 18
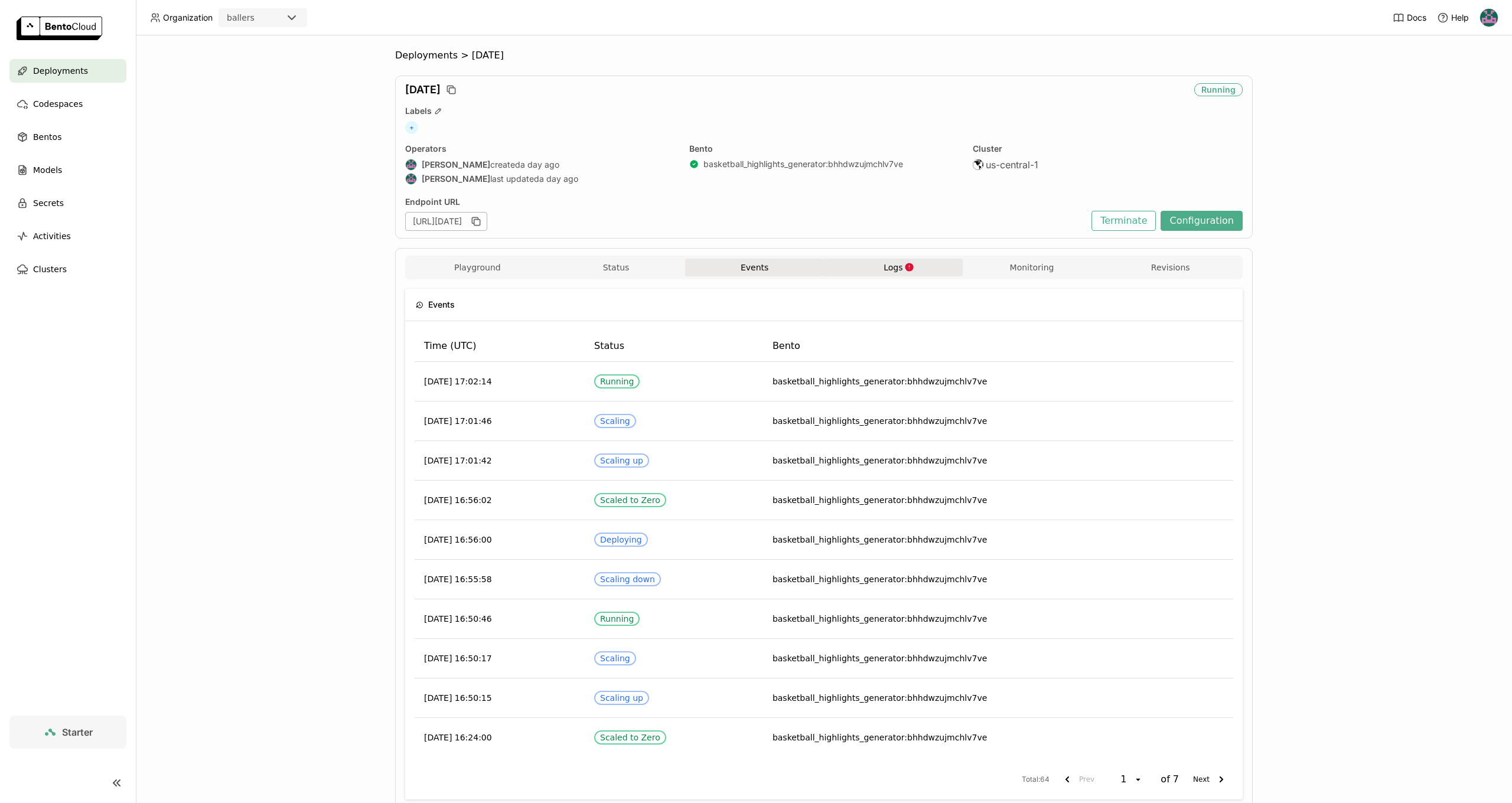
click at [915, 263] on button "Logs" at bounding box center [893, 268] width 139 height 18
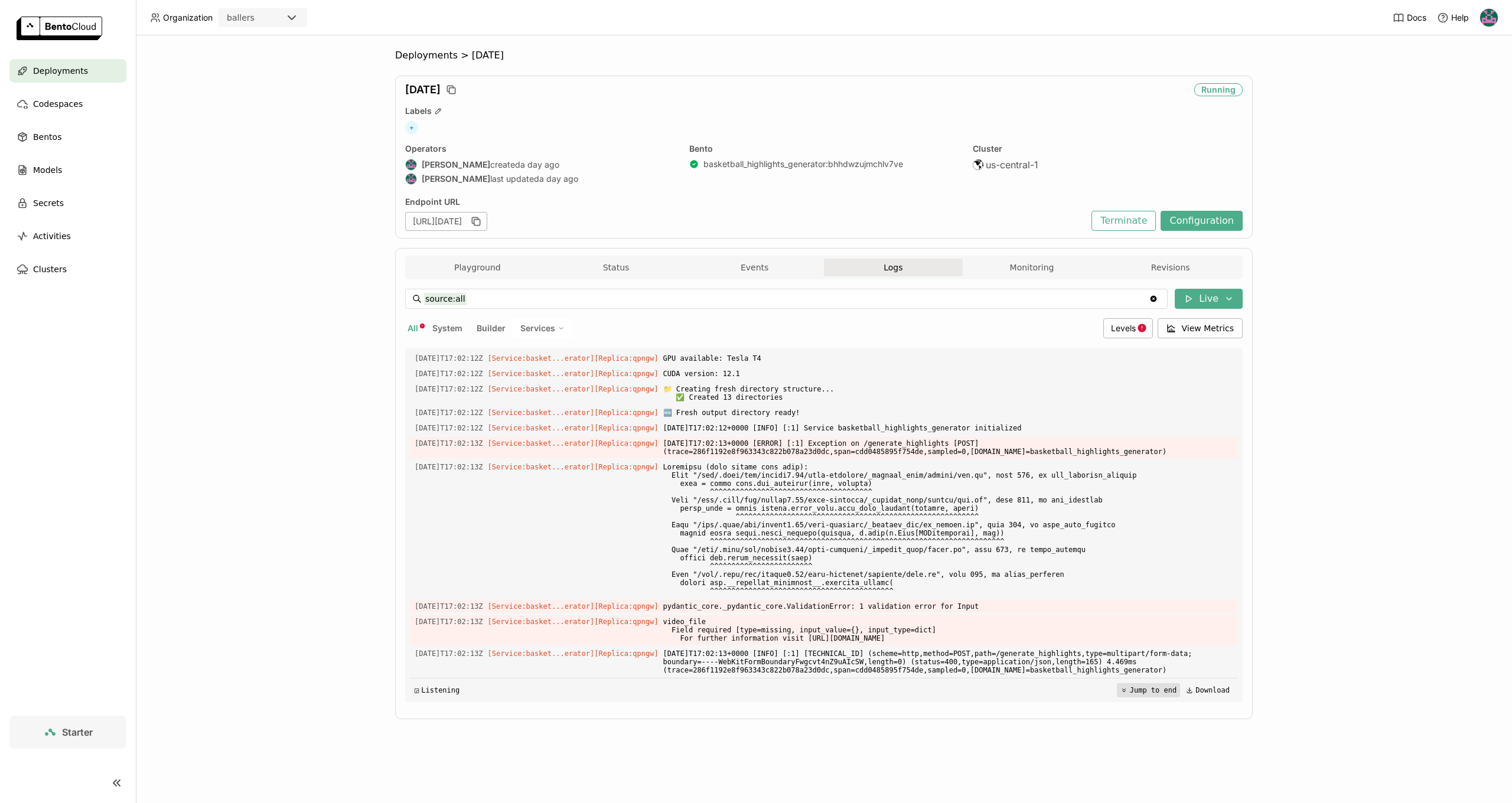
click at [1136, 692] on button "Jump to end" at bounding box center [1148, 690] width 63 height 14
click at [697, 265] on button "Events" at bounding box center [754, 268] width 139 height 18
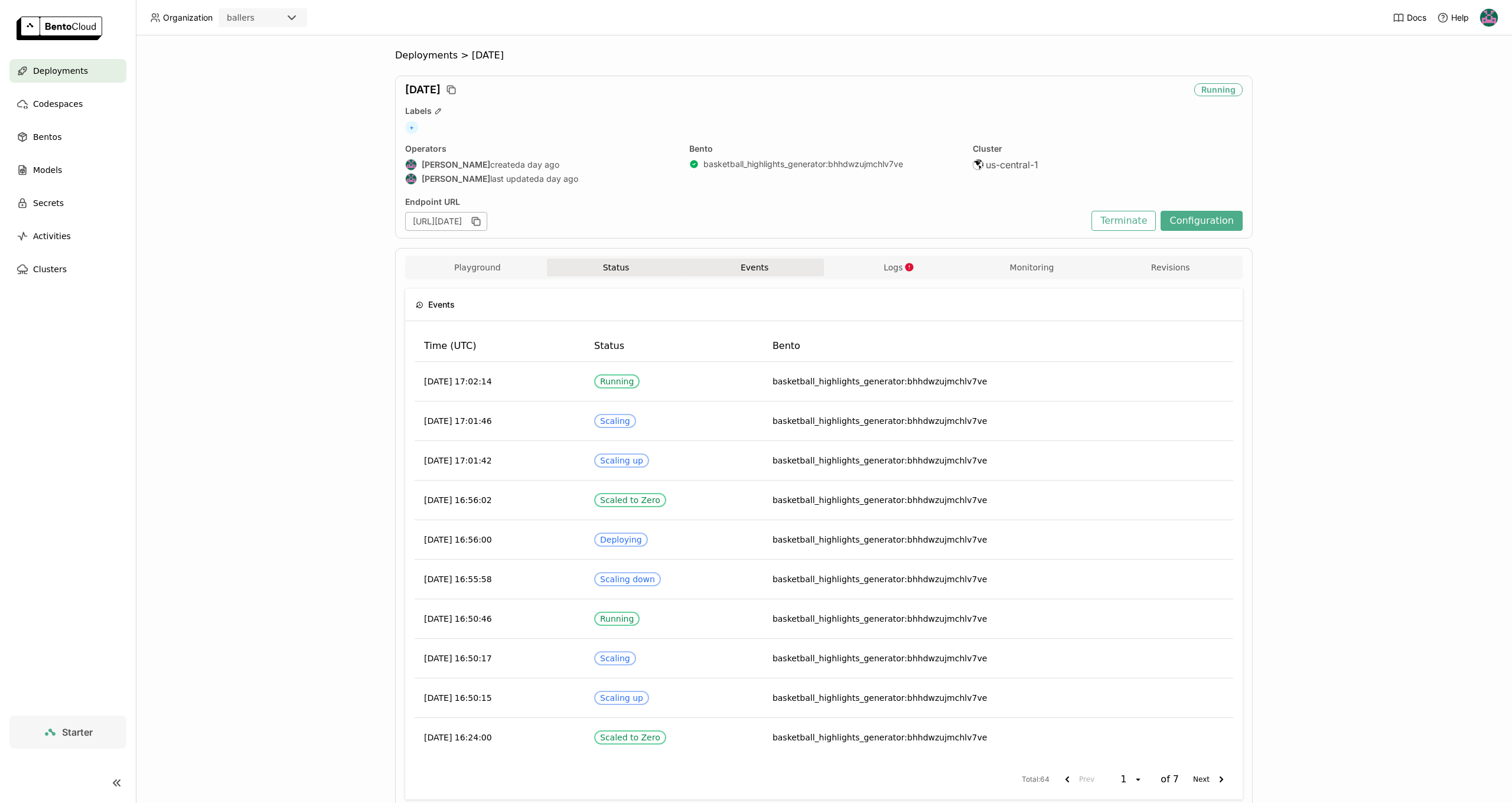
click at [651, 266] on button "Status" at bounding box center [616, 268] width 139 height 18
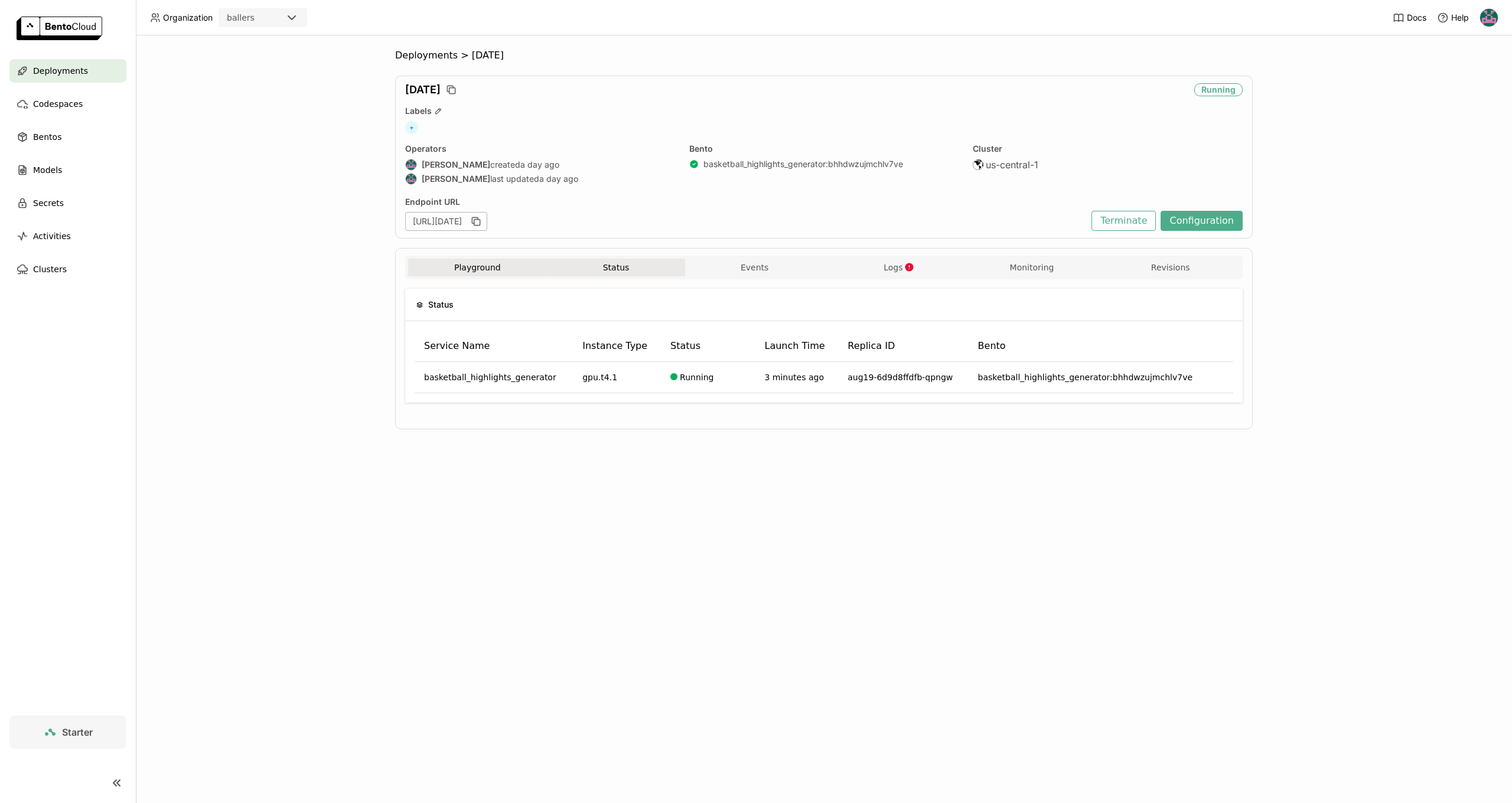
click at [505, 261] on button "Playground" at bounding box center [477, 268] width 139 height 18
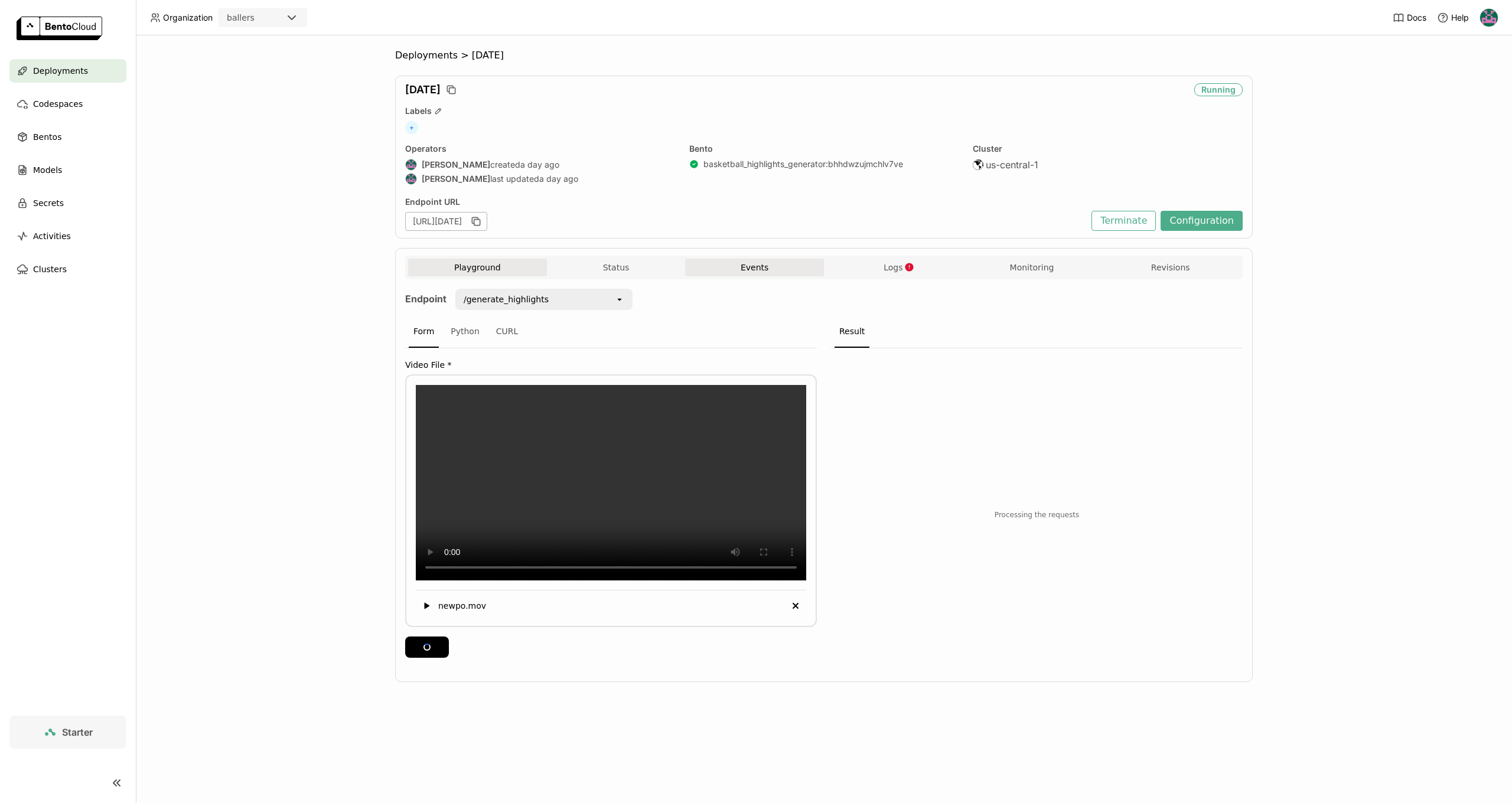
click at [774, 261] on button "Events" at bounding box center [754, 268] width 139 height 18
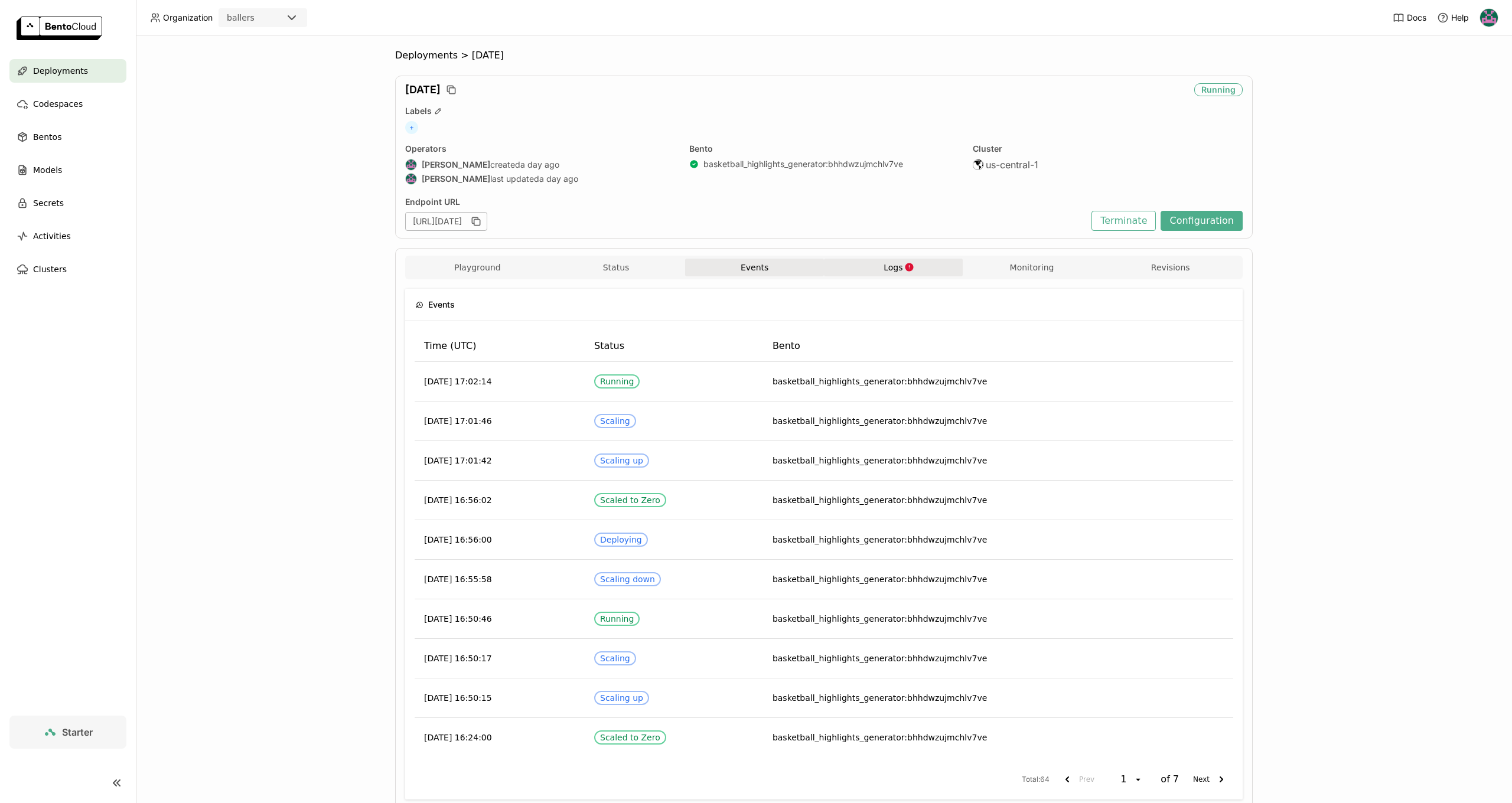
click at [905, 261] on button "Logs" at bounding box center [893, 268] width 139 height 18
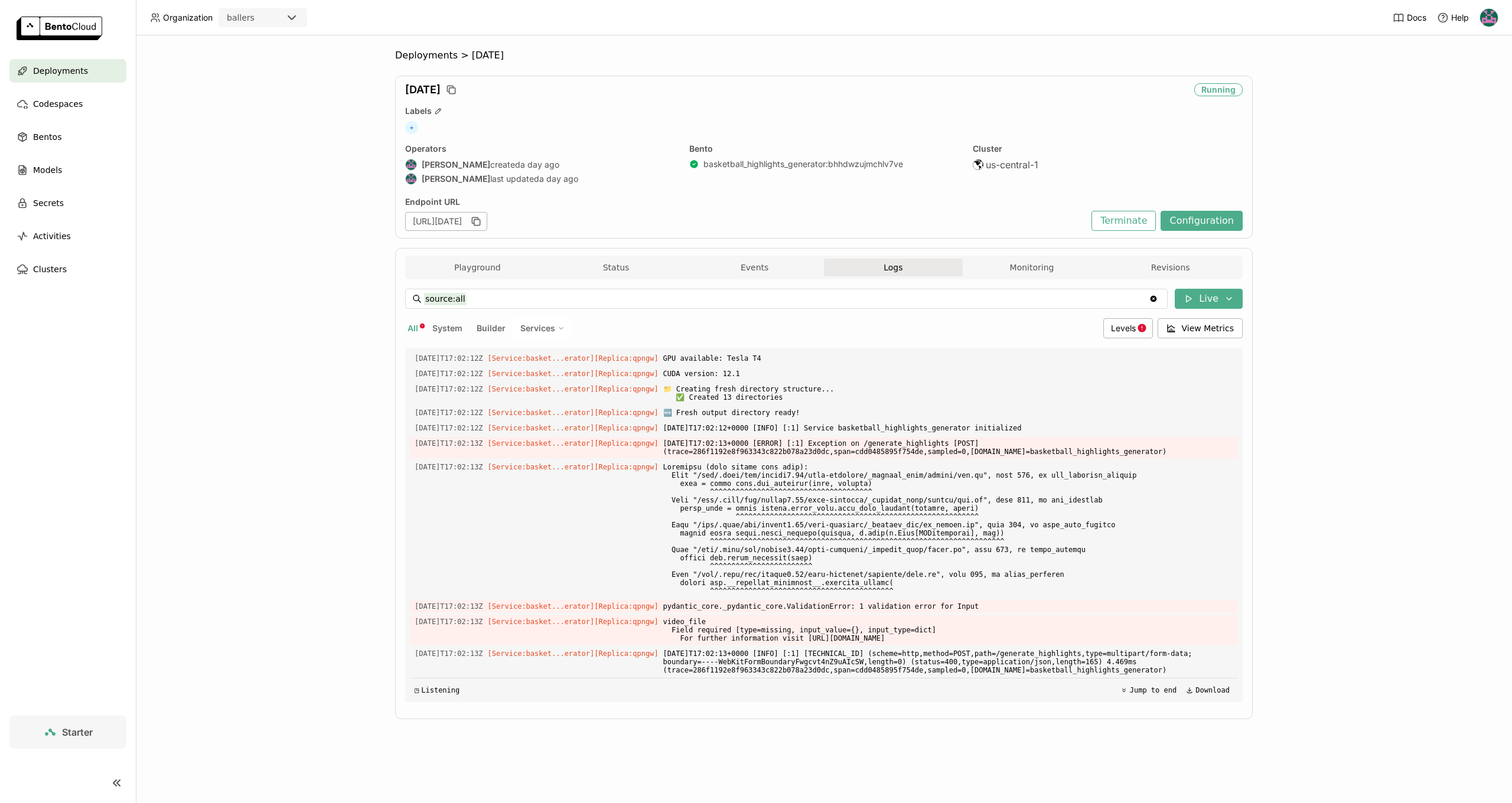
scroll to position [6160, 0]
click at [612, 277] on div "Playground Status Events Logs Monitoring Revisions" at bounding box center [823, 269] width 831 height 21
click at [624, 263] on button "Status" at bounding box center [616, 268] width 139 height 18
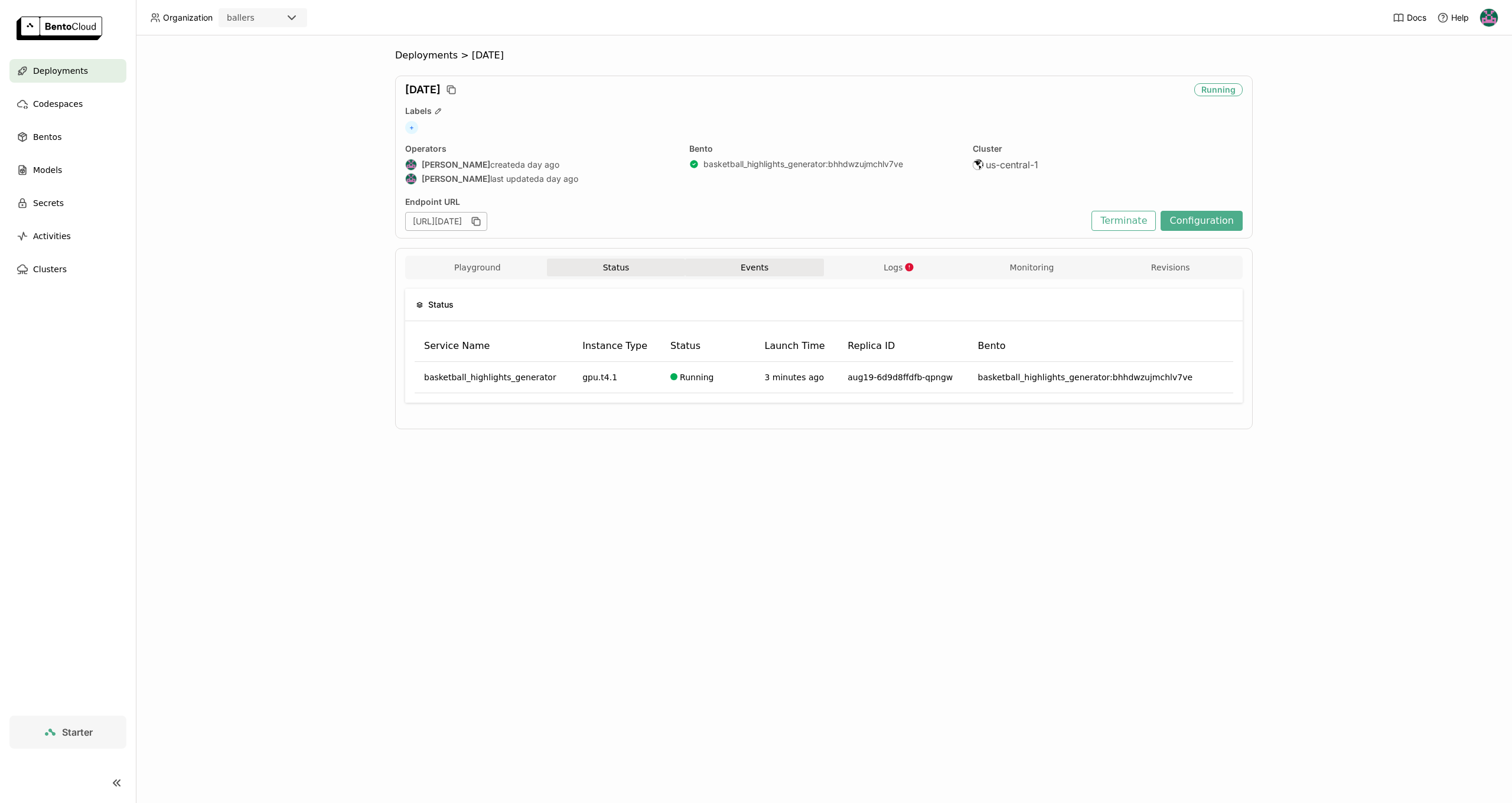
click at [786, 264] on button "Events" at bounding box center [754, 268] width 139 height 18
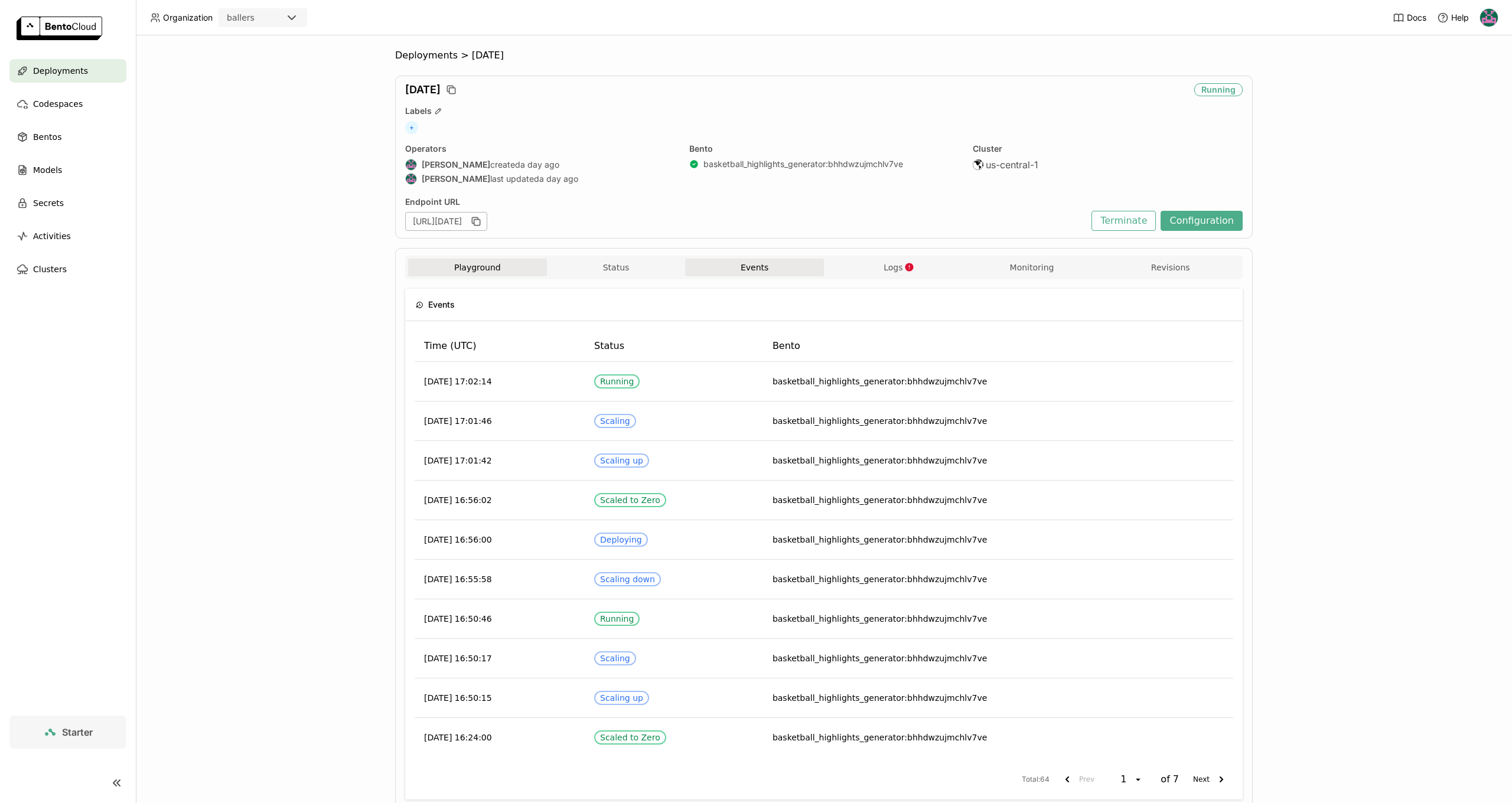
click at [495, 265] on button "Playground" at bounding box center [477, 268] width 139 height 18
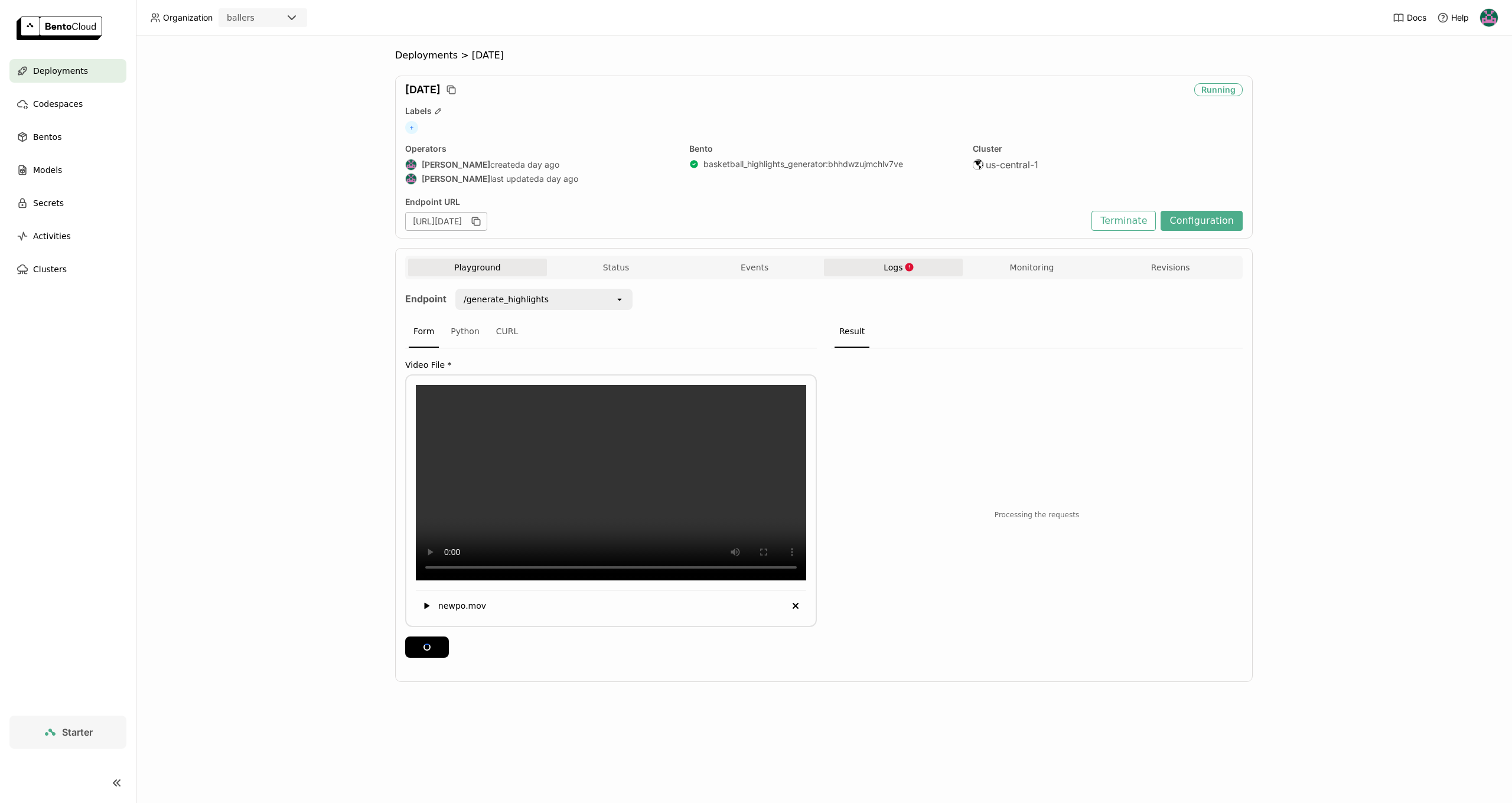
click at [920, 265] on button "Logs" at bounding box center [893, 268] width 139 height 18
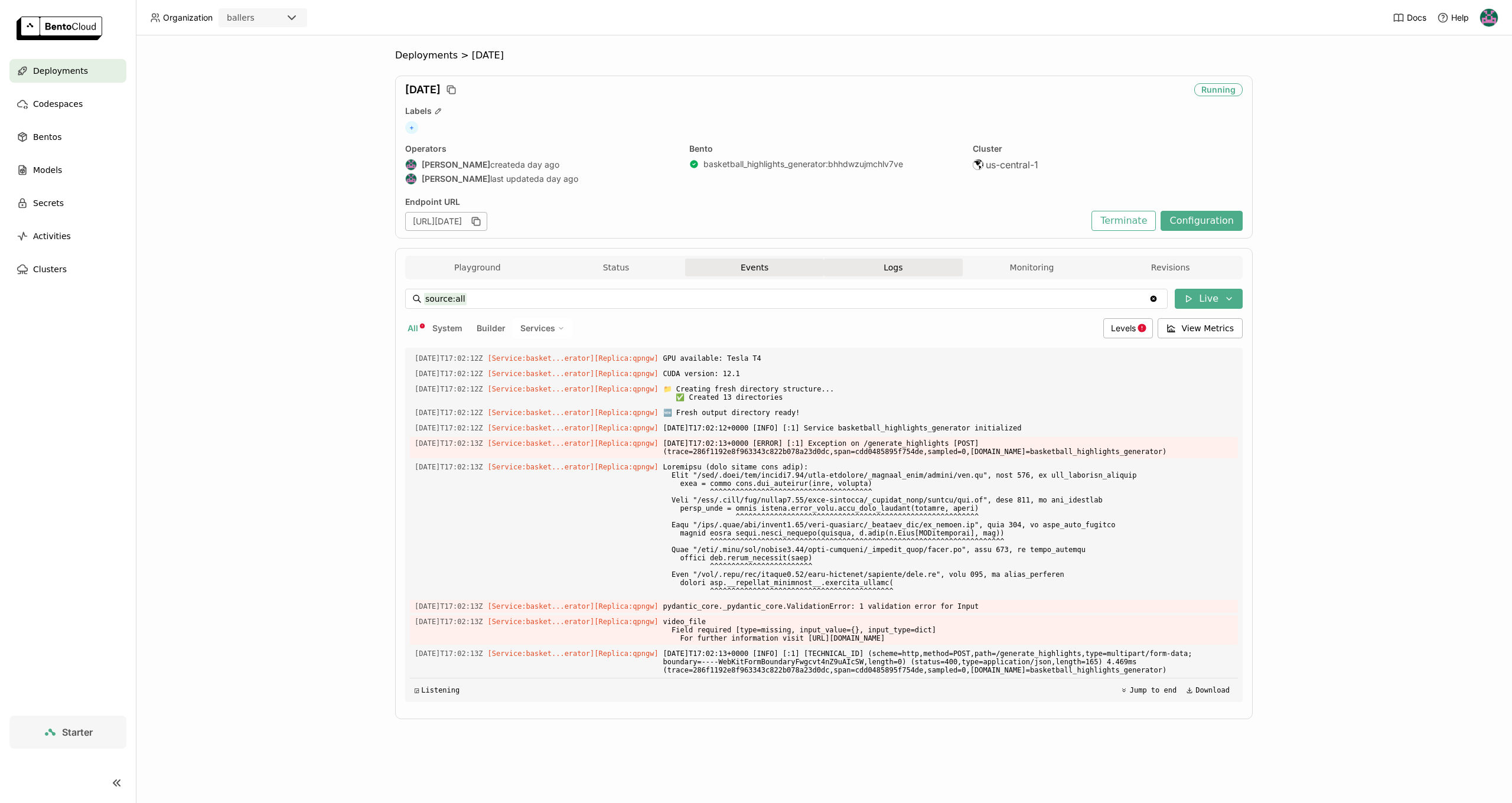
click at [778, 268] on button "Events" at bounding box center [754, 268] width 139 height 18
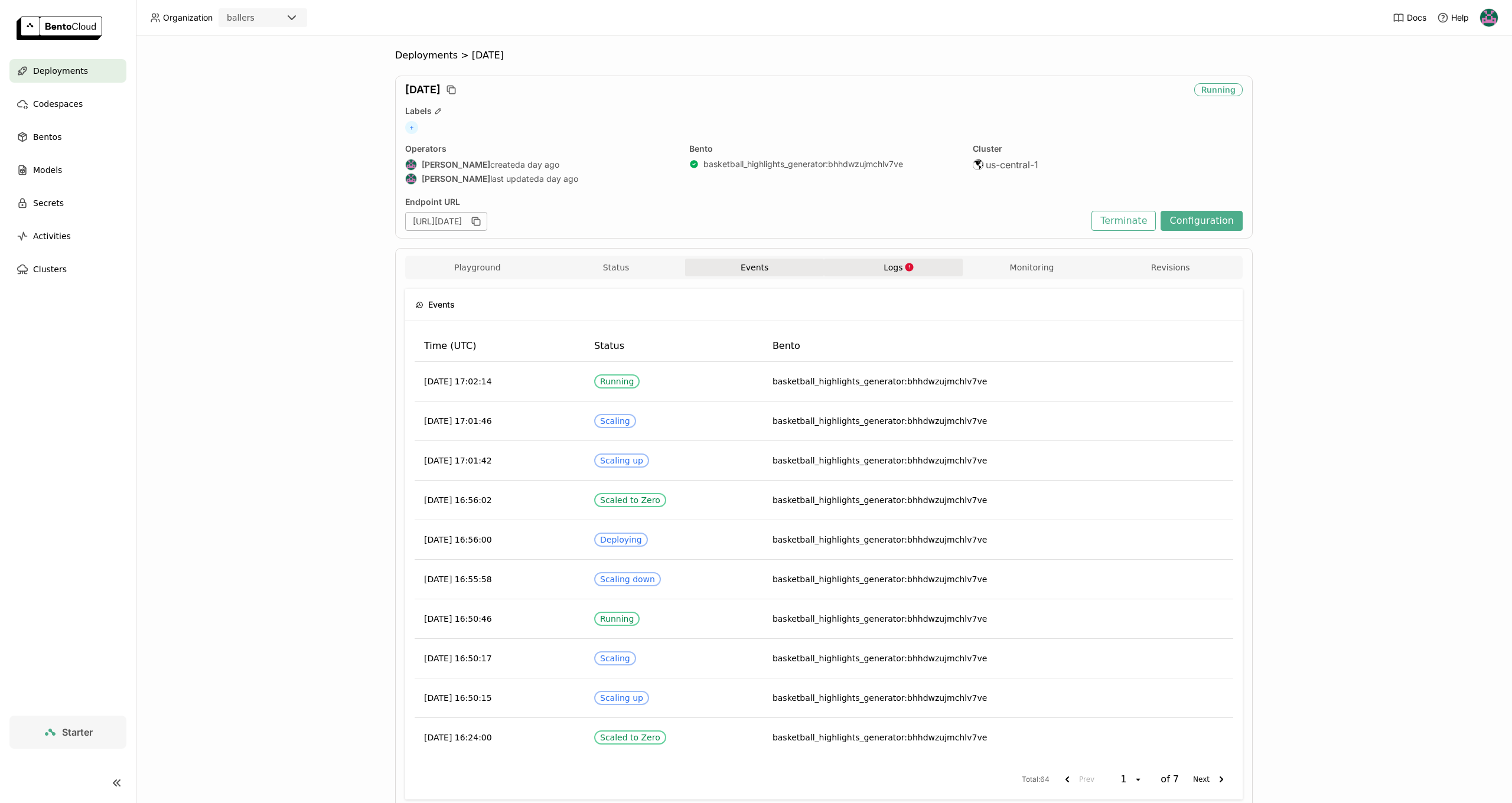
click at [899, 257] on div "Playground Status Events Logs Monitoring Revisions" at bounding box center [823, 267] width 838 height 23
click at [903, 264] on button "Logs" at bounding box center [893, 268] width 139 height 18
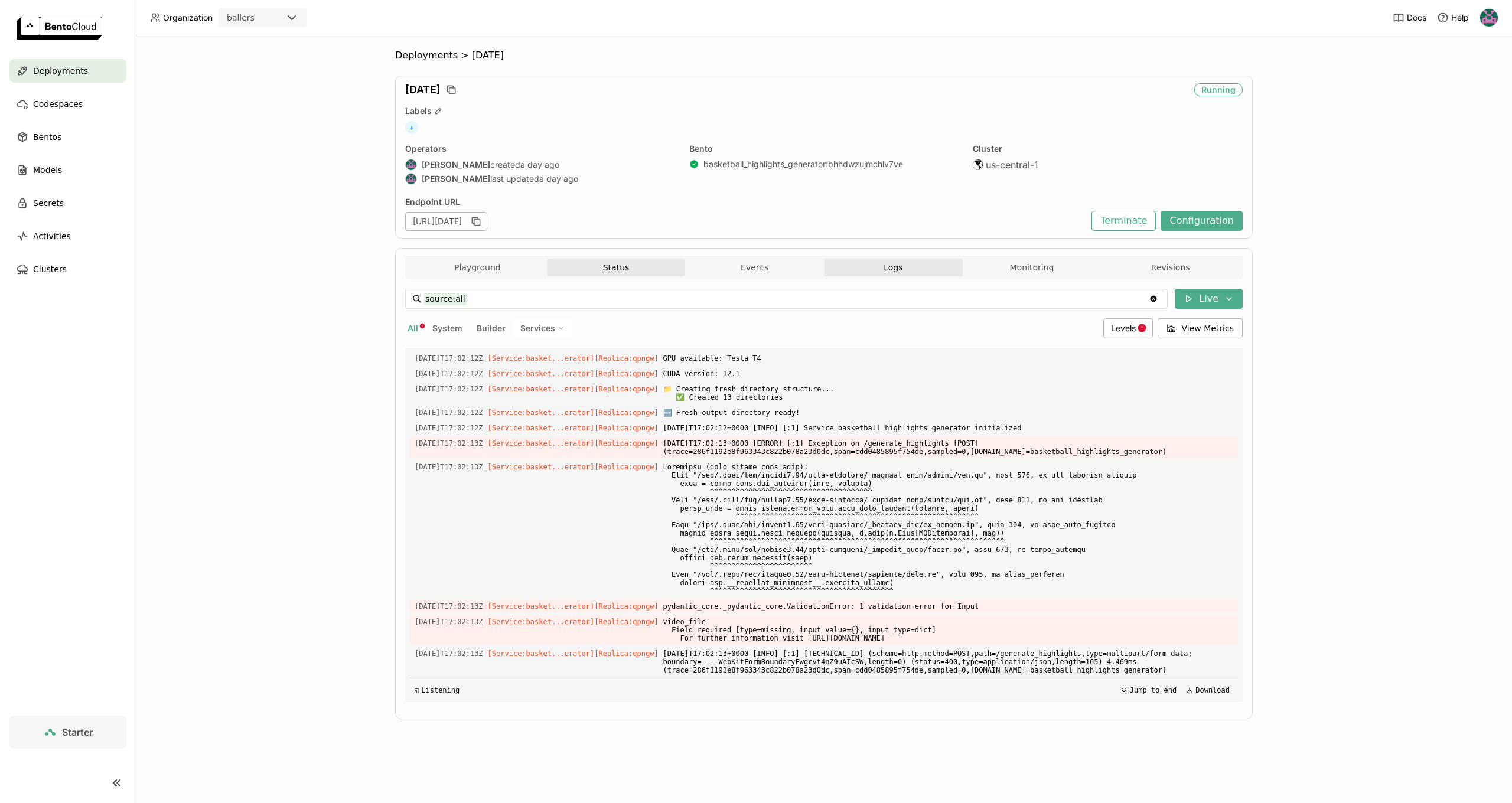
click at [624, 266] on button "Status" at bounding box center [616, 268] width 139 height 18
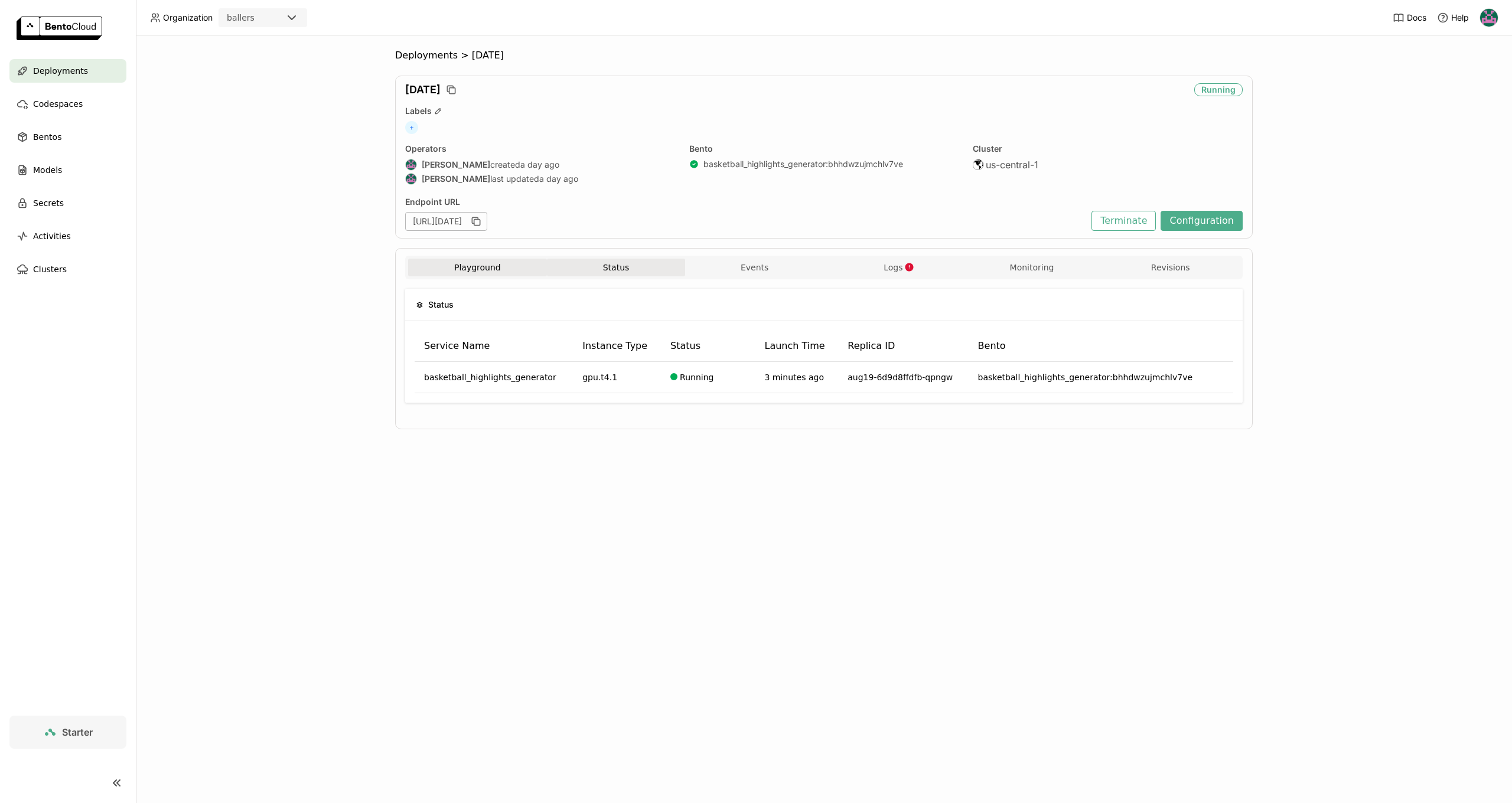
click at [488, 271] on button "Playground" at bounding box center [477, 268] width 139 height 18
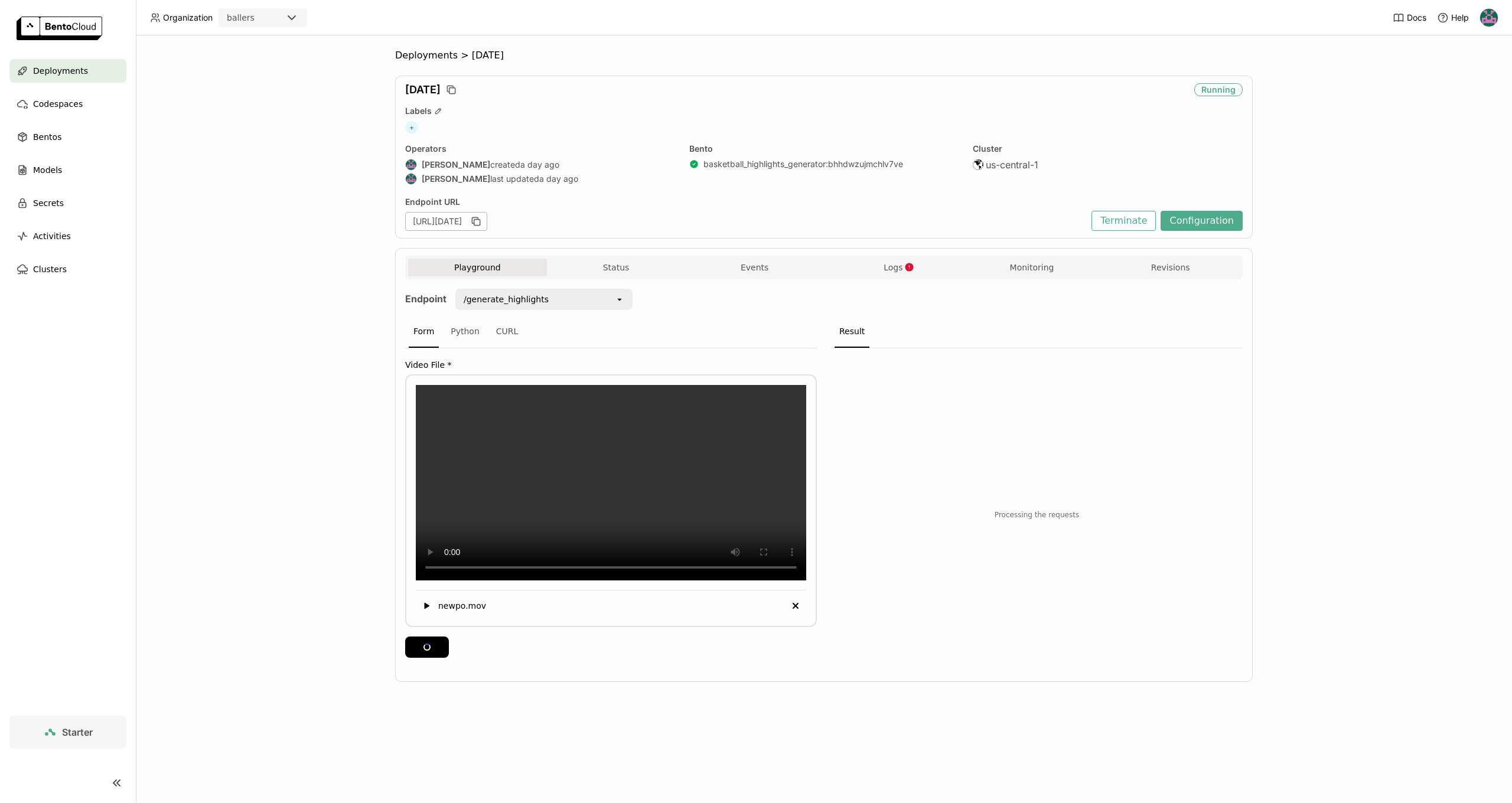
click at [887, 264] on span "Logs" at bounding box center [893, 267] width 19 height 10
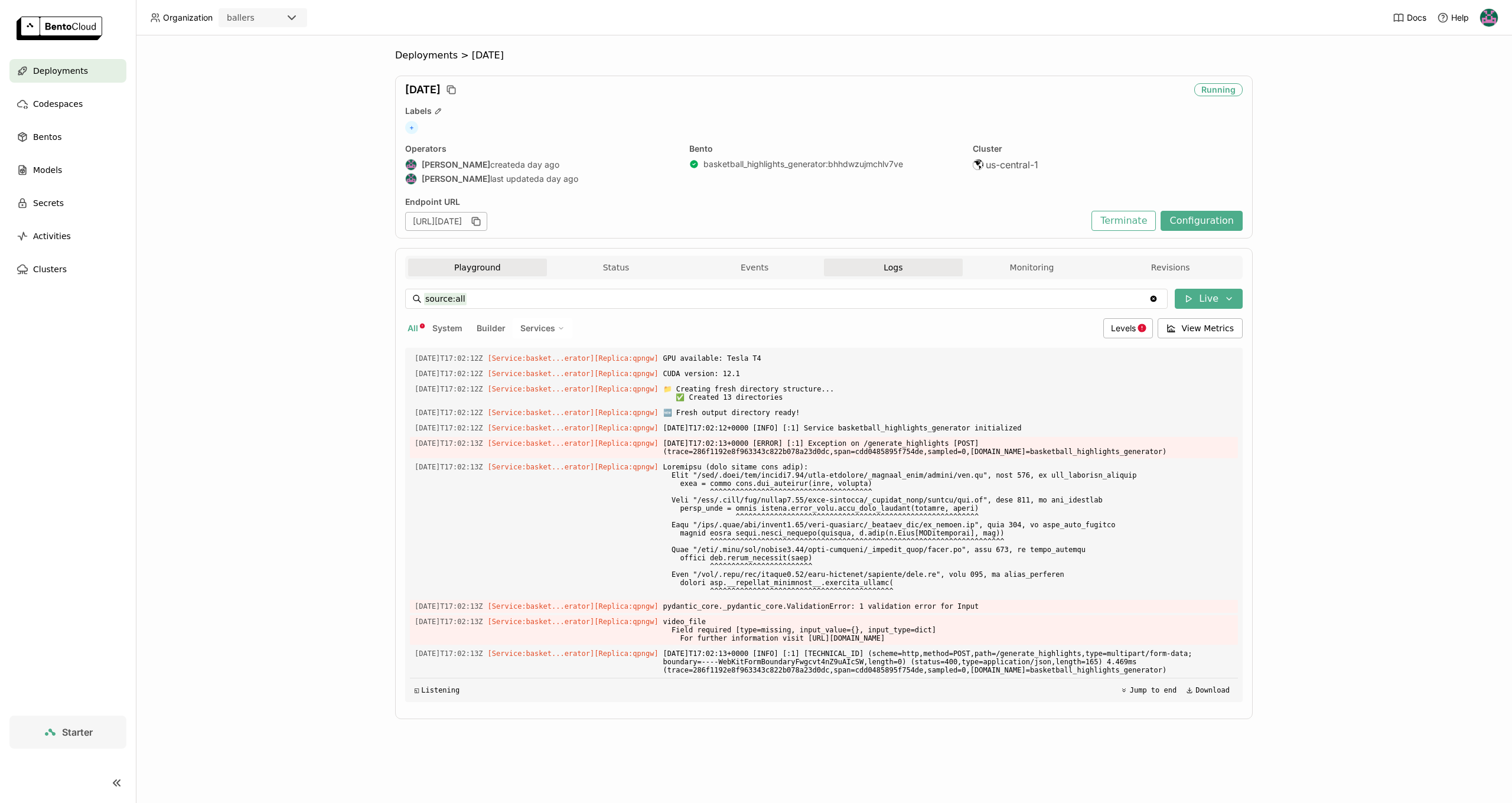
click at [505, 272] on button "Playground" at bounding box center [477, 268] width 139 height 18
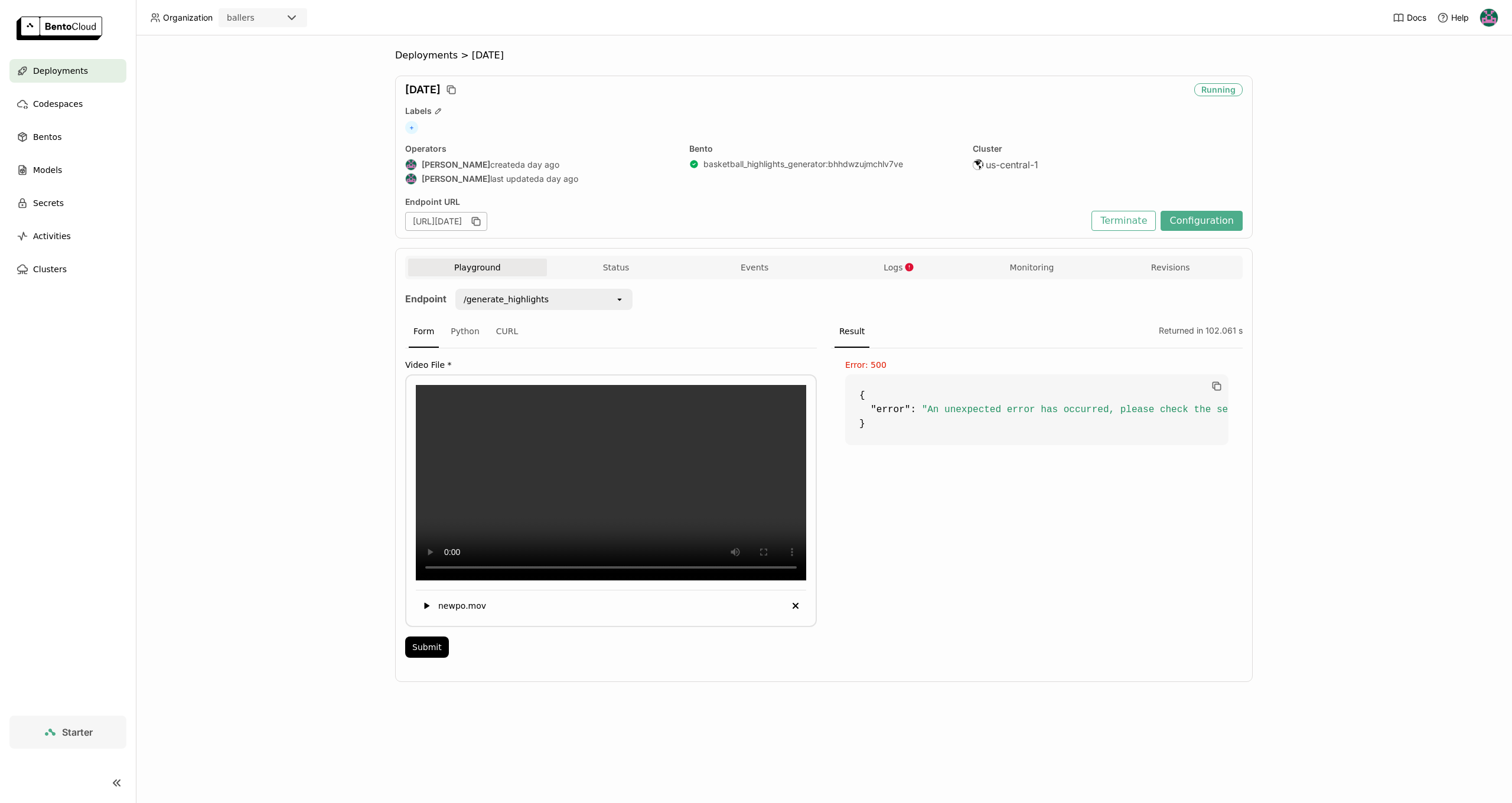
click at [1061, 413] on span ""An unexpected error has occurred, please check the server log."" at bounding box center [1103, 410] width 363 height 10
drag, startPoint x: 1057, startPoint y: 406, endPoint x: 1205, endPoint y: 408, distance: 148.0
click at [1205, 408] on span ""An unexpected error has occurred, please check the server log."" at bounding box center [1024, 410] width 363 height 10
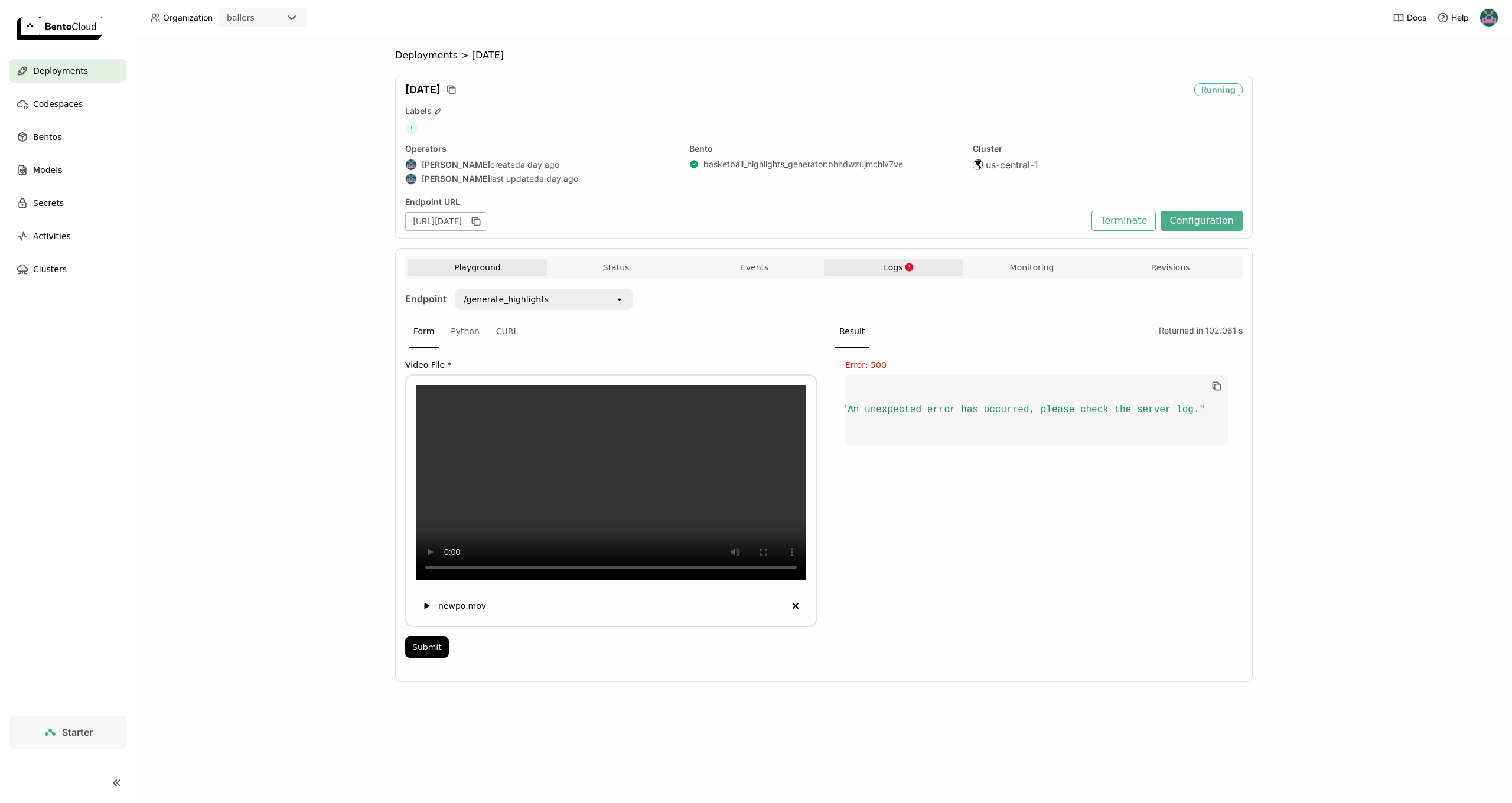
click at [894, 268] on span "Logs" at bounding box center [893, 267] width 19 height 10
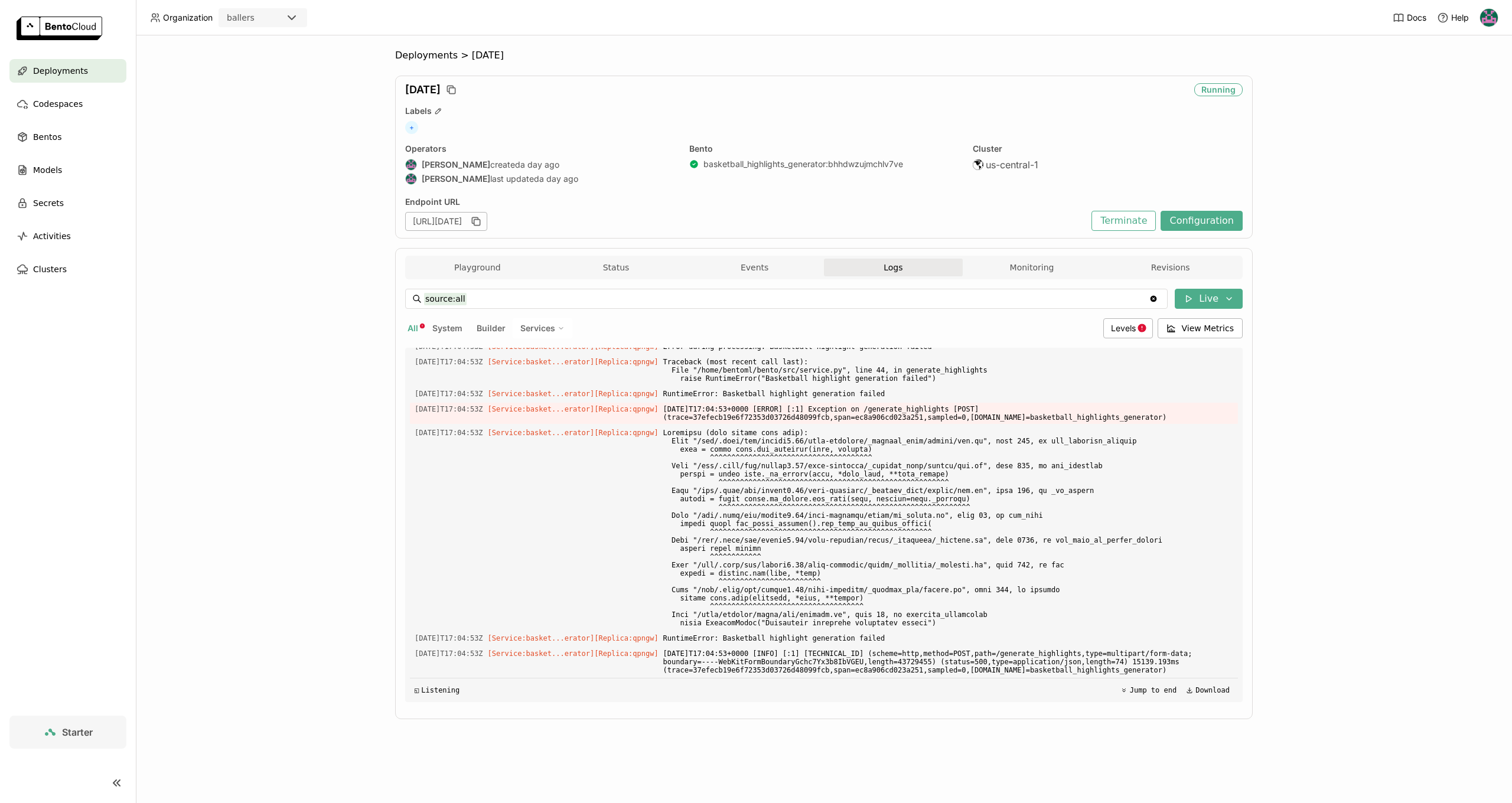
scroll to position [6886, 0]
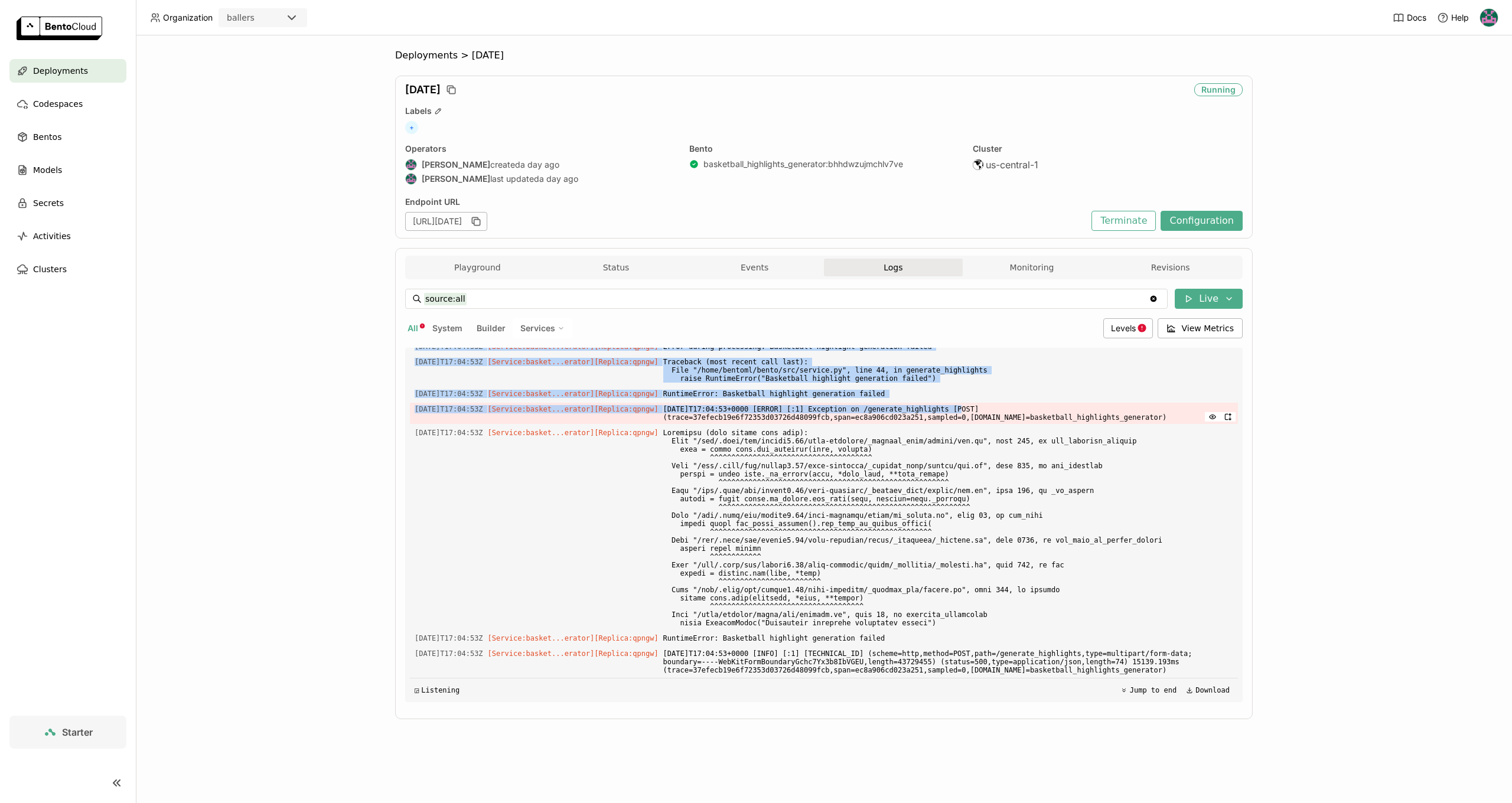
drag, startPoint x: 920, startPoint y: 410, endPoint x: 976, endPoint y: 410, distance: 56.0
click at [976, 410] on div "Load older logs [DATE]T13:31:14Z [Service:basket...erator] [Replica: 7fkdw ] su…" at bounding box center [823, 525] width 828 height 354
click at [976, 410] on span "[DATE]T17:04:53+0000 [ERROR] [:1] Exception on /generate_highlights [POST] (tra…" at bounding box center [948, 413] width 570 height 22
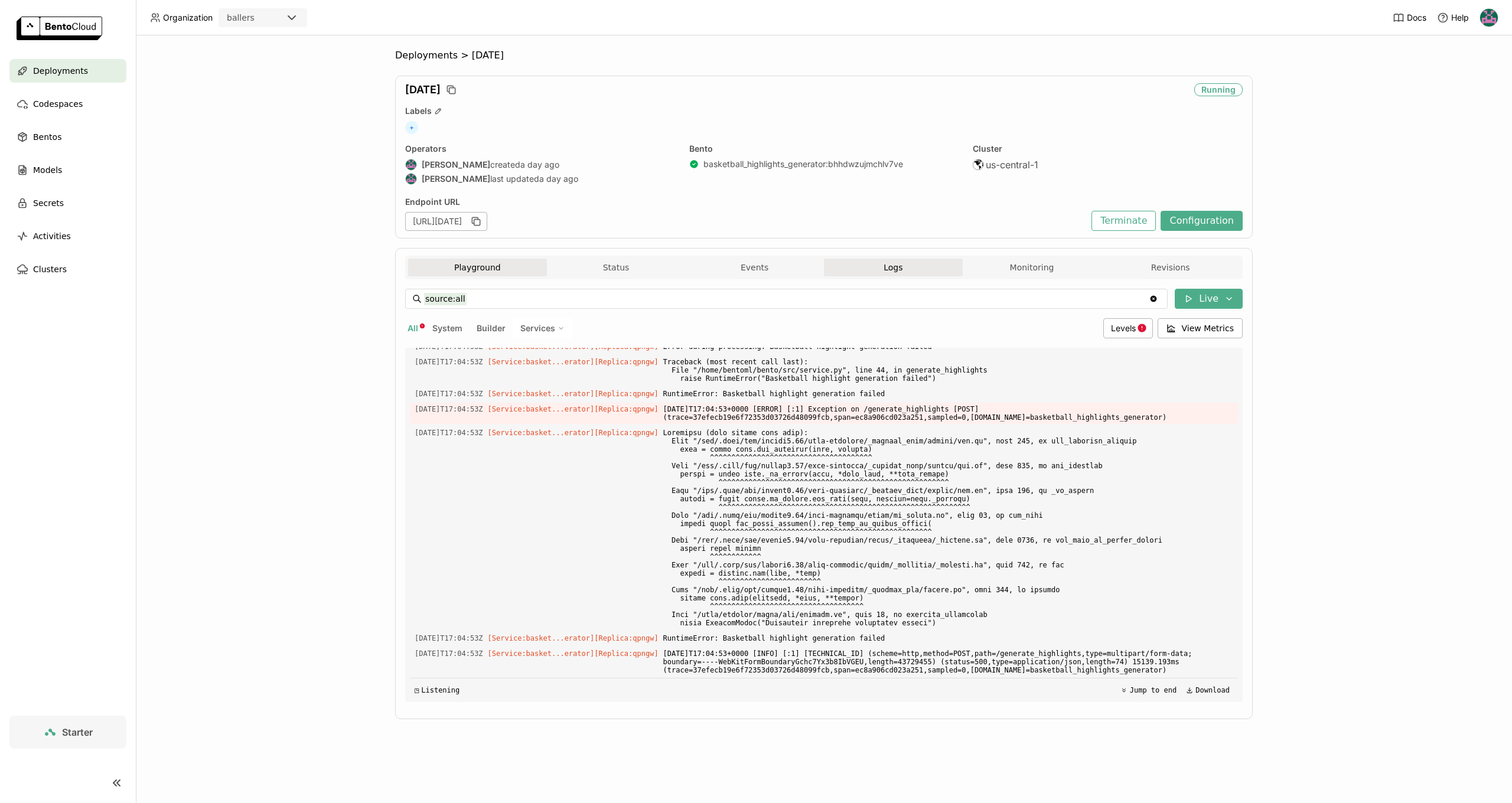
click at [482, 275] on button "Playground" at bounding box center [477, 268] width 139 height 18
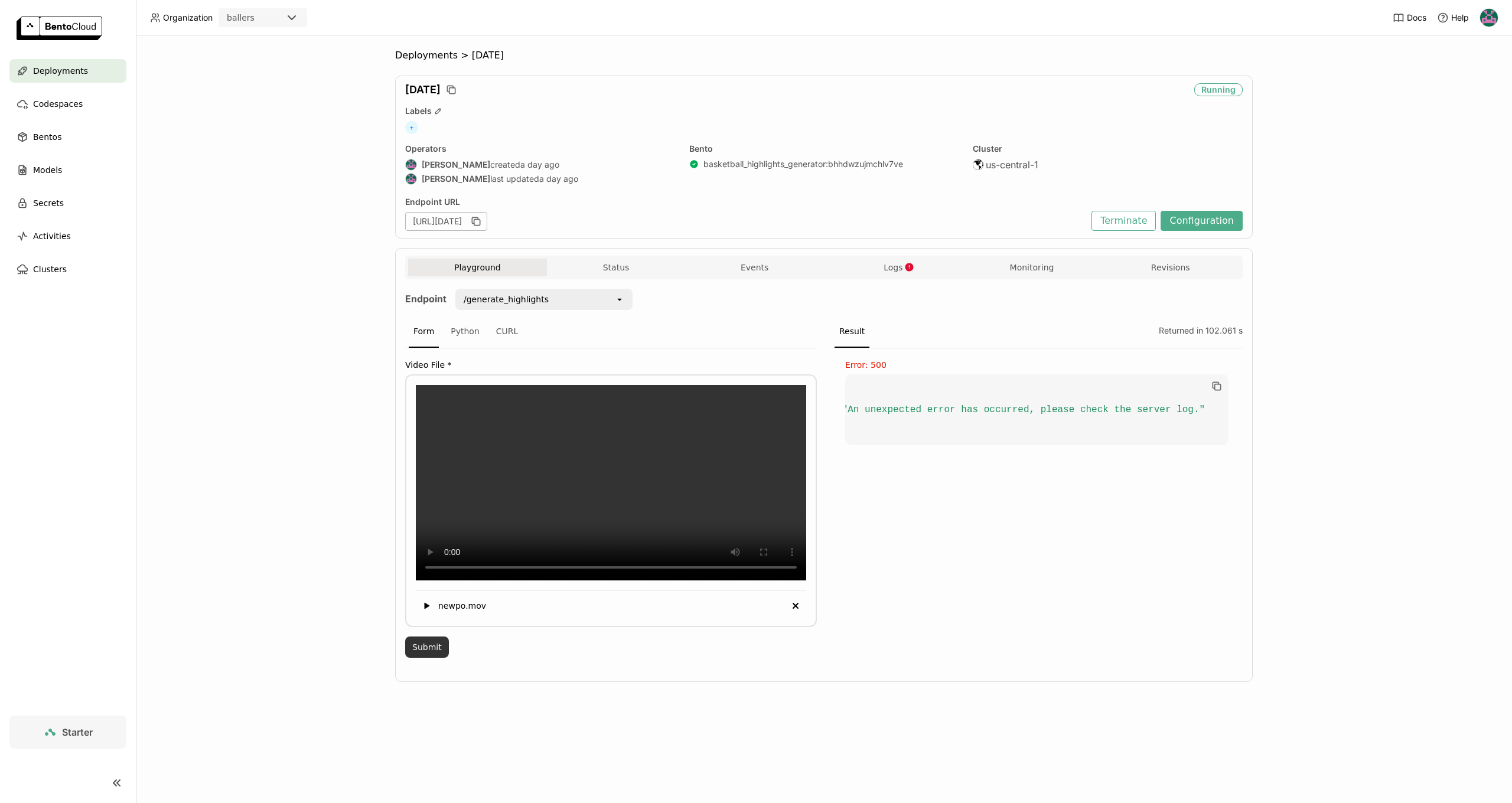
drag, startPoint x: 431, startPoint y: 678, endPoint x: 422, endPoint y: 676, distance: 9.2
click at [431, 658] on button "Submit" at bounding box center [427, 647] width 44 height 22
click at [923, 264] on button "Logs" at bounding box center [893, 268] width 139 height 18
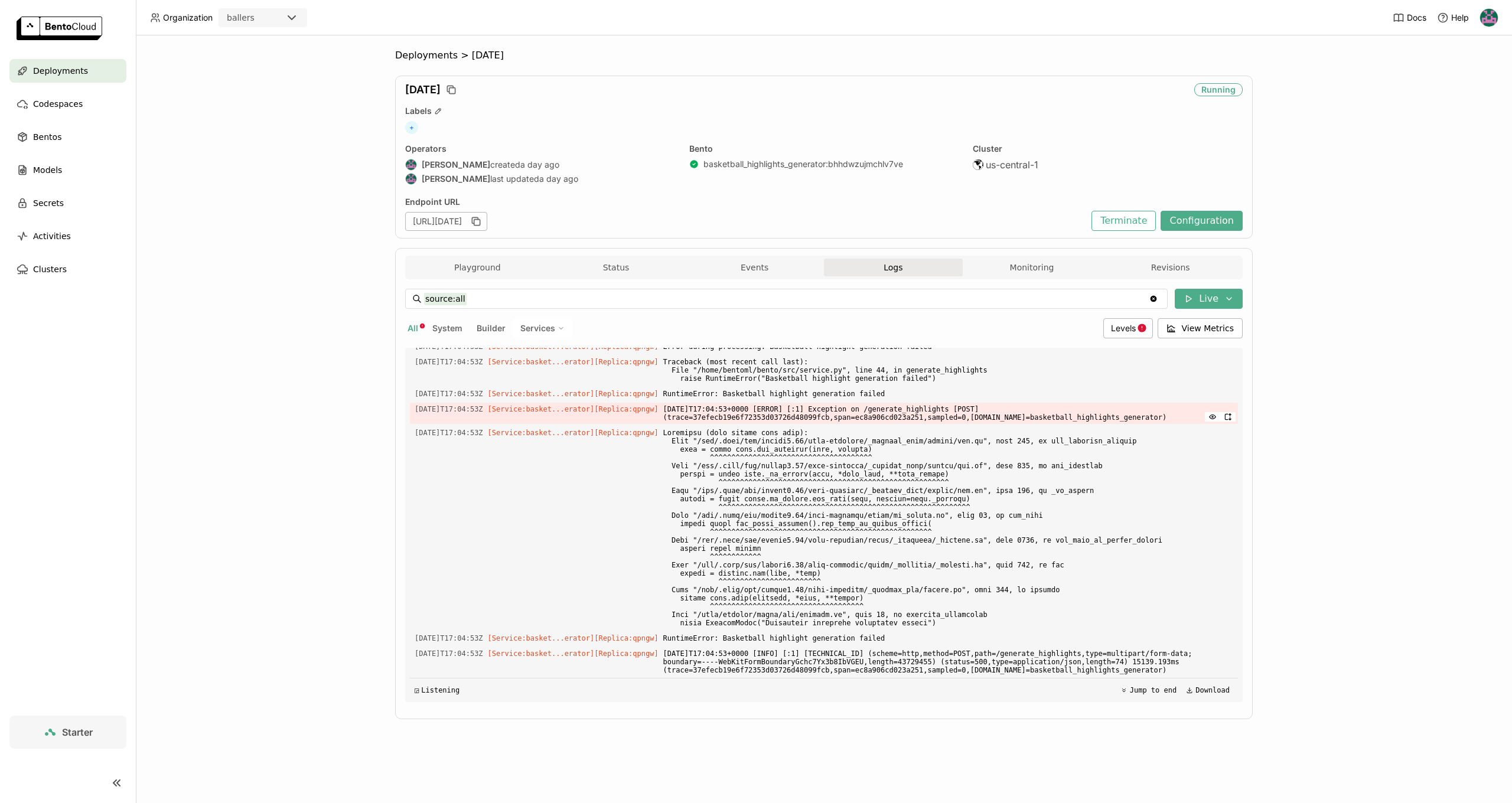
scroll to position [6886, 0]
click at [754, 267] on button "Events" at bounding box center [754, 268] width 139 height 18
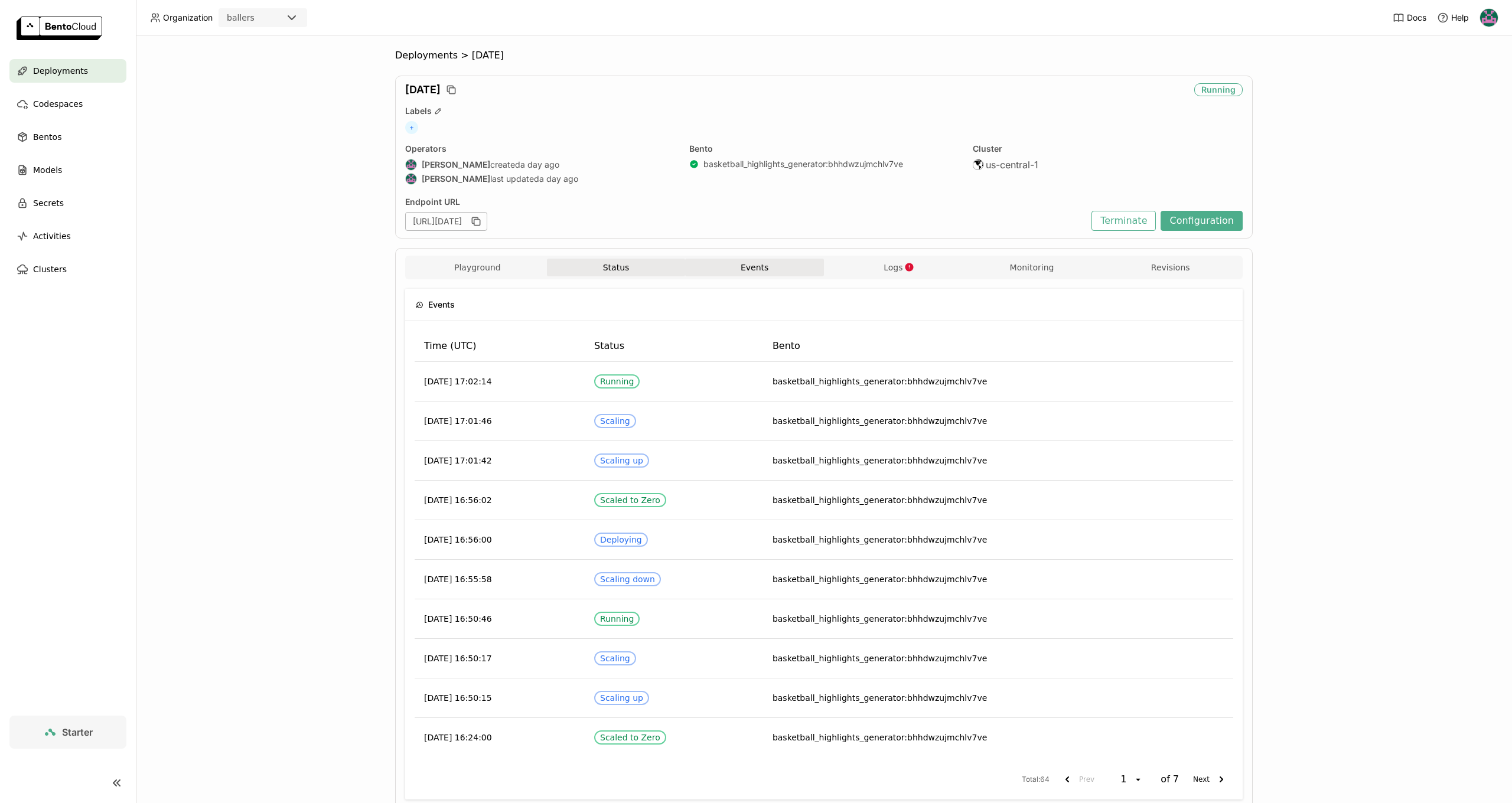
click at [644, 265] on button "Status" at bounding box center [616, 268] width 139 height 18
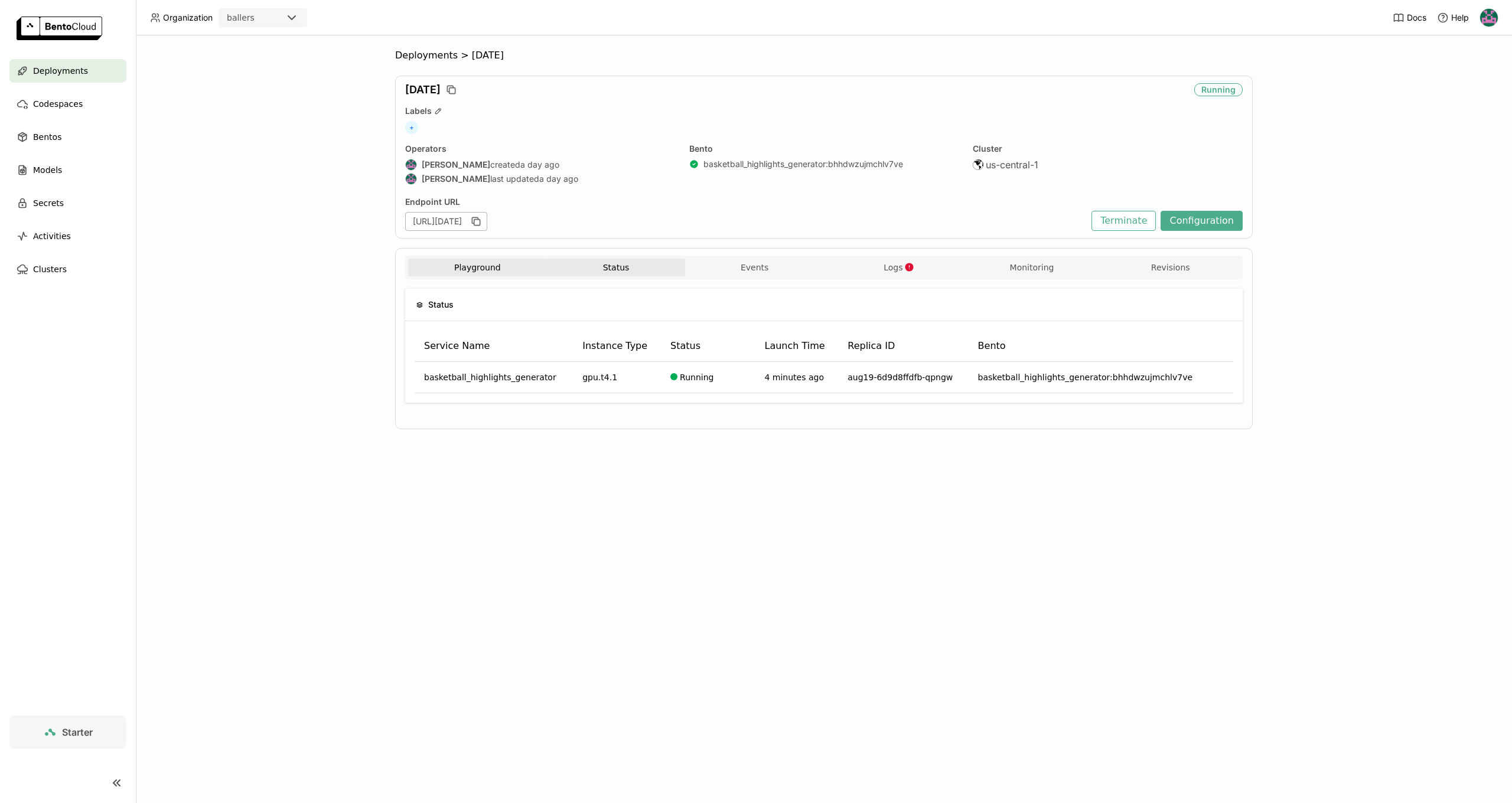
click at [513, 264] on button "Playground" at bounding box center [477, 268] width 139 height 18
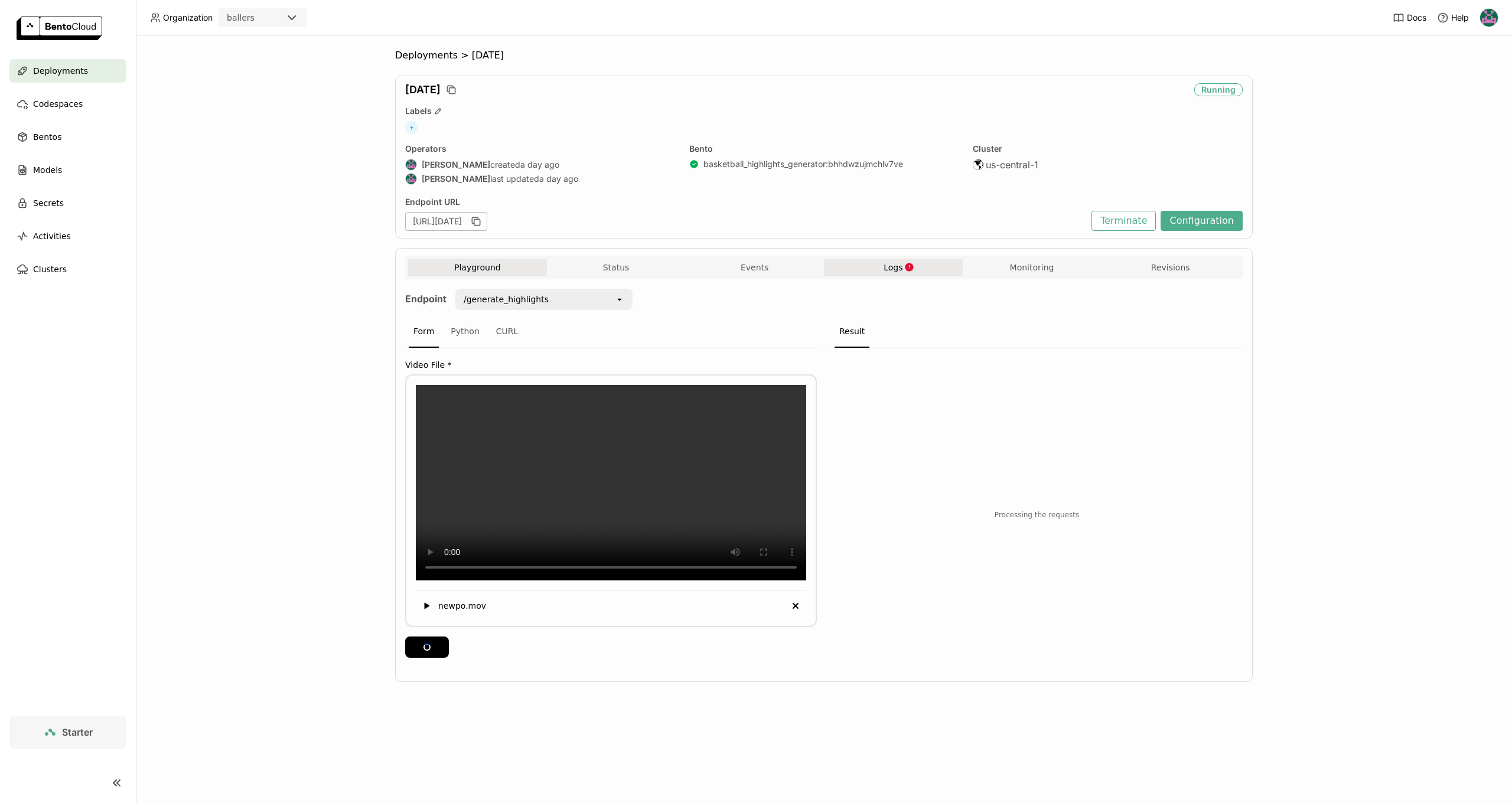
click at [928, 275] on button "Logs" at bounding box center [893, 268] width 139 height 18
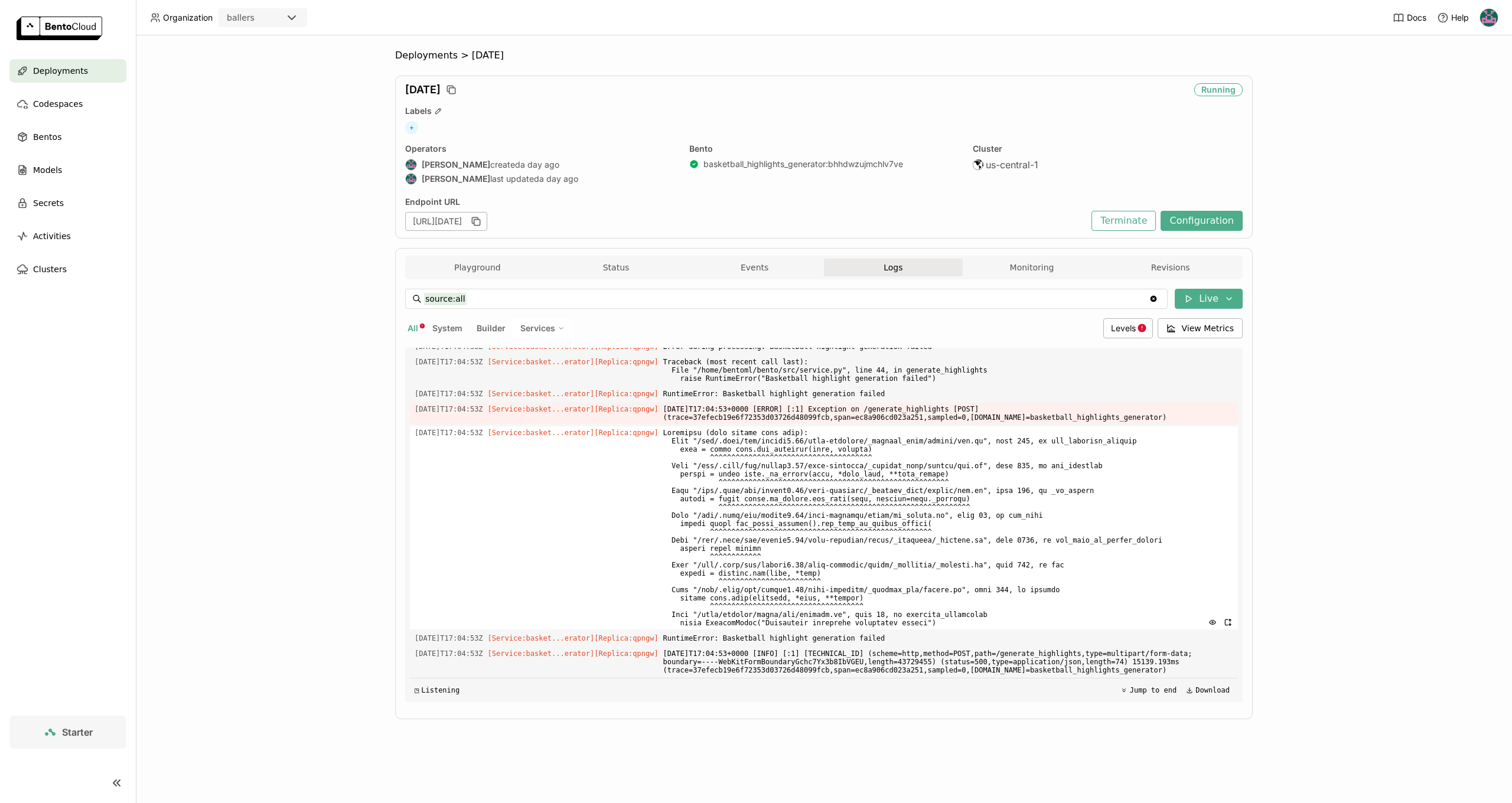
scroll to position [6886, 0]
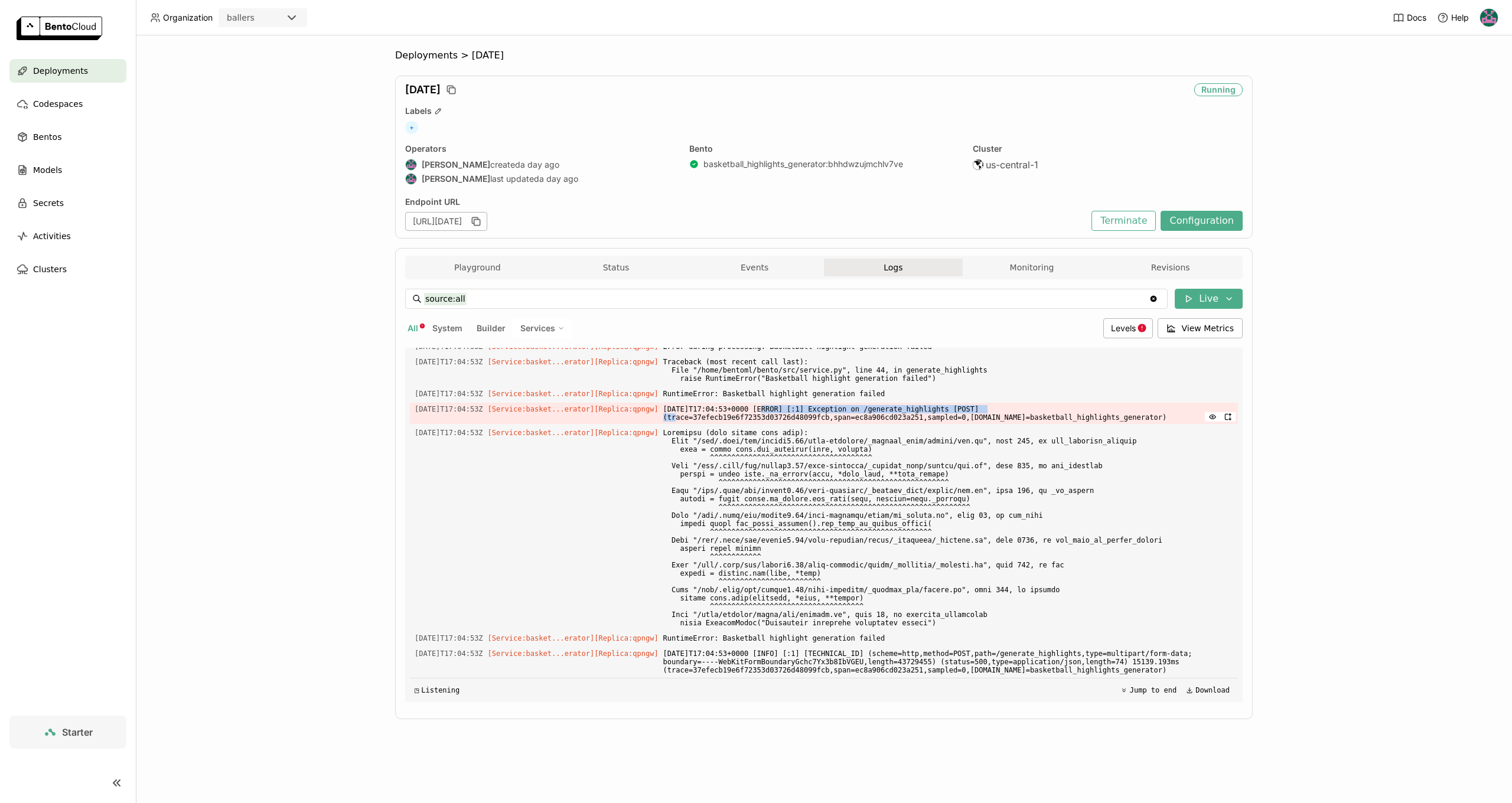
drag, startPoint x: 784, startPoint y: 411, endPoint x: 1013, endPoint y: 410, distance: 229.0
click at [1013, 410] on span "[DATE]T17:04:53+0000 [ERROR] [:1] Exception on /generate_highlights [POST] (tra…" at bounding box center [948, 413] width 570 height 22
drag, startPoint x: 894, startPoint y: 409, endPoint x: 1176, endPoint y: 419, distance: 282.2
click at [1176, 419] on span "[DATE]T17:04:53+0000 [ERROR] [:1] Exception on /generate_highlights [POST] (tra…" at bounding box center [948, 413] width 570 height 22
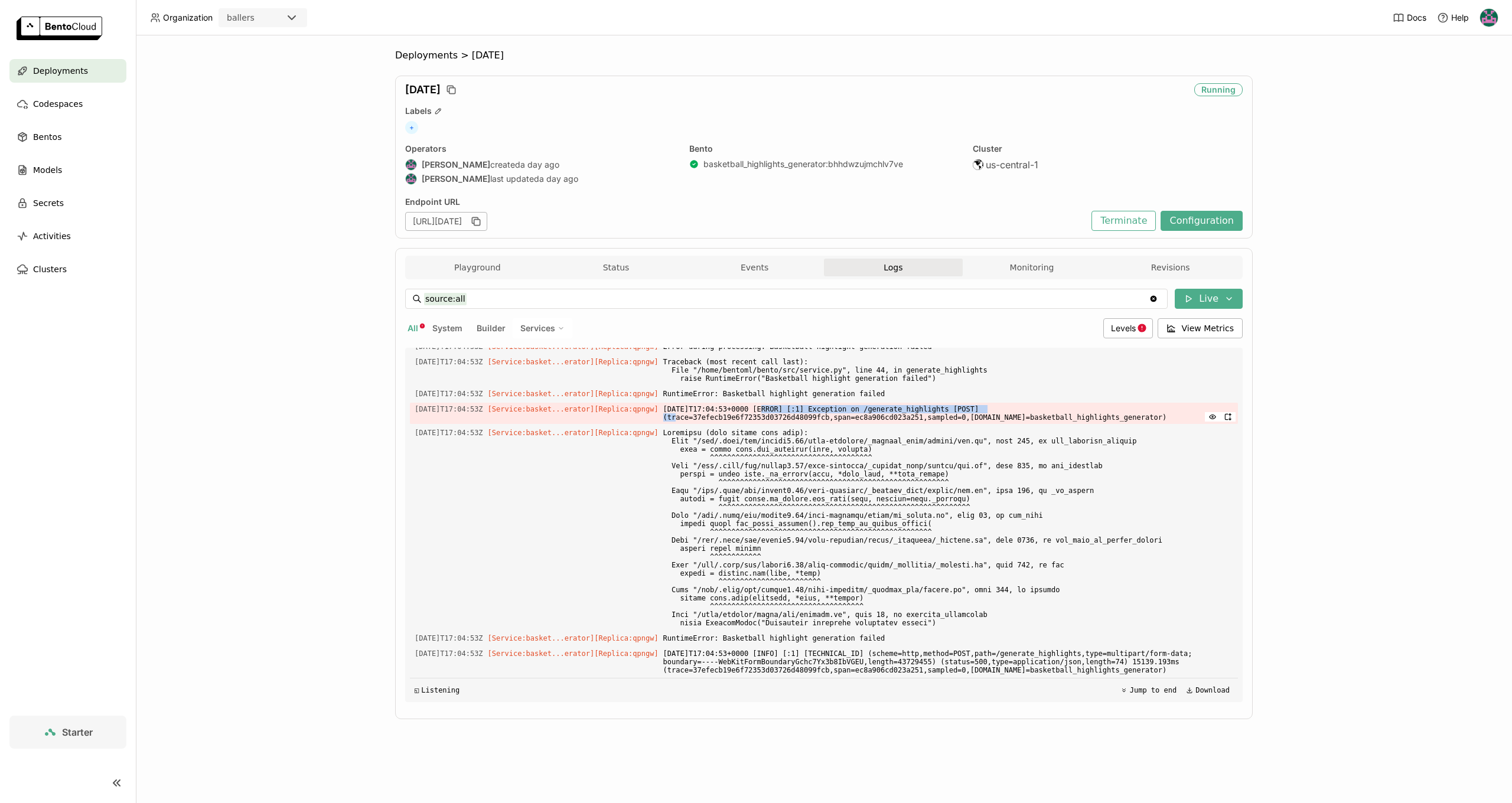
click at [1176, 419] on span "[DATE]T17:04:53+0000 [ERROR] [:1] Exception on /generate_highlights [POST] (tra…" at bounding box center [948, 413] width 570 height 22
drag, startPoint x: 1176, startPoint y: 418, endPoint x: 413, endPoint y: 391, distance: 763.5
click at [410, 390] on div "Load older logs [DATE]T13:31:14Z [Service:basket...erator] [Replica: 7fkdw ] su…" at bounding box center [823, 525] width 828 height 354
click at [426, 393] on span "[DATE]T17:04:53Z" at bounding box center [448, 393] width 68 height 13
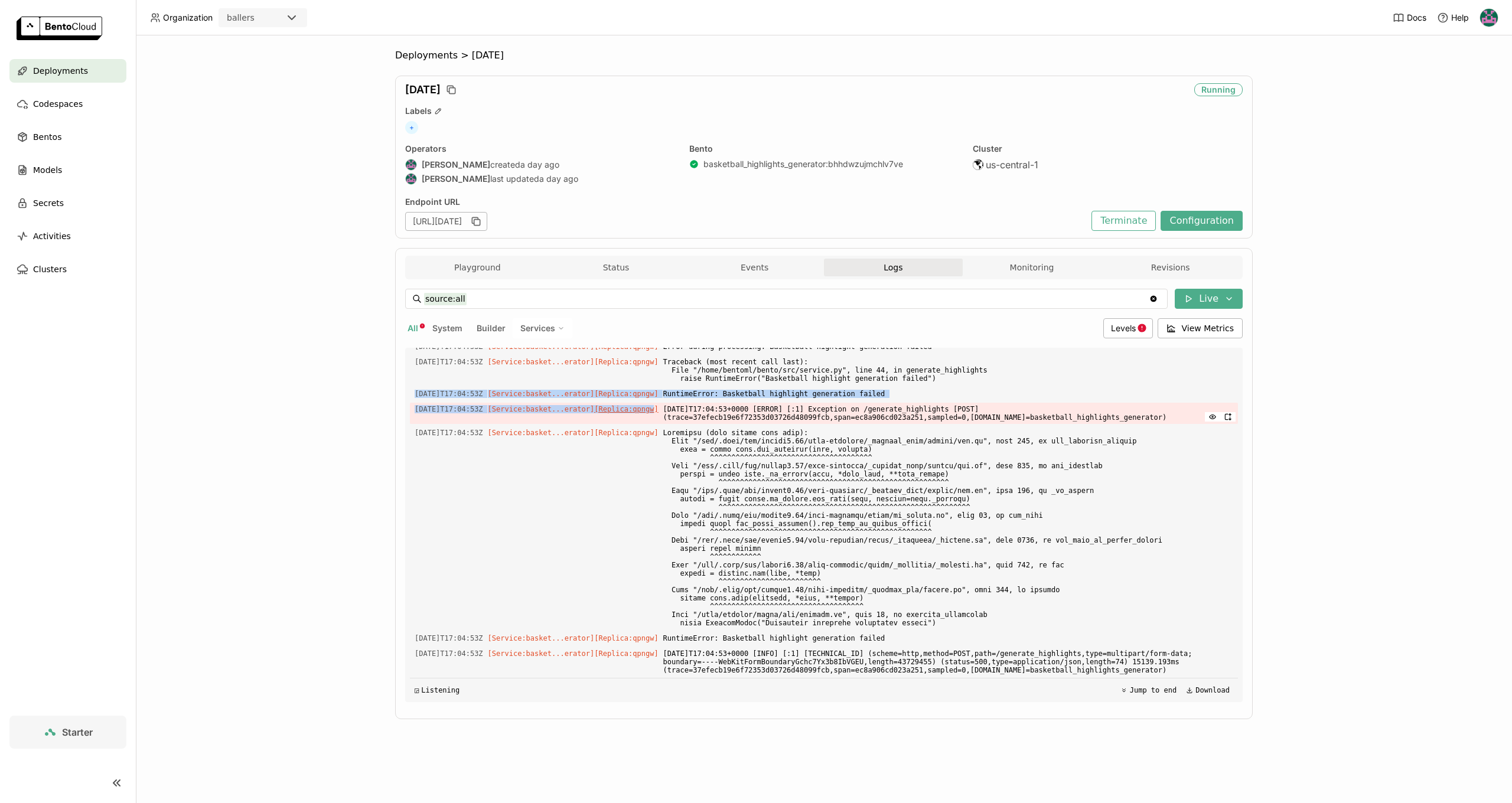
drag, startPoint x: 414, startPoint y: 393, endPoint x: 671, endPoint y: 411, distance: 257.6
click at [671, 411] on div "Load older logs [DATE]T13:31:14Z [Service:basket...erator] [Replica: 7fkdw ] su…" at bounding box center [823, 525] width 828 height 354
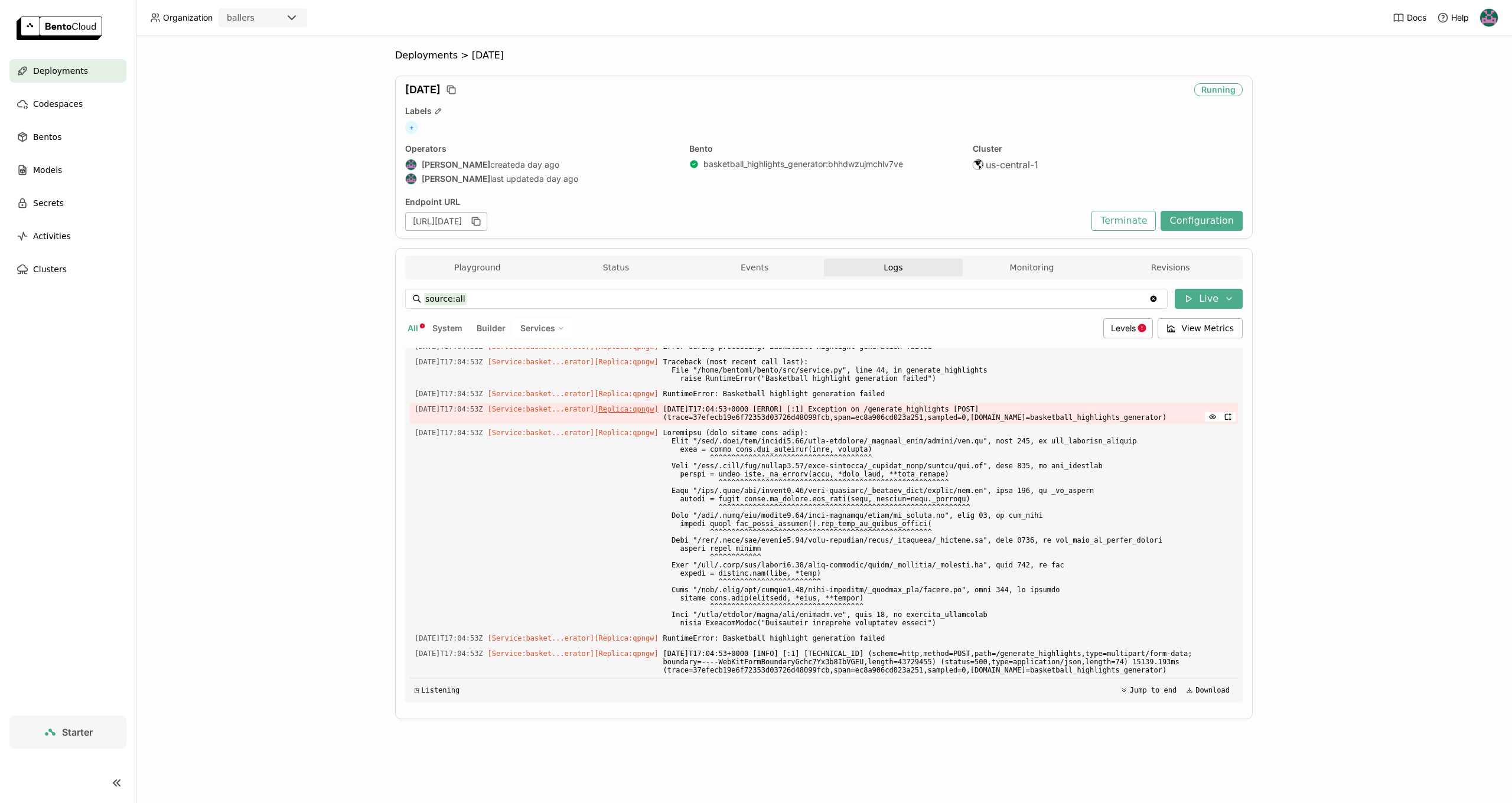
click at [658, 411] on span "[Replica: qpngw ]" at bounding box center [626, 409] width 64 height 8
type input "source:service service:basketball_highlights_generator replica:aug19-6d9d8ffdfb…"
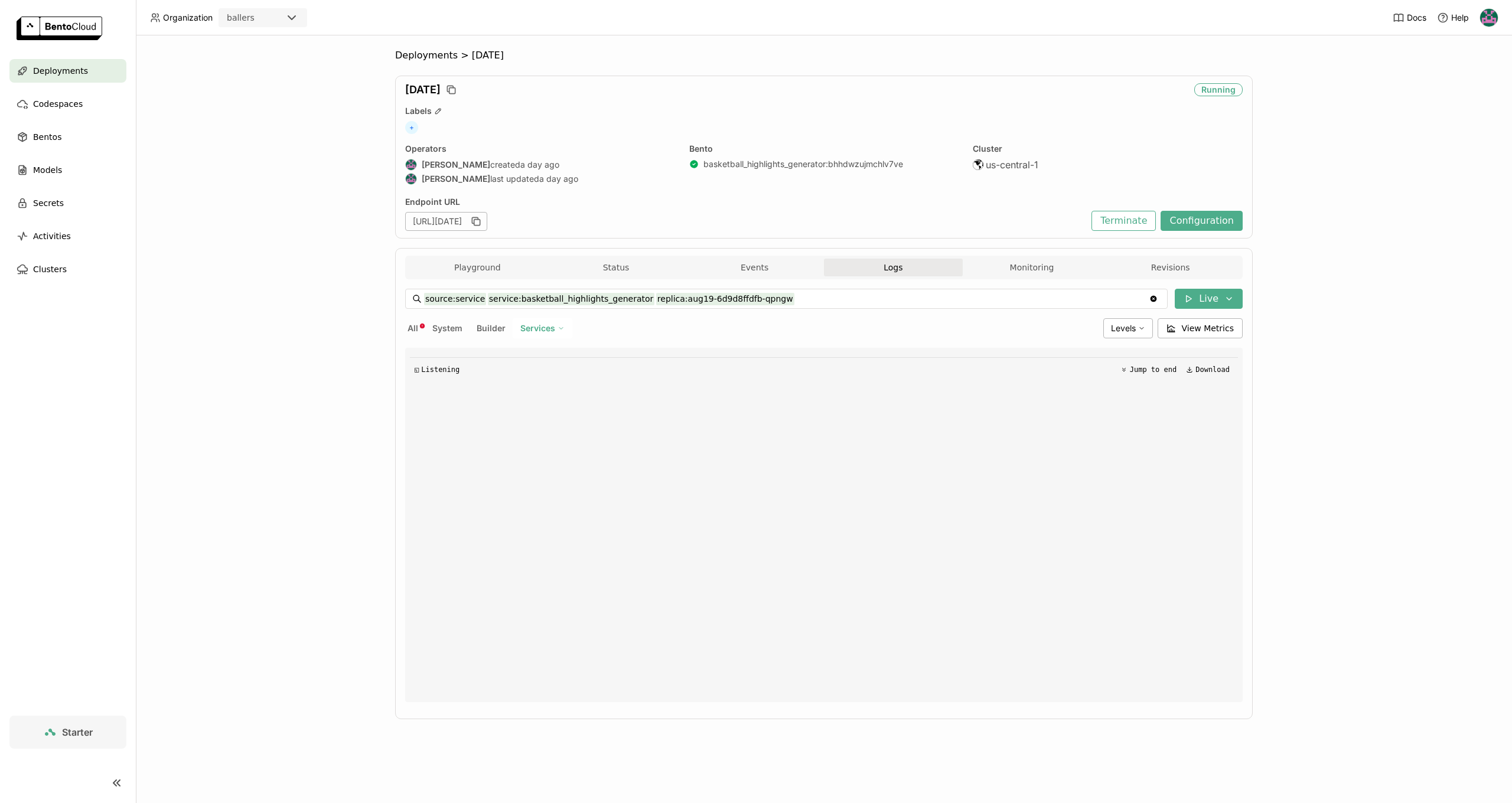
click at [918, 262] on button "Logs" at bounding box center [893, 268] width 139 height 18
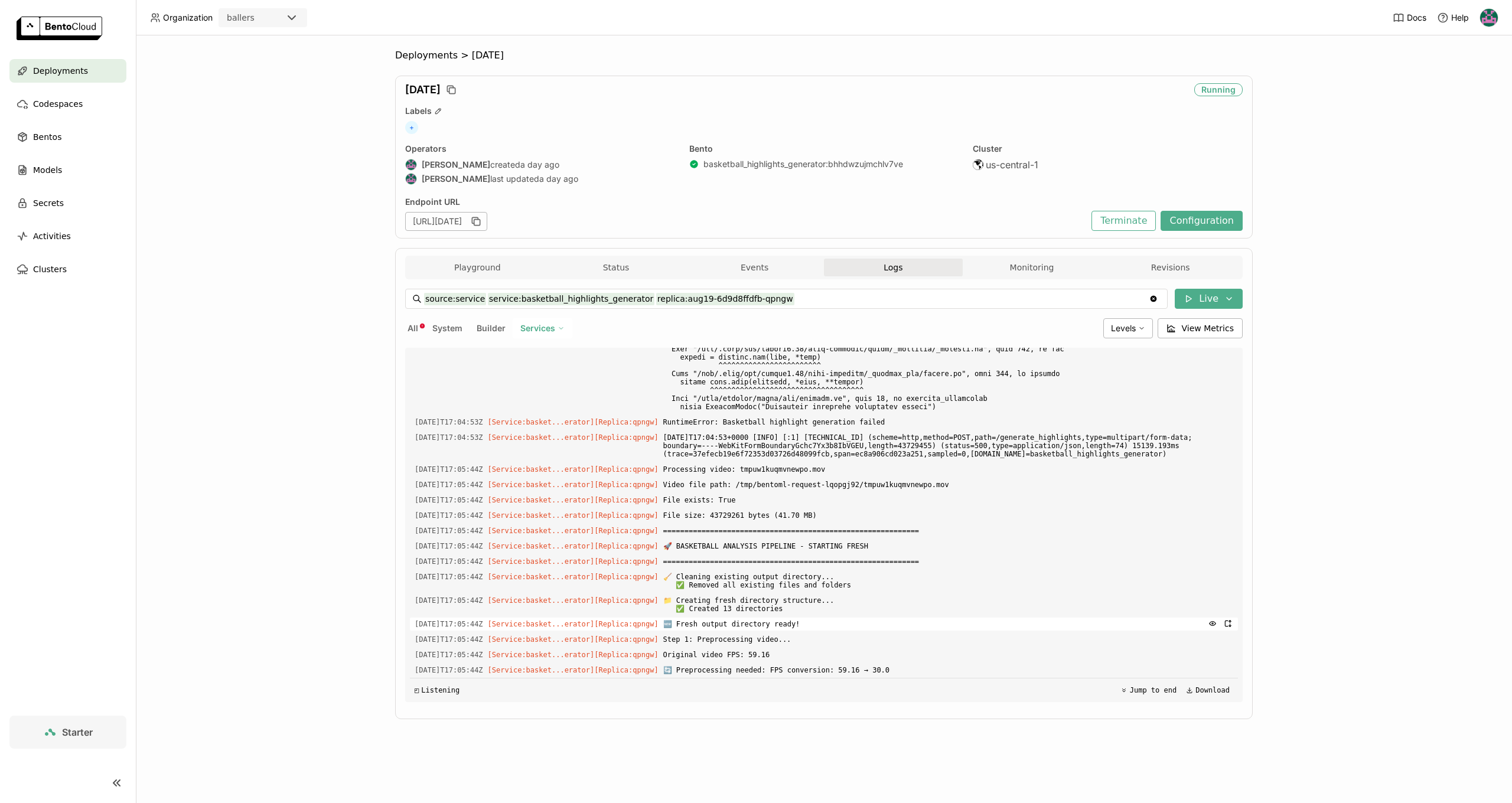
scroll to position [1779, 0]
click at [728, 279] on div "Playground Status Events Logs Monitoring Revisions" at bounding box center [823, 269] width 831 height 21
click at [734, 270] on button "Events" at bounding box center [754, 268] width 139 height 18
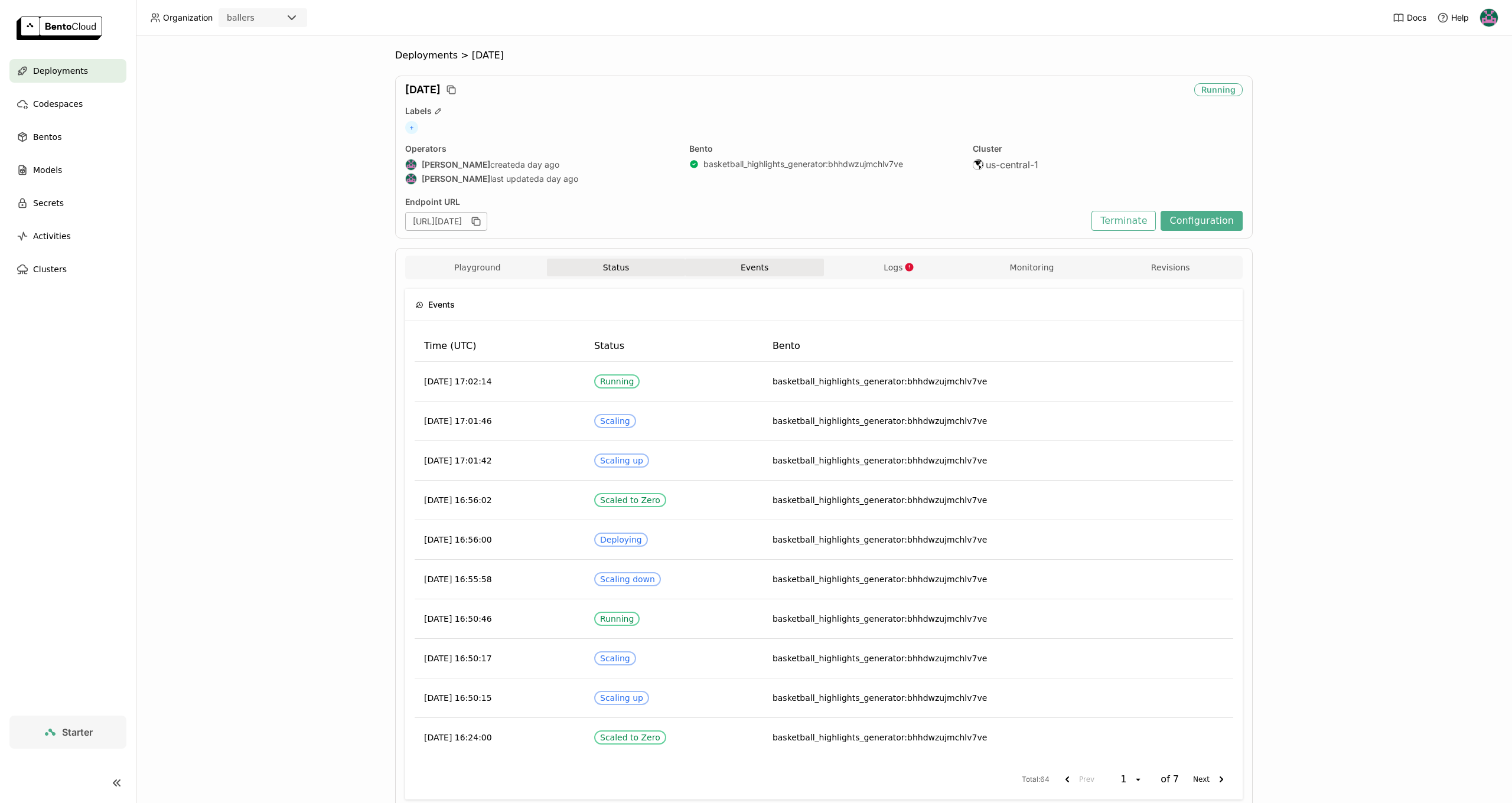
click at [604, 266] on button "Status" at bounding box center [616, 268] width 139 height 18
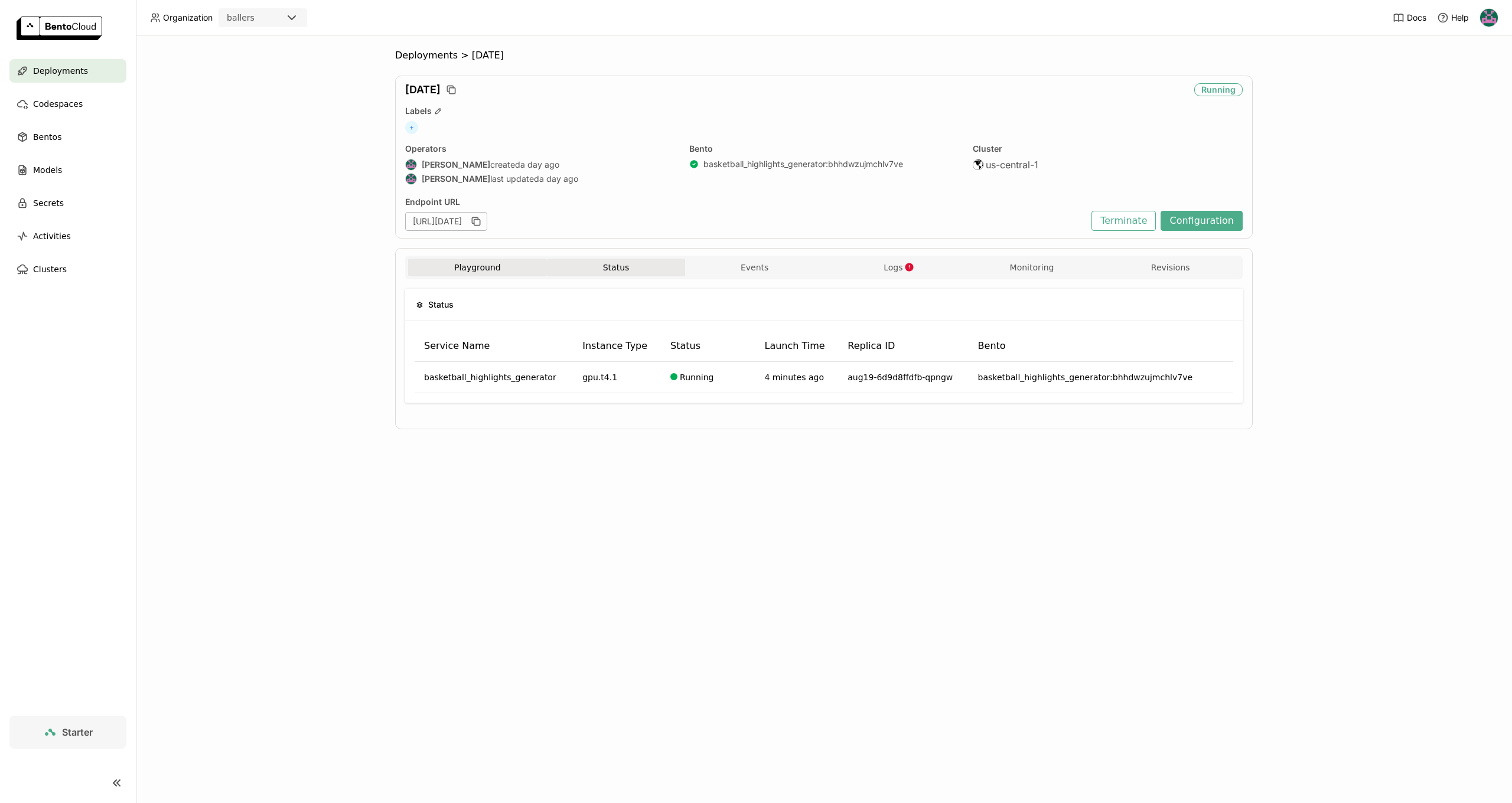
click at [483, 267] on button "Playground" at bounding box center [477, 268] width 139 height 18
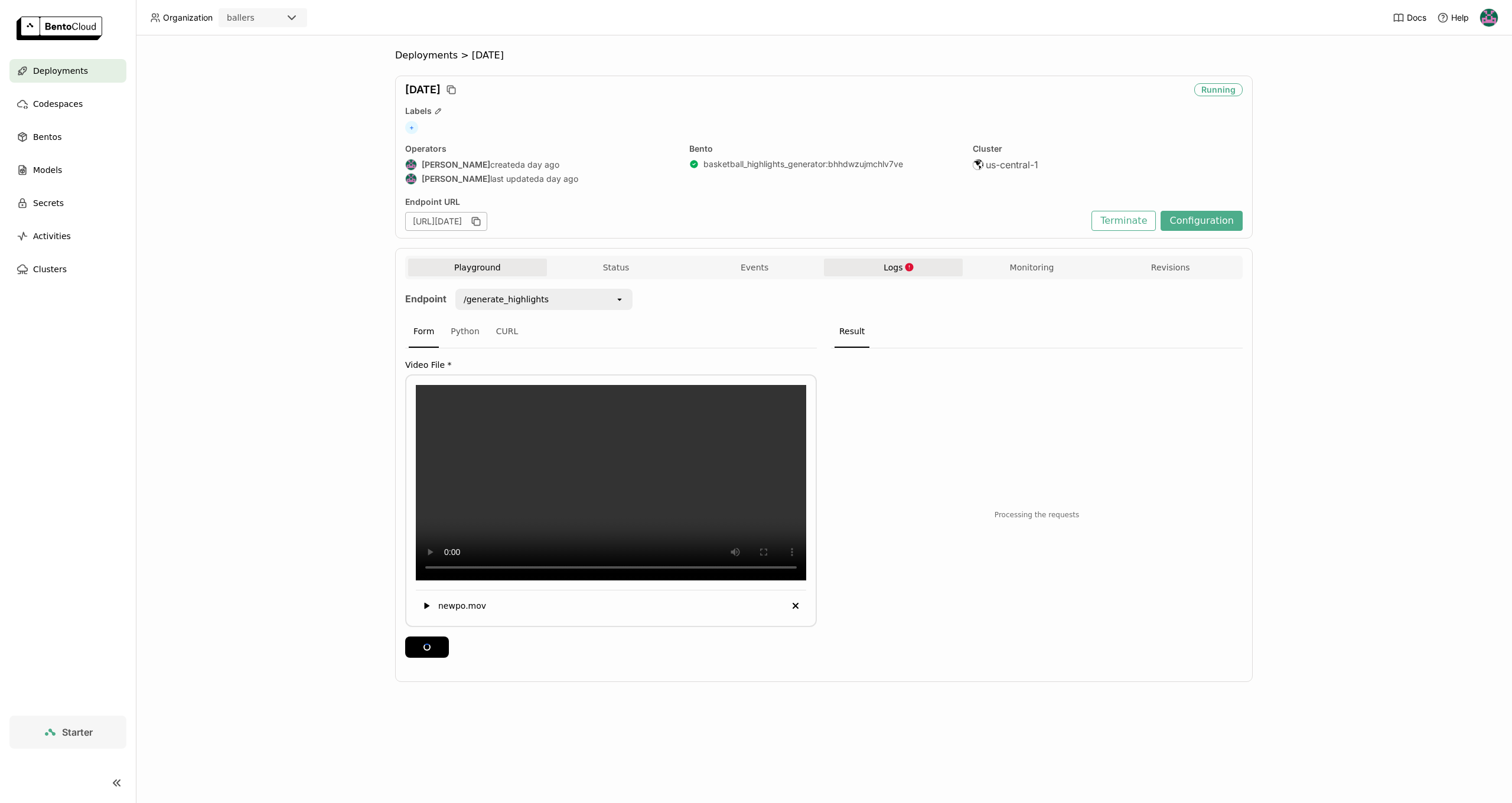
click at [924, 266] on button "Logs" at bounding box center [893, 268] width 139 height 18
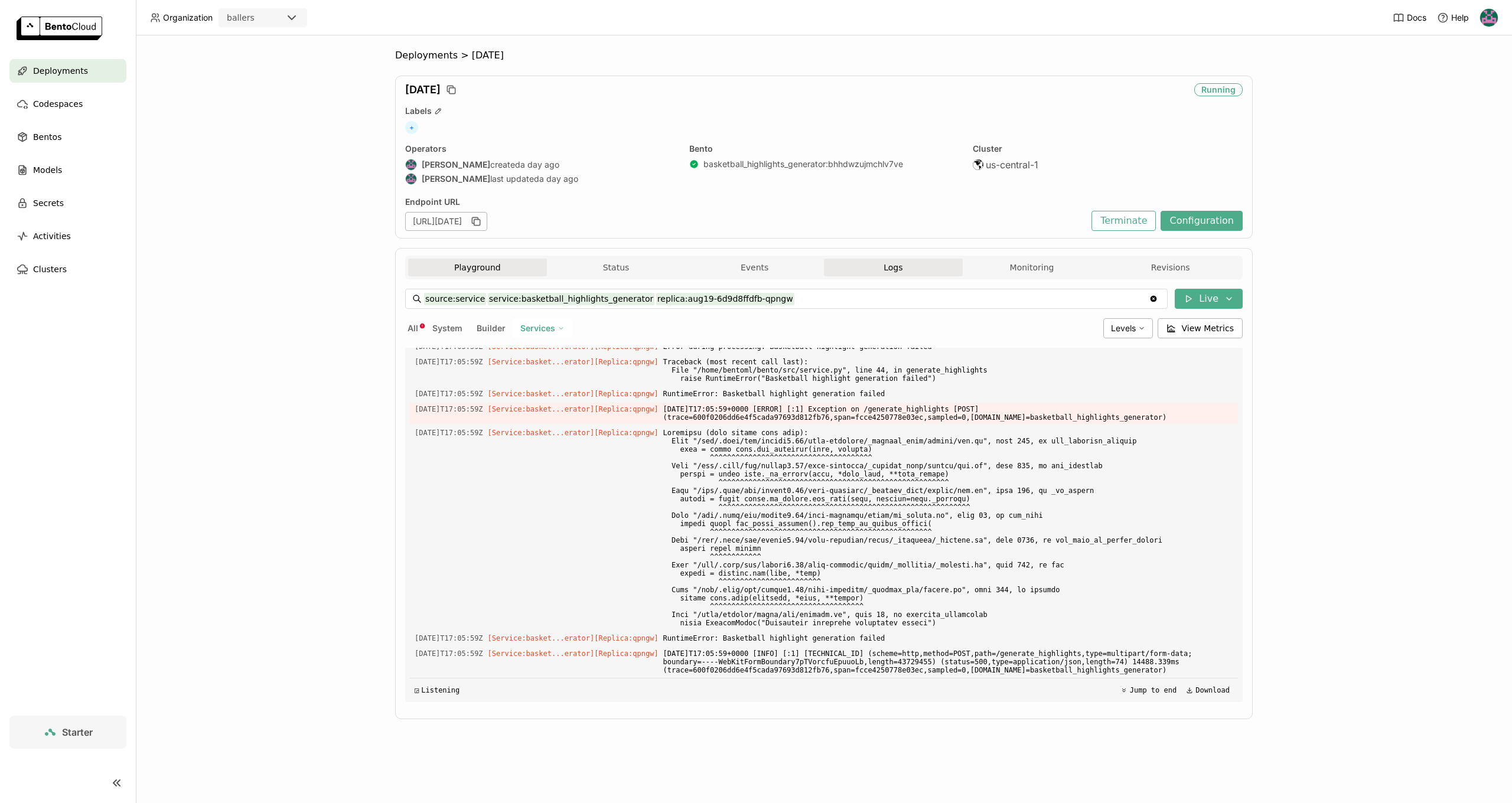
click at [445, 264] on button "Playground" at bounding box center [477, 268] width 139 height 18
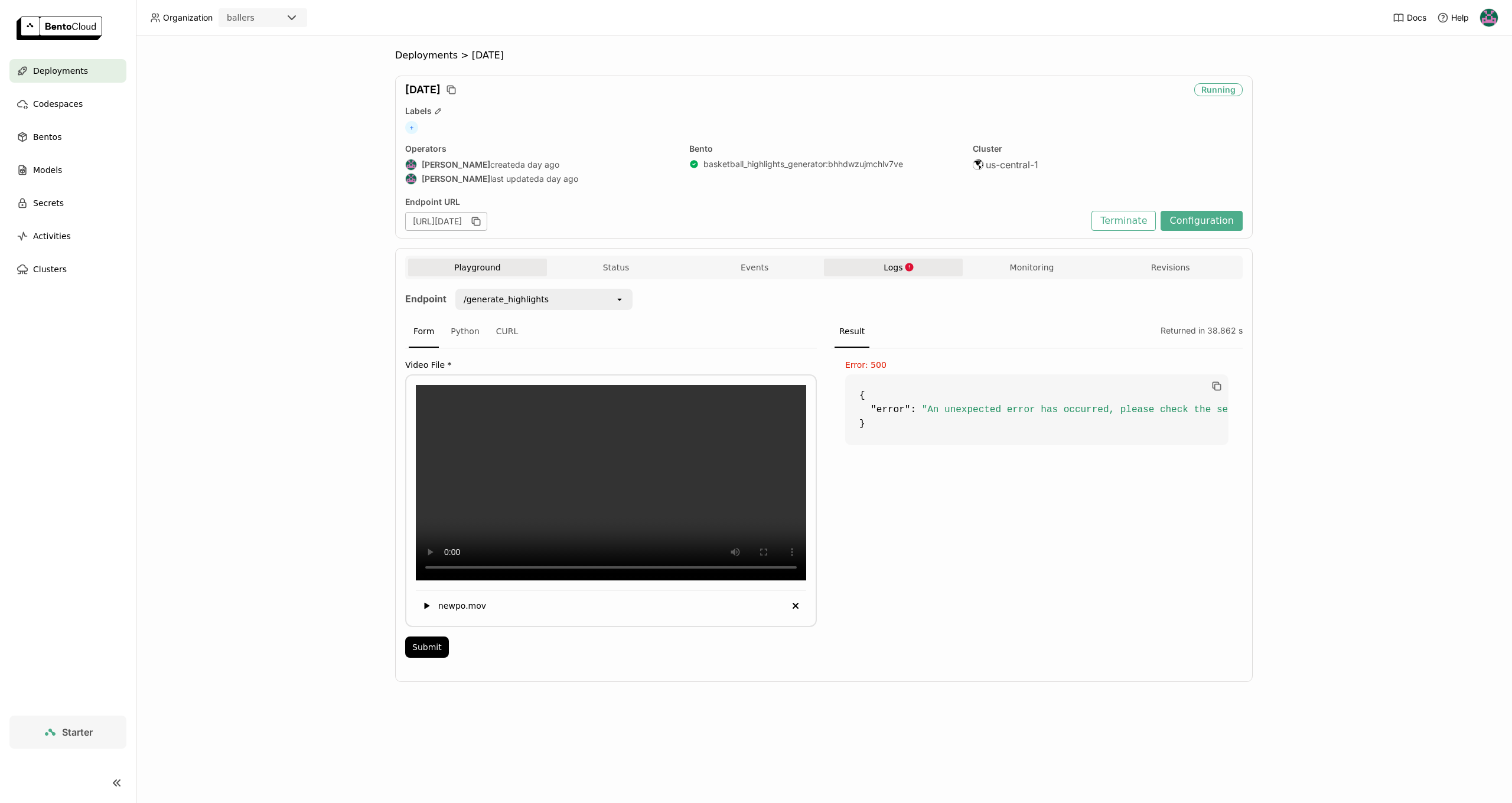
click at [924, 266] on button "Logs" at bounding box center [893, 268] width 139 height 18
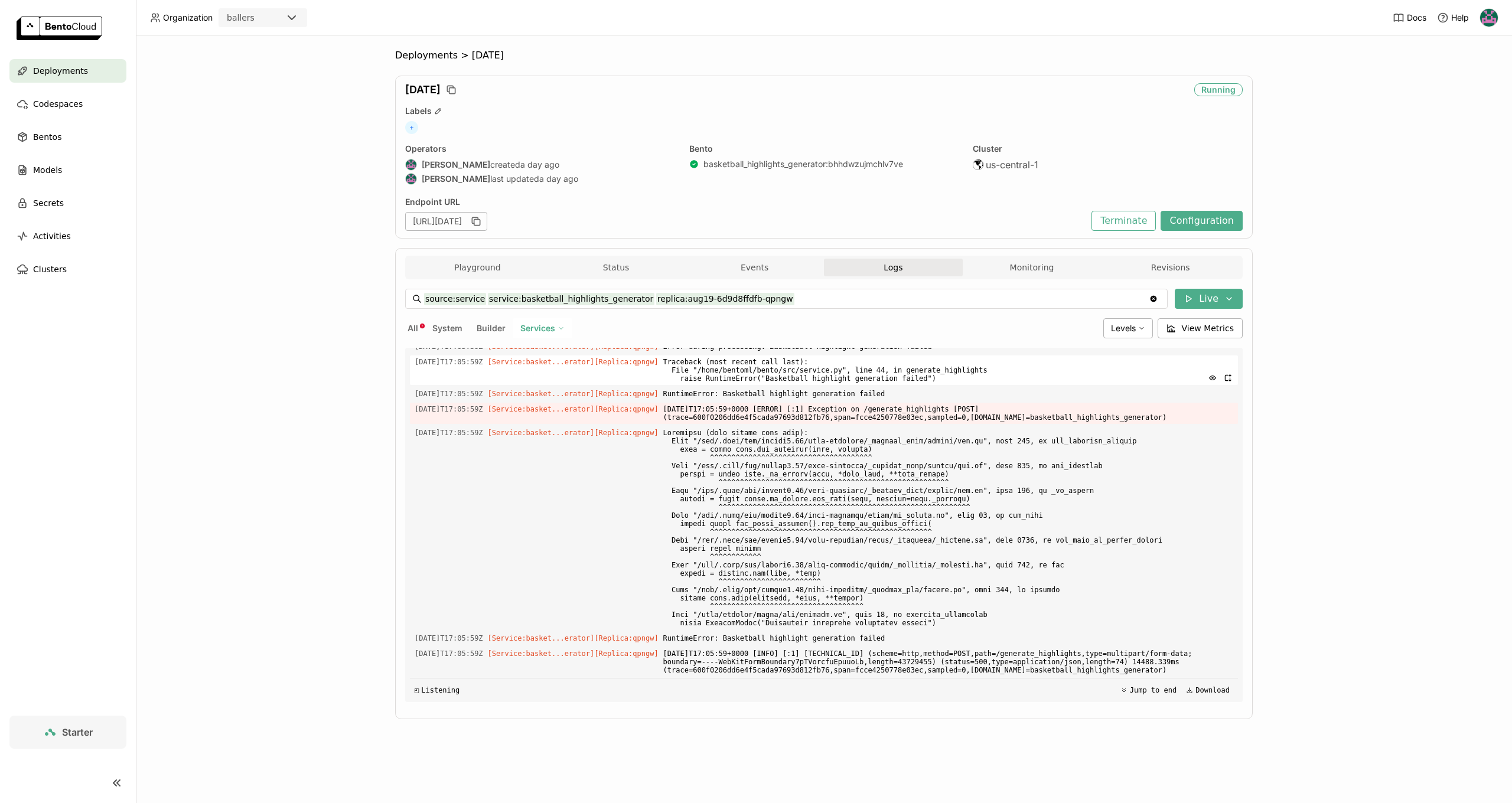
scroll to position [2206, 0]
drag, startPoint x: 803, startPoint y: 405, endPoint x: 953, endPoint y: 406, distance: 150.0
click at [953, 353] on span "Error during processing: Basketball highlight generation failed" at bounding box center [948, 346] width 570 height 13
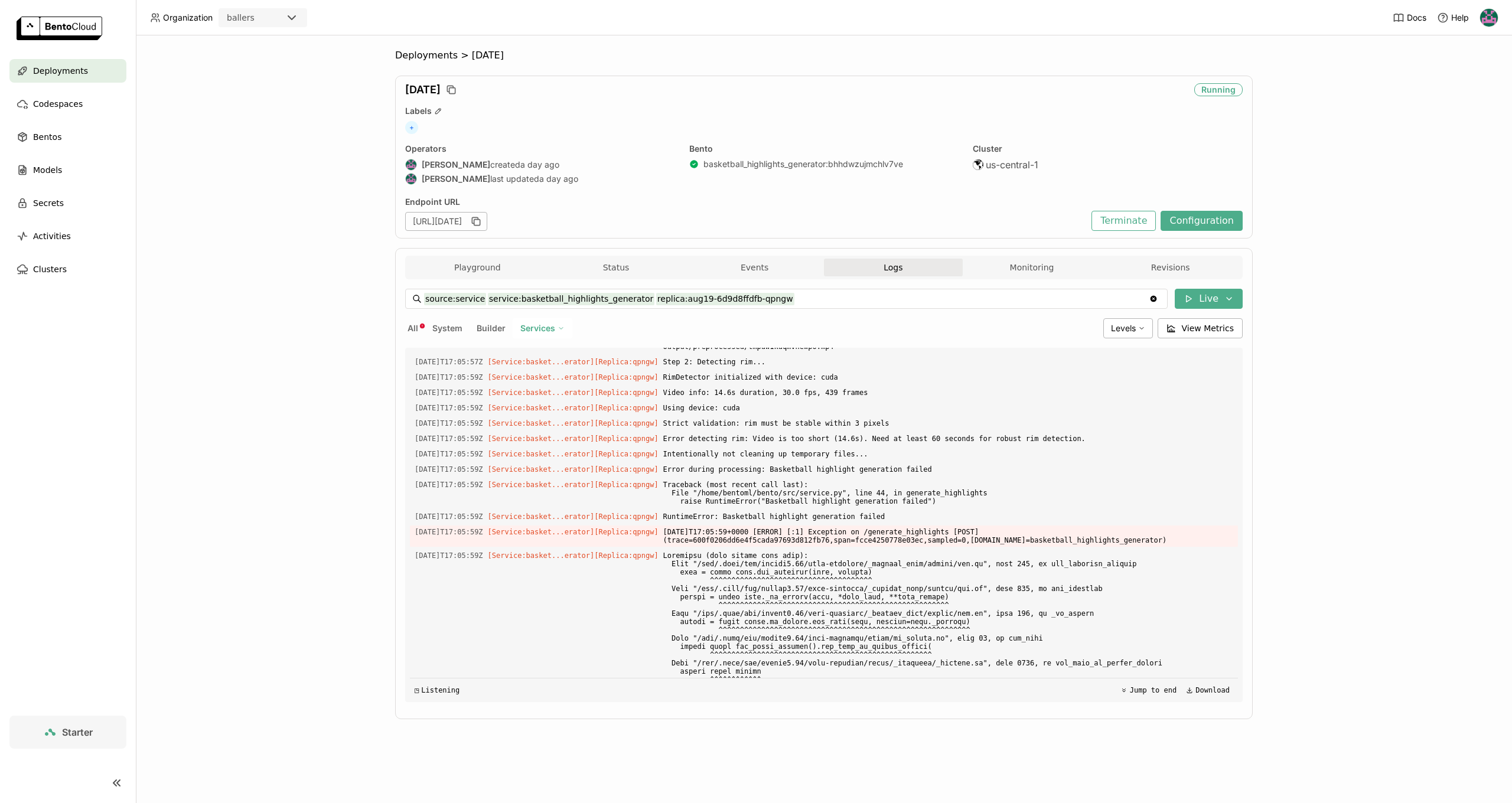
scroll to position [2052, 0]
drag, startPoint x: 786, startPoint y: 526, endPoint x: 912, endPoint y: 526, distance: 126.0
click at [912, 447] on span "Error detecting rim: Video is too short (14.6s). Need at least 60 seconds for r…" at bounding box center [948, 441] width 570 height 13
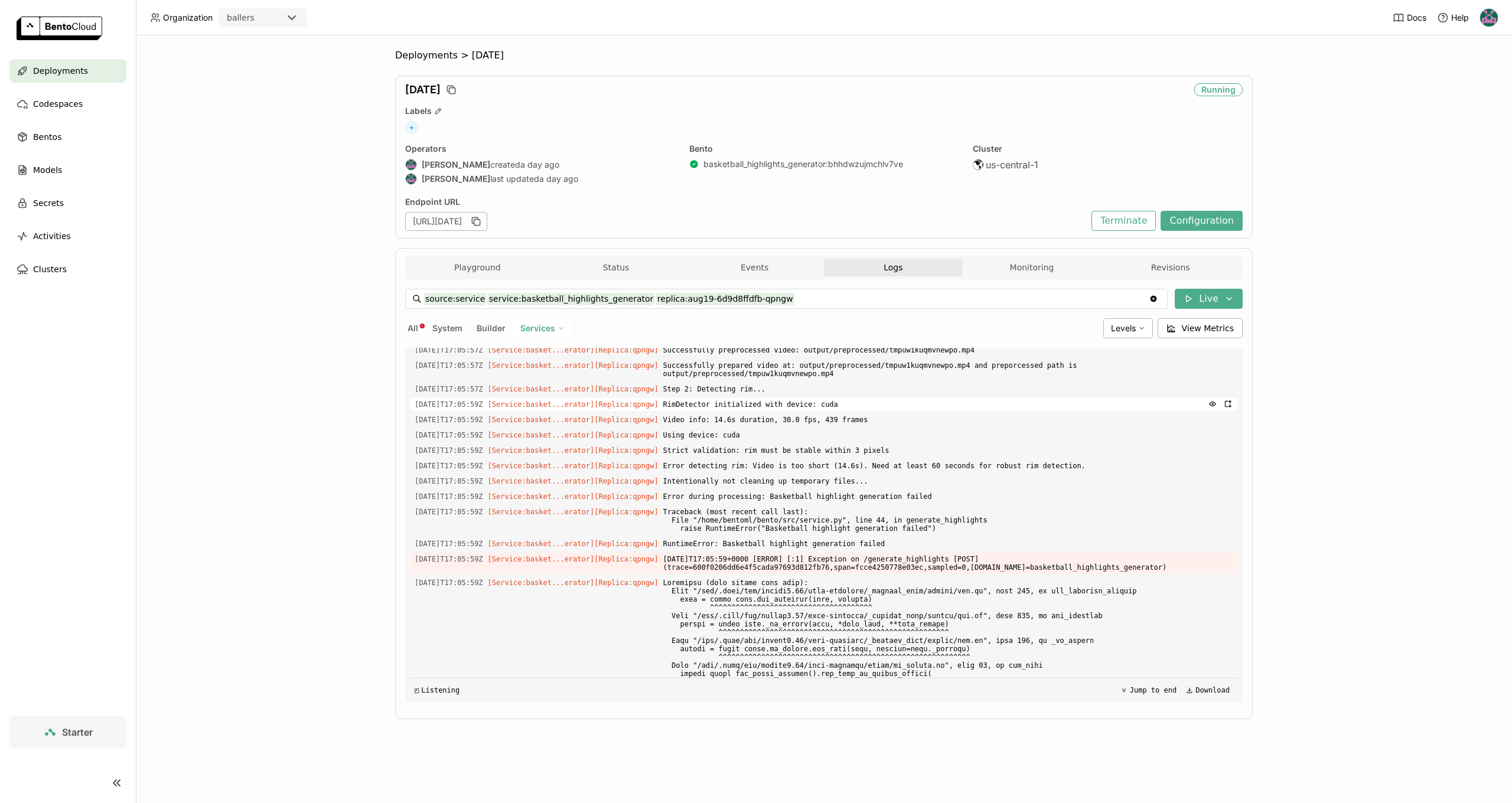
scroll to position [2026, 0]
drag, startPoint x: 690, startPoint y: 494, endPoint x: 888, endPoint y: 508, distance: 198.5
click at [888, 508] on div "Load older logs [DATE]T17:01:52Z [Service:basket...erator] [Replica: qpngw ] CU…" at bounding box center [823, 525] width 828 height 354
drag, startPoint x: 888, startPoint y: 508, endPoint x: 840, endPoint y: 522, distance: 50.0
click at [888, 427] on span "Video info: 14.6s duration, 30.0 fps, 439 frames" at bounding box center [948, 421] width 570 height 13
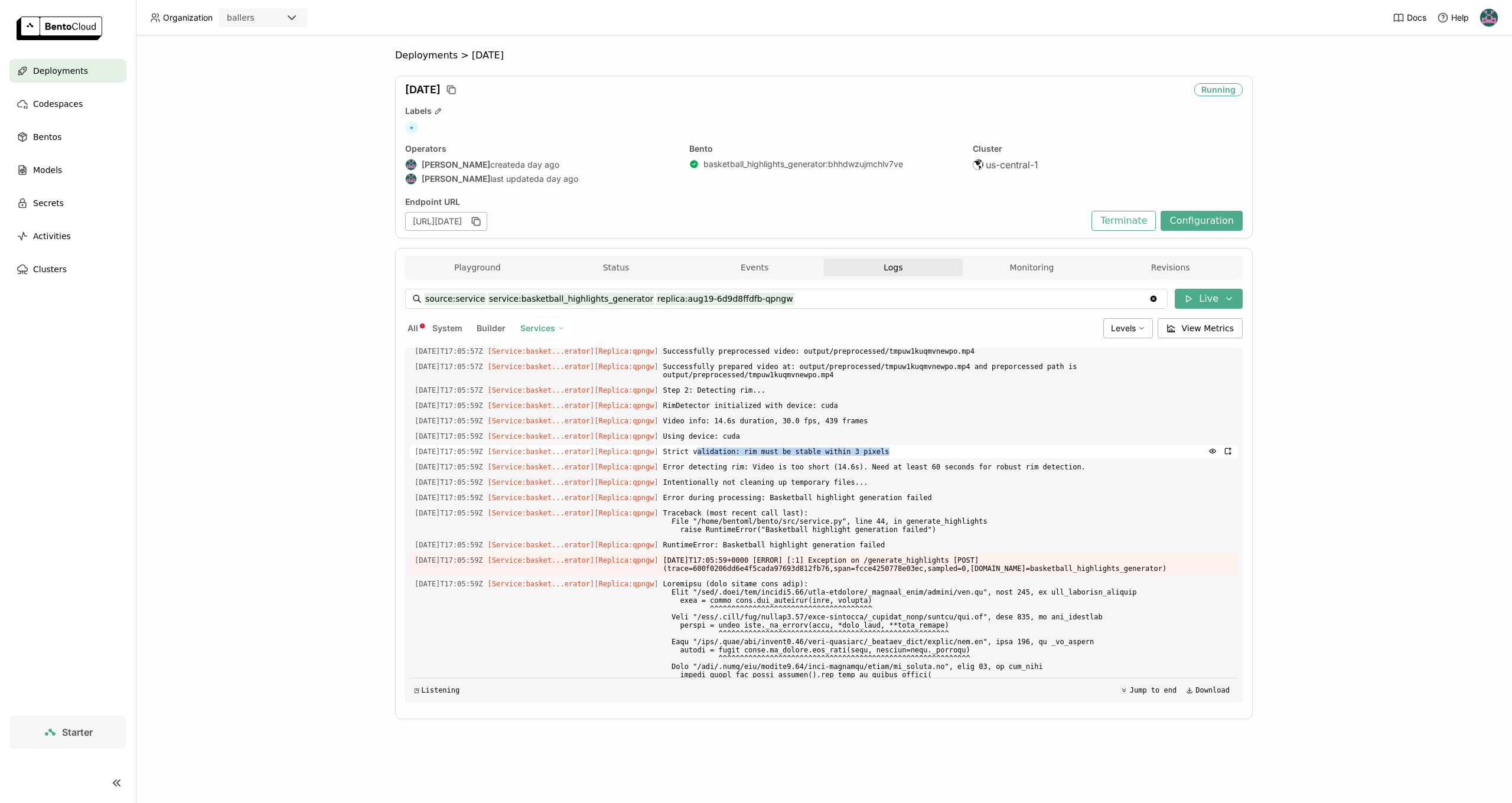
drag, startPoint x: 723, startPoint y: 540, endPoint x: 921, endPoint y: 542, distance: 198.0
click at [921, 458] on span "Strict validation: rim must be stable within 3 pixels" at bounding box center [948, 451] width 570 height 13
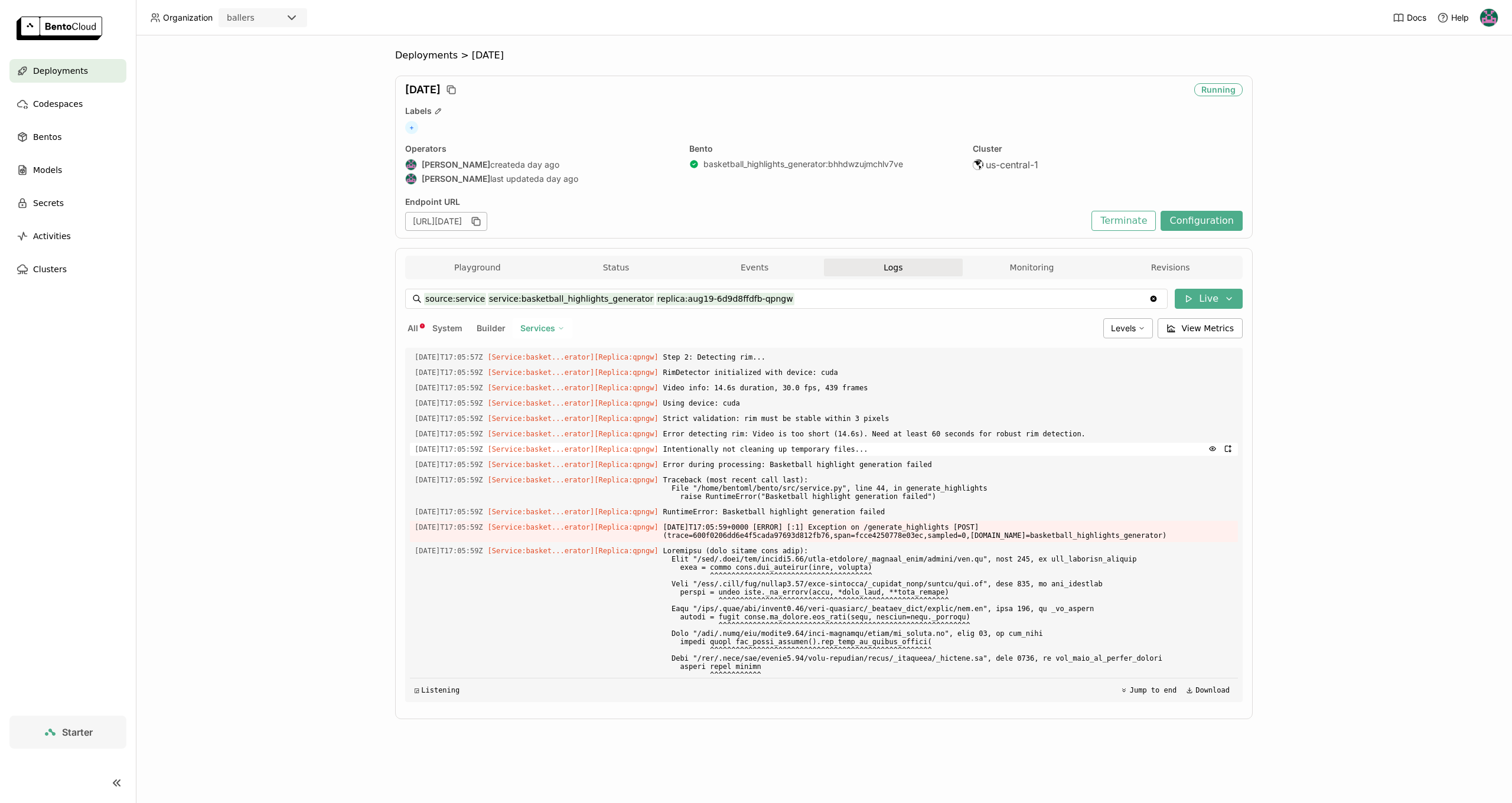
scroll to position [2060, 0]
drag, startPoint x: 771, startPoint y: 523, endPoint x: 1004, endPoint y: 518, distance: 233.1
click at [1004, 440] on span "Error detecting rim: Video is too short (14.6s). Need at least 60 seconds for r…" at bounding box center [948, 434] width 570 height 13
drag, startPoint x: 788, startPoint y: 525, endPoint x: 860, endPoint y: 523, distance: 72.0
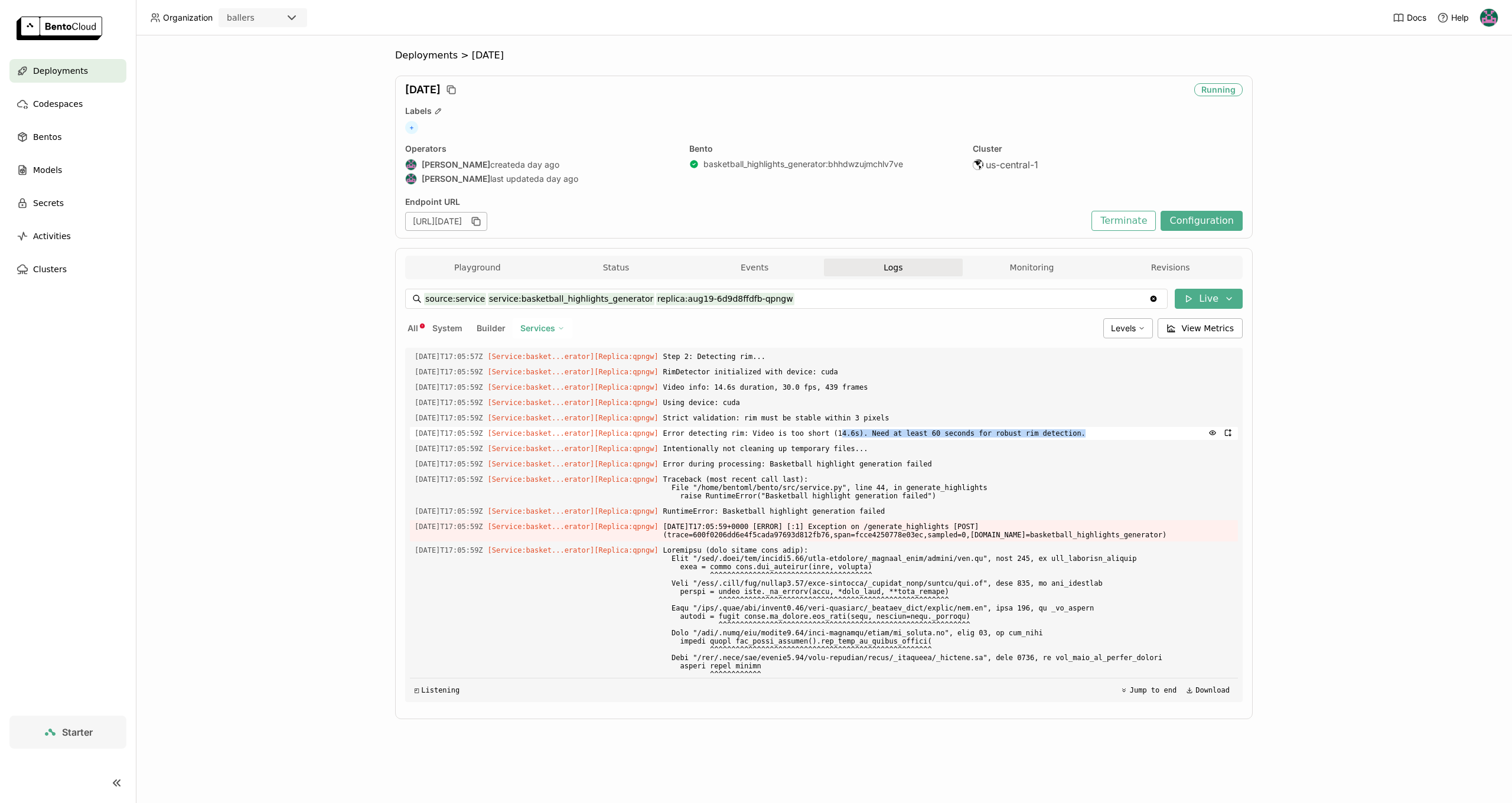
click at [859, 440] on span "Error detecting rim: Video is too short (14.6s). Need at least 60 seconds for r…" at bounding box center [948, 434] width 570 height 13
click at [860, 440] on span "Error detecting rim: Video is too short (14.6s). Need at least 60 seconds for r…" at bounding box center [948, 434] width 570 height 13
drag, startPoint x: 774, startPoint y: 522, endPoint x: 1098, endPoint y: 519, distance: 324.0
click at [1100, 440] on span "Error detecting rim: Video is too short (14.6s). Need at least 60 seconds for r…" at bounding box center [948, 434] width 570 height 13
copy span "Video is too short (14.6s). Need at least 60 seconds for robust rim detection"
